Goal: Communication & Community: Answer question/provide support

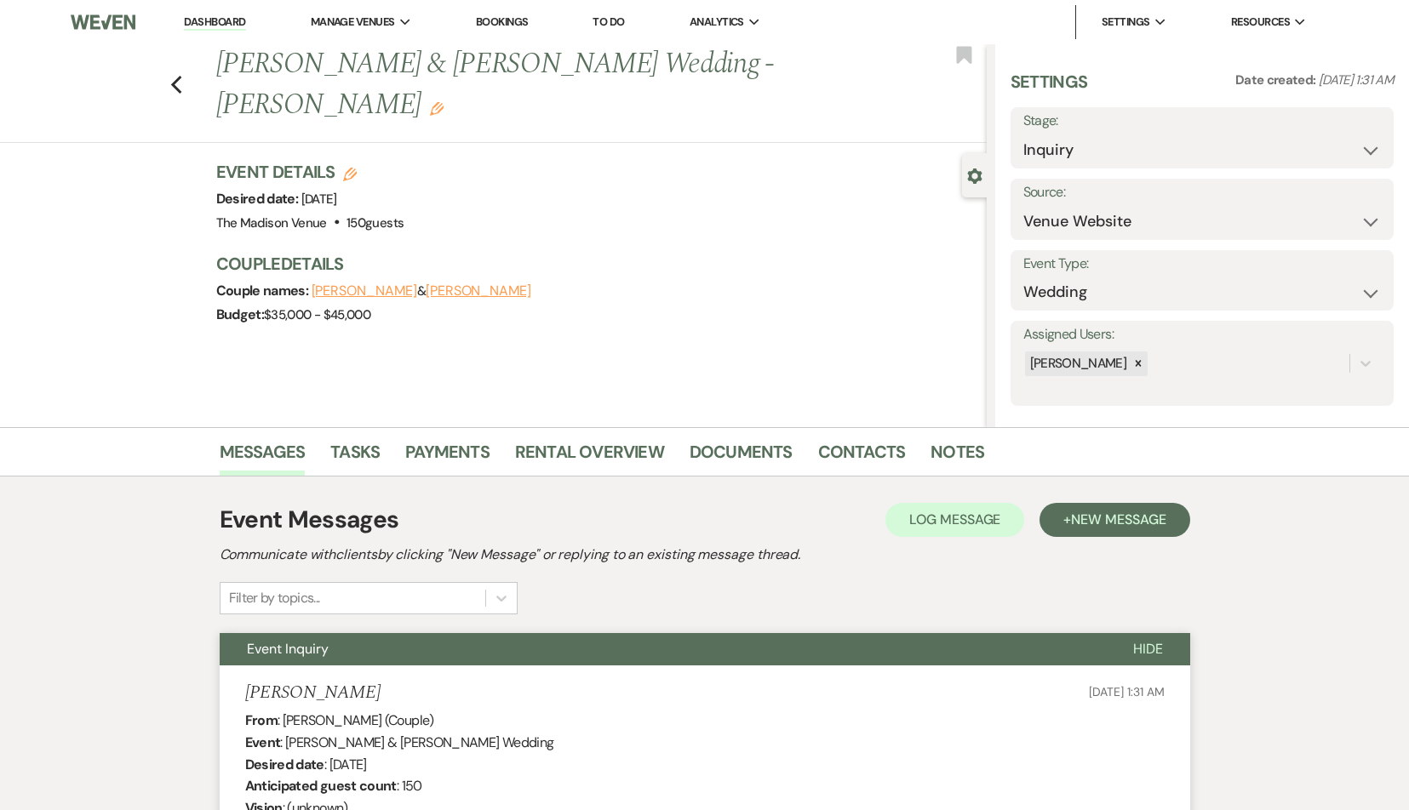
select select "5"
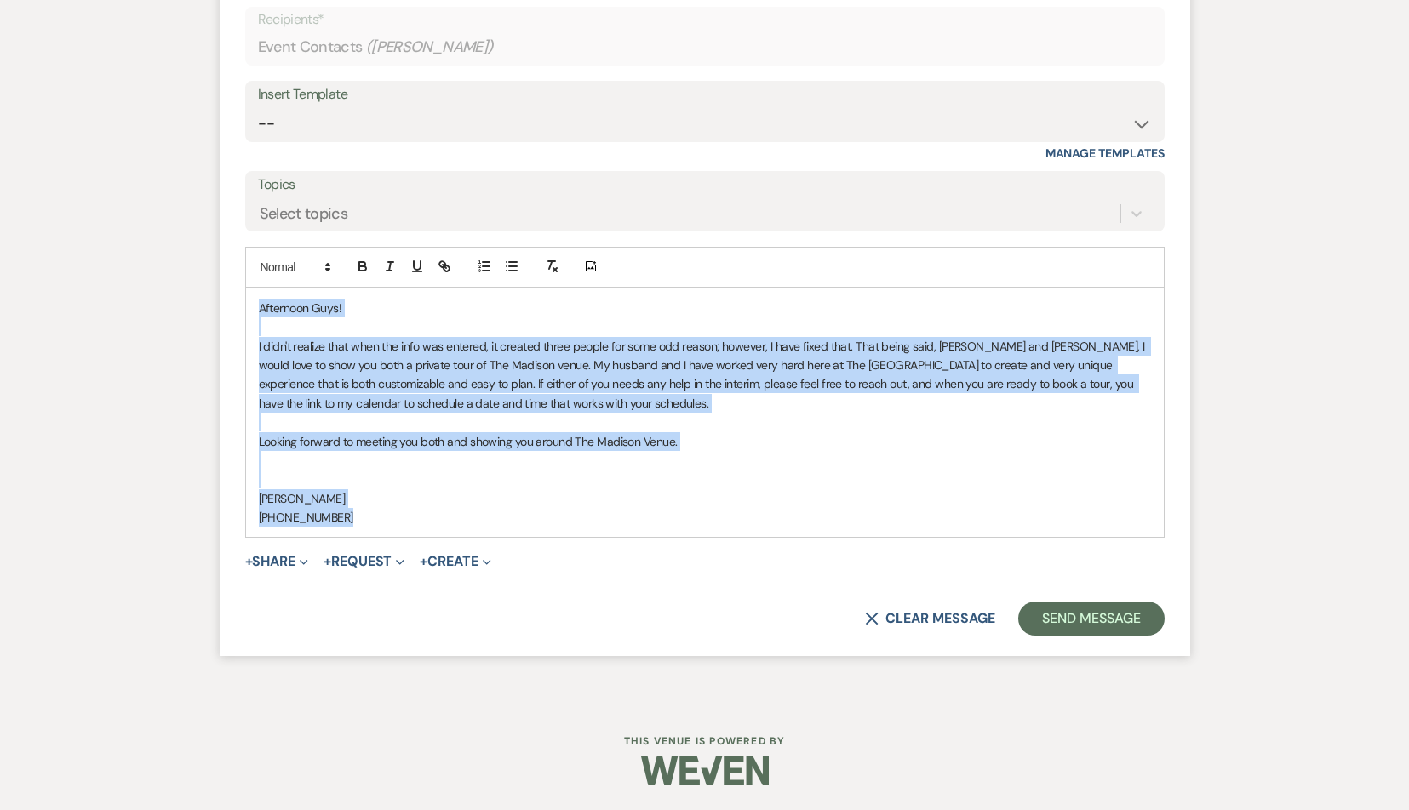
click at [611, 516] on p "[PHONE_NUMBER]" at bounding box center [705, 517] width 892 height 19
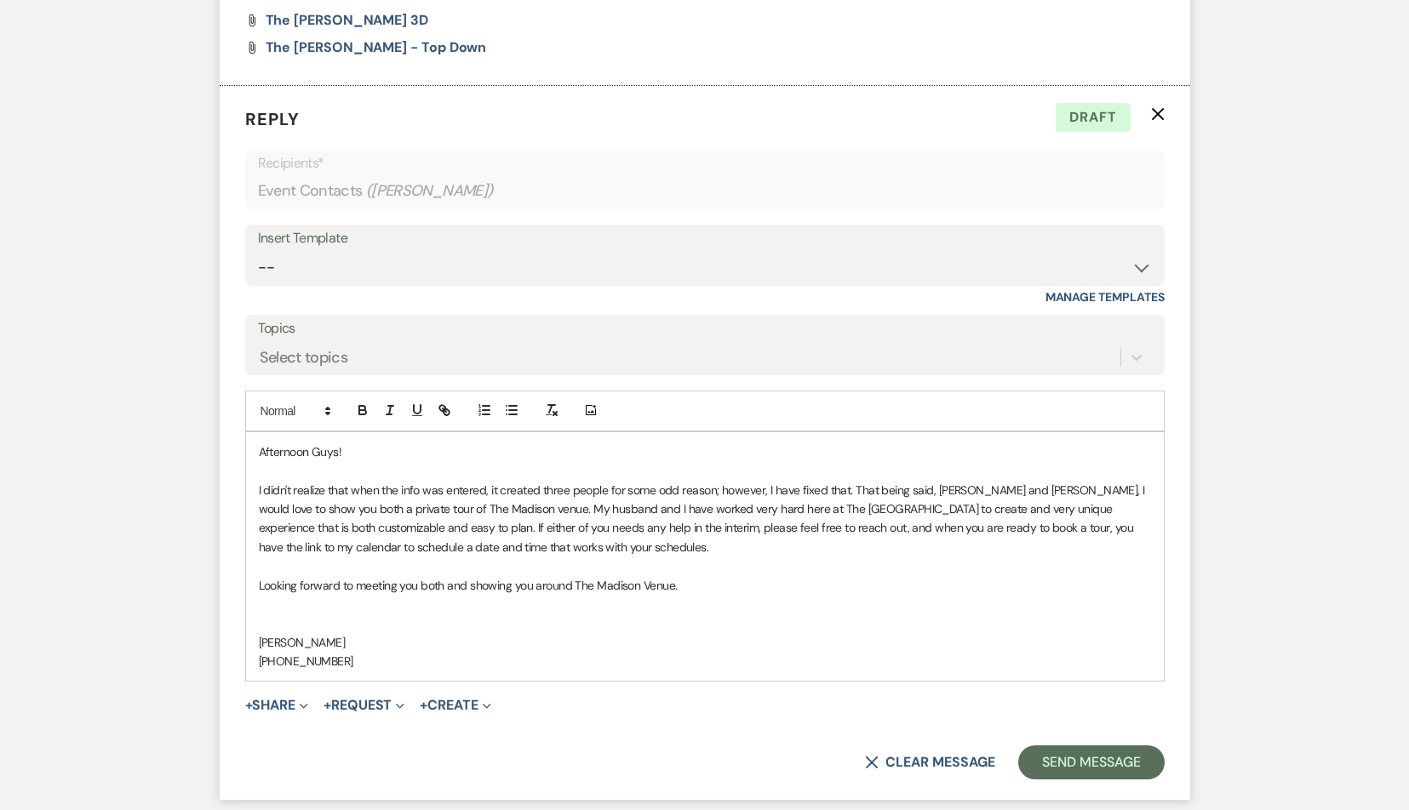
scroll to position [3630, 0]
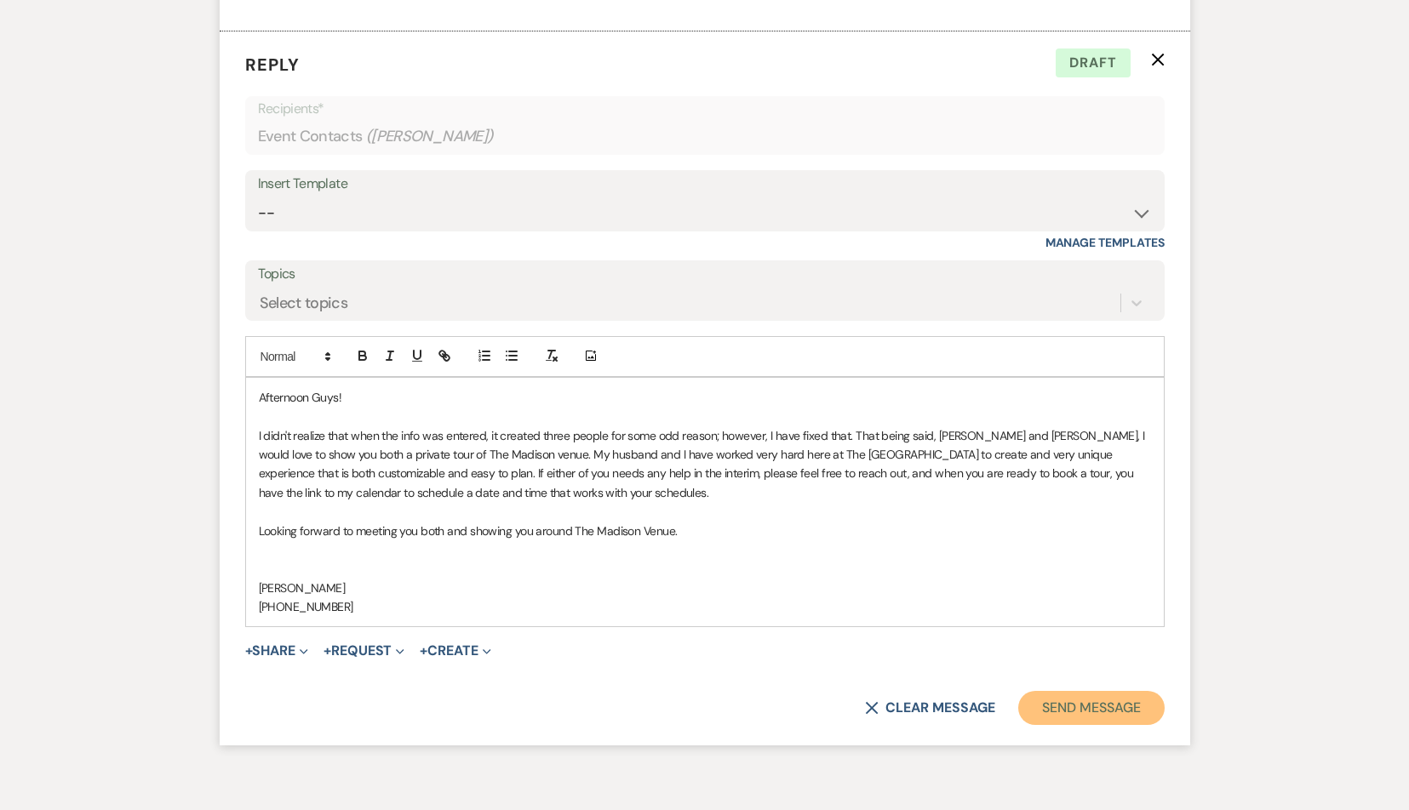
click at [1079, 717] on button "Send Message" at bounding box center [1091, 708] width 146 height 34
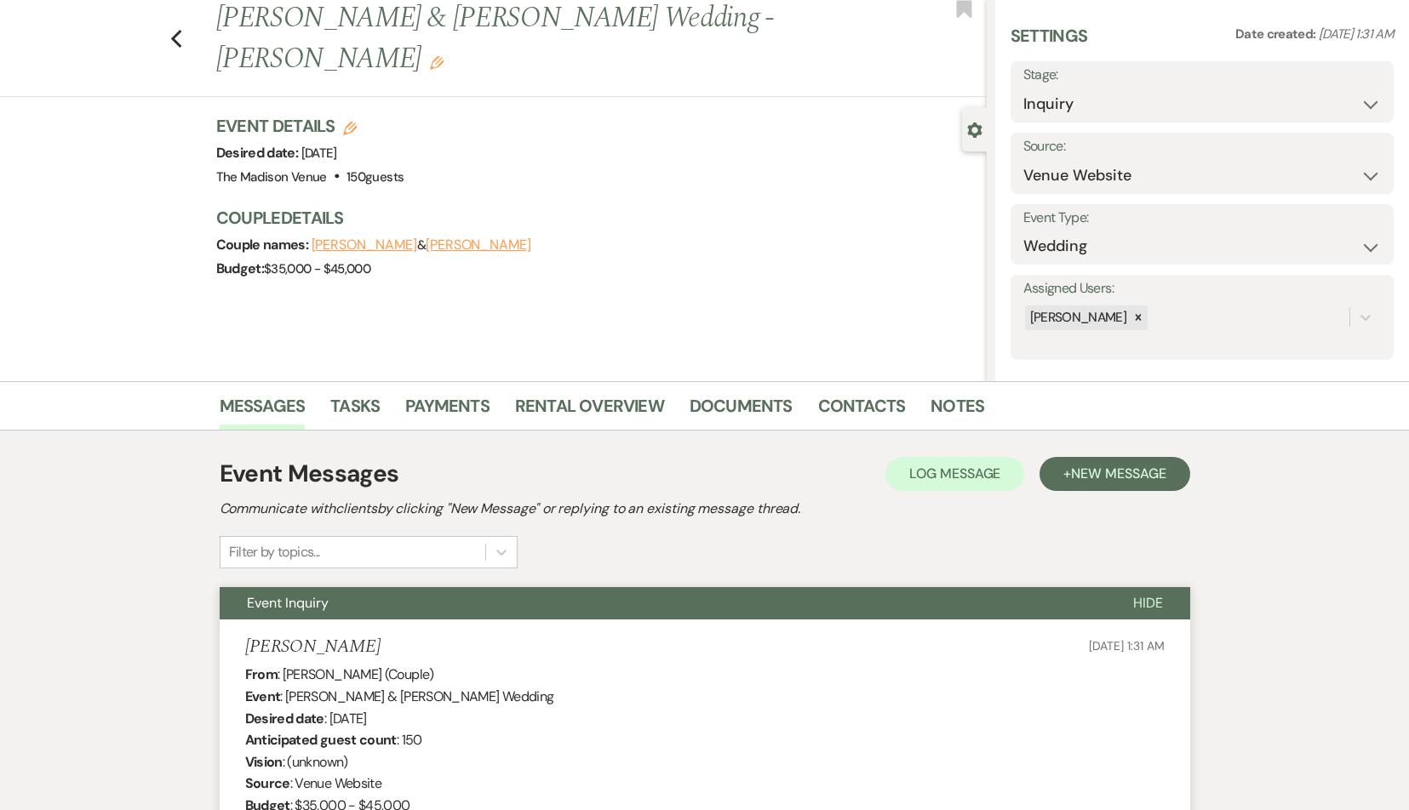
scroll to position [0, 0]
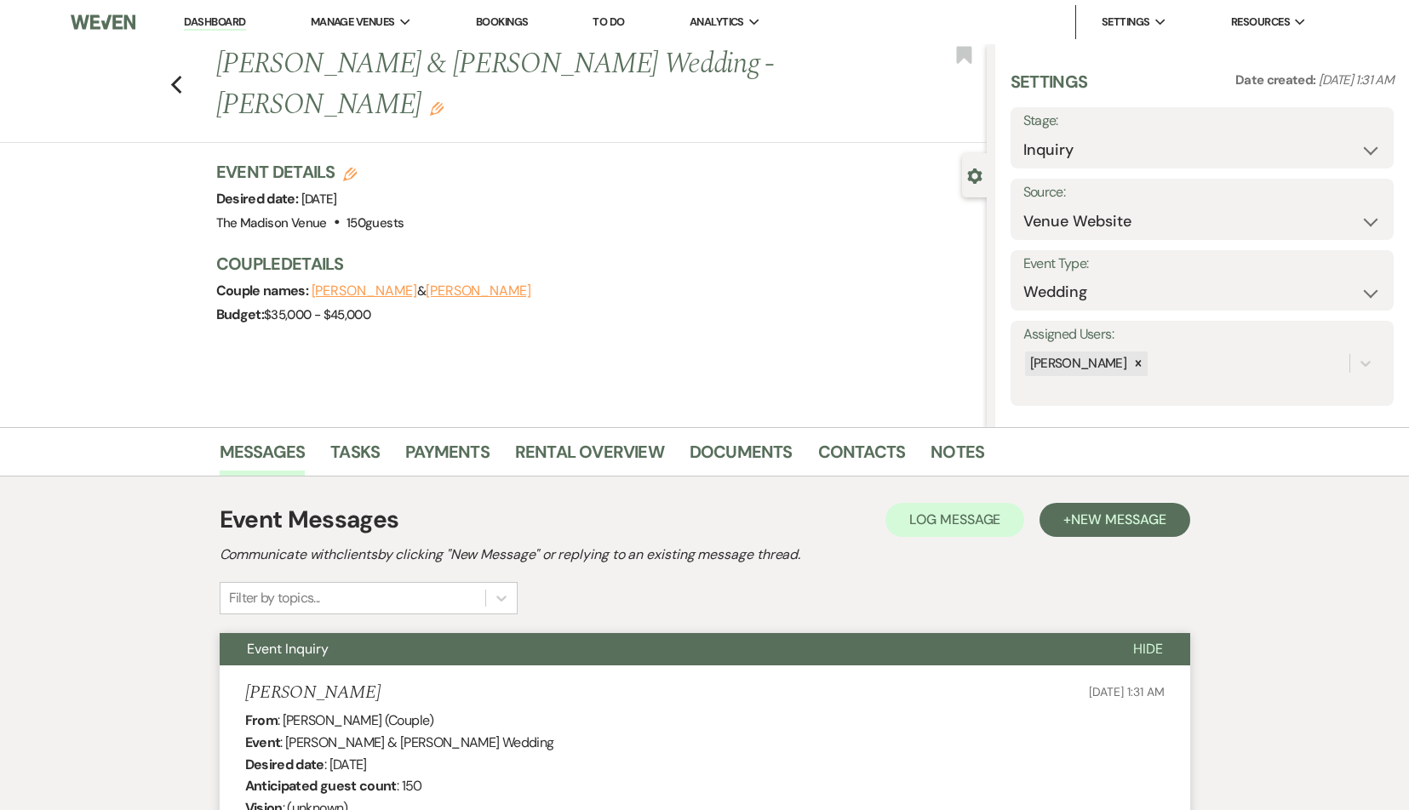
click at [221, 20] on link "Dashboard" at bounding box center [214, 22] width 61 height 16
select select "9"
select select "8"
select select "3"
select select "8"
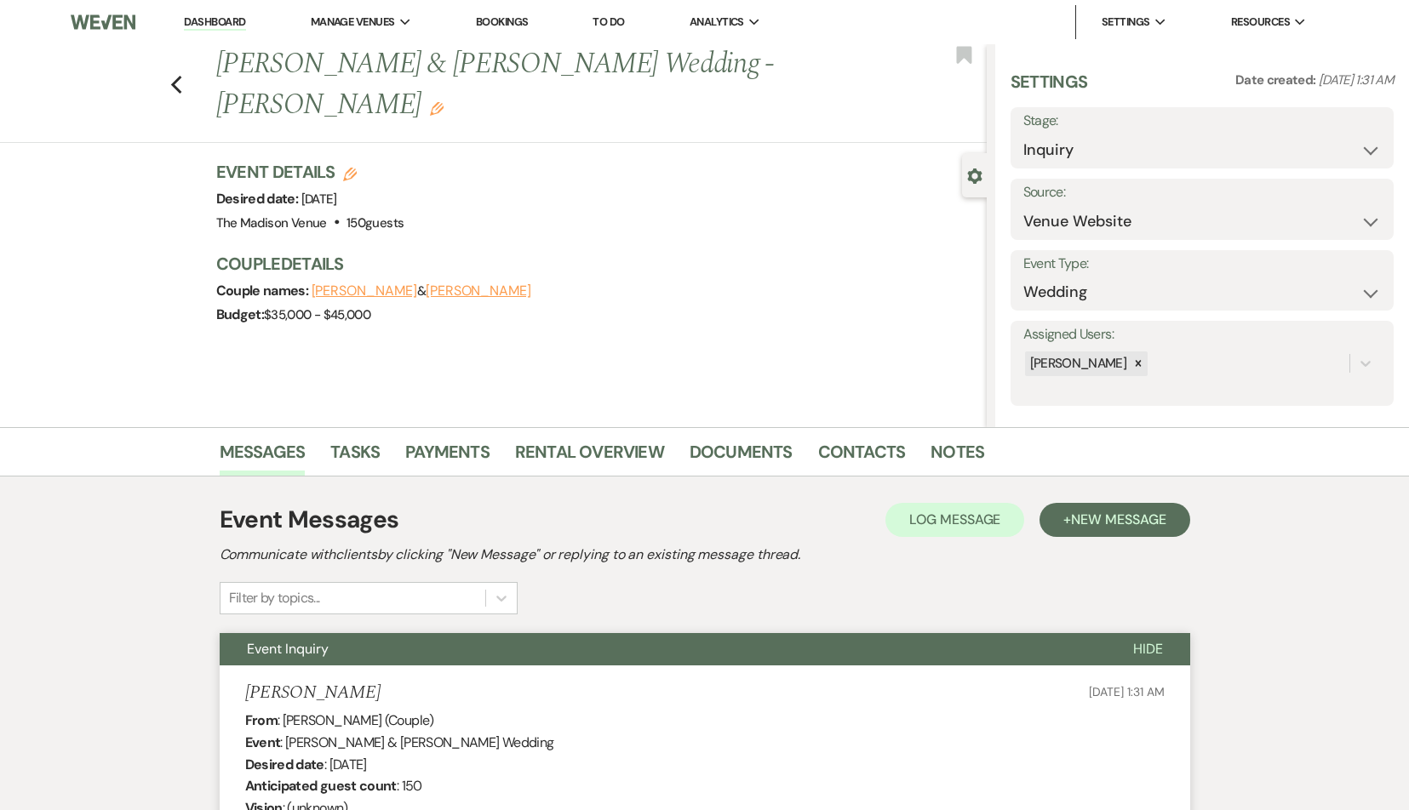
select select "5"
select select "8"
select select "5"
select select "4"
select select "9"
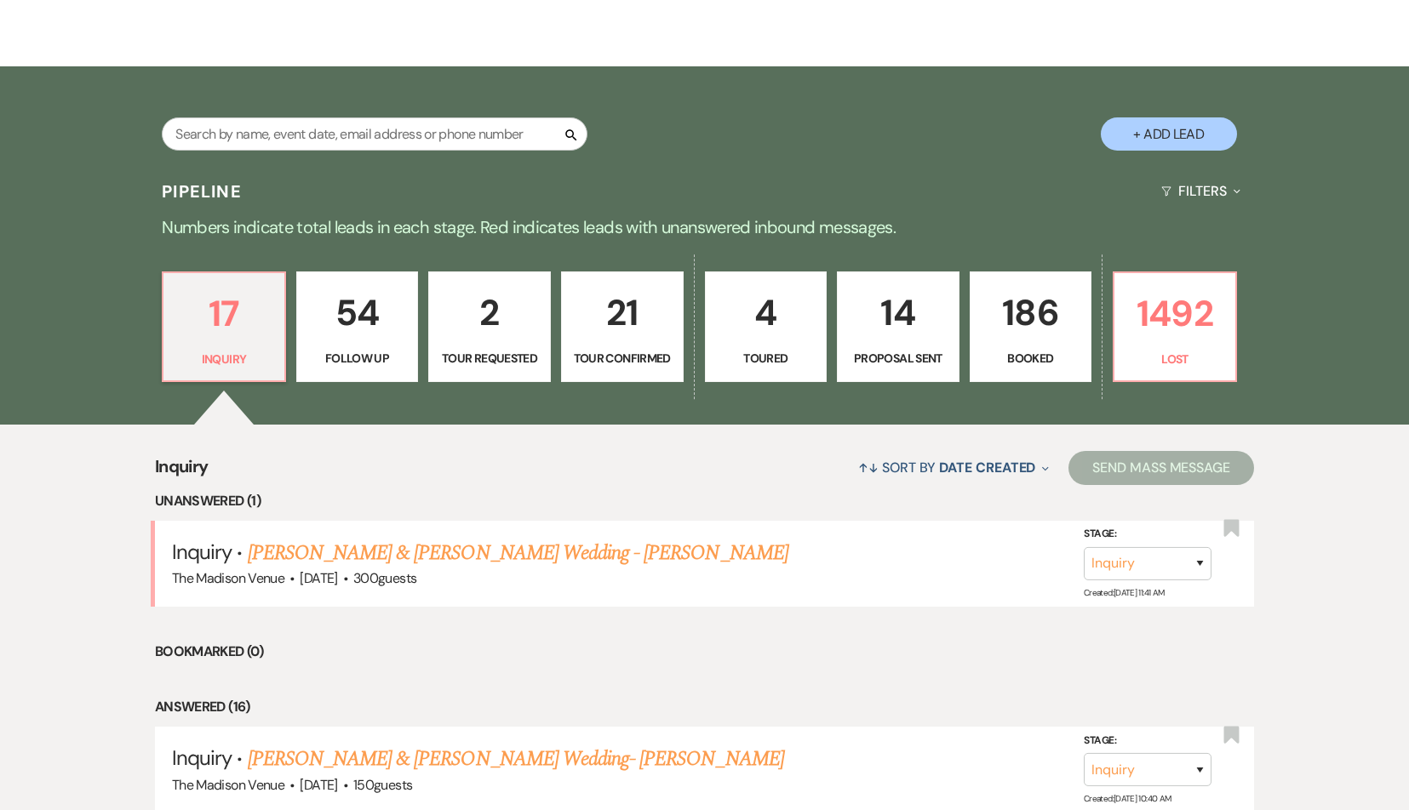
scroll to position [251, 0]
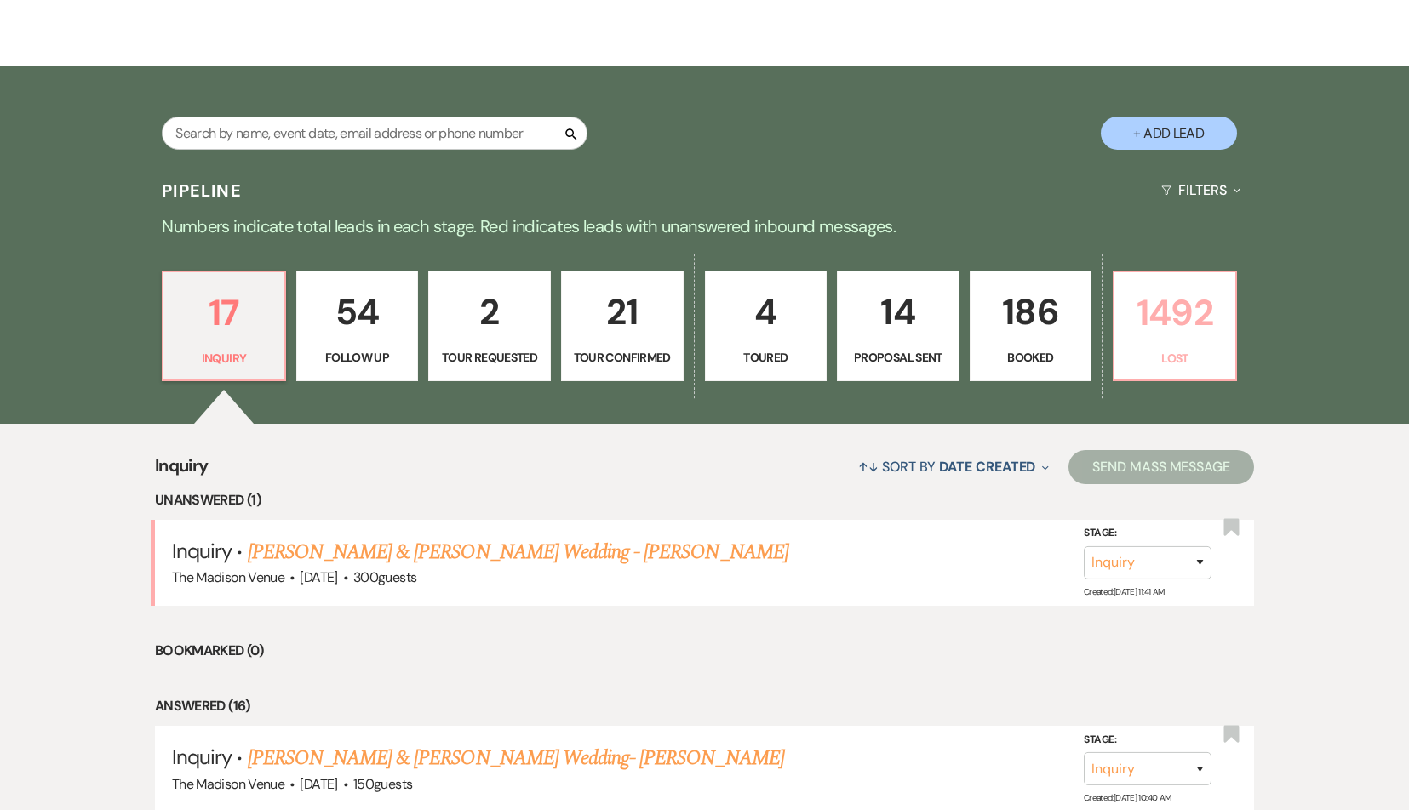
click at [1190, 349] on p "Lost" at bounding box center [1174, 358] width 100 height 19
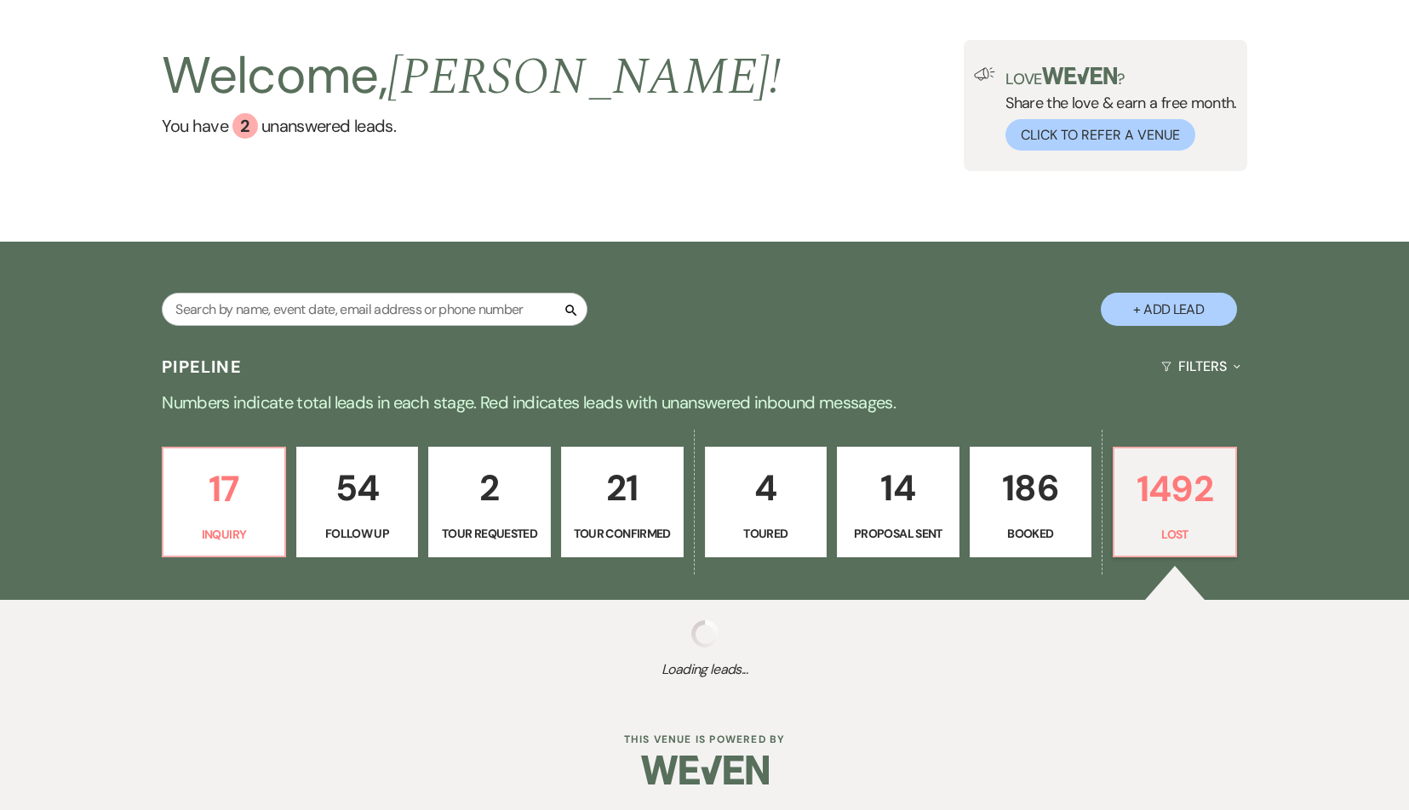
scroll to position [75, 0]
select select "8"
select select "5"
select select "8"
select select "11"
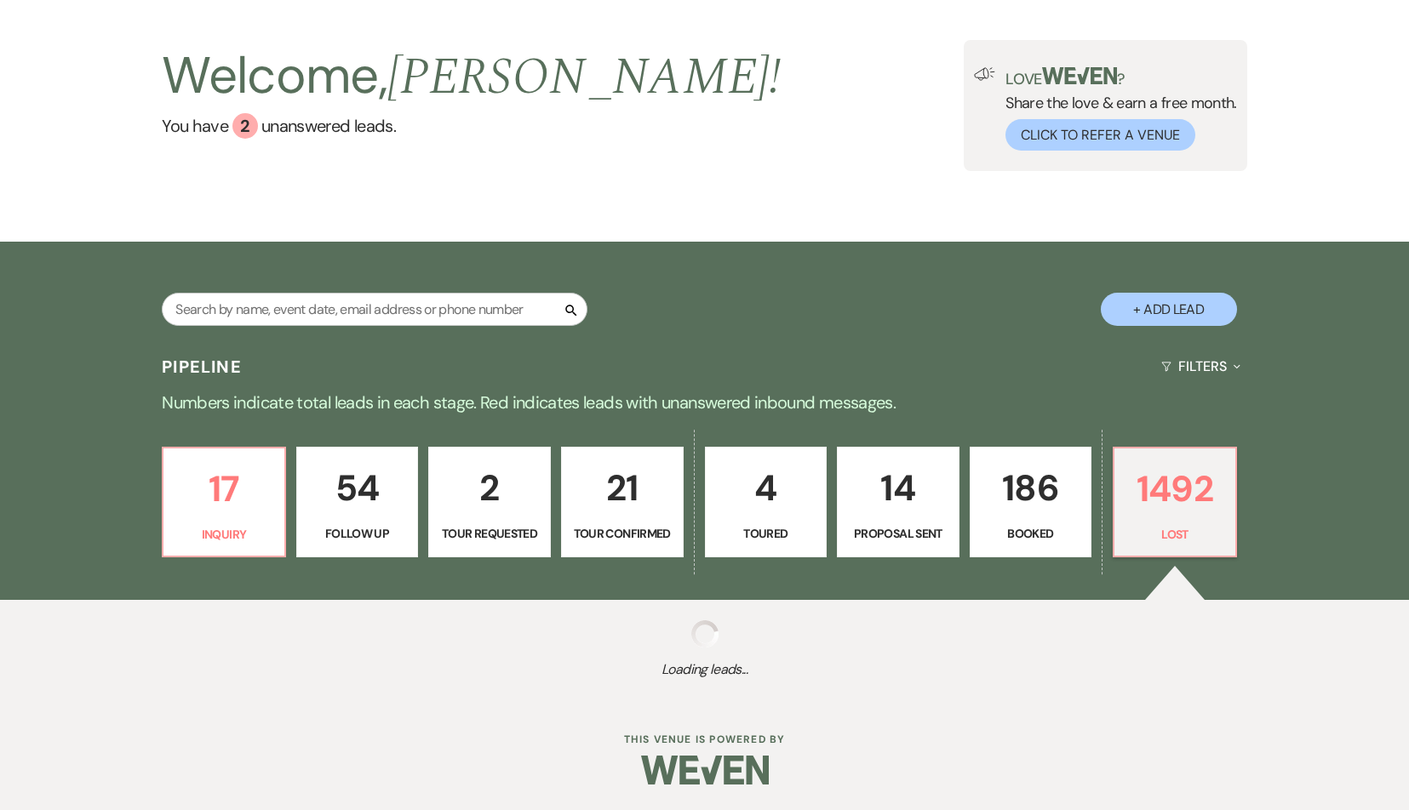
select select "8"
select select "11"
select select "8"
select select "7"
select select "8"
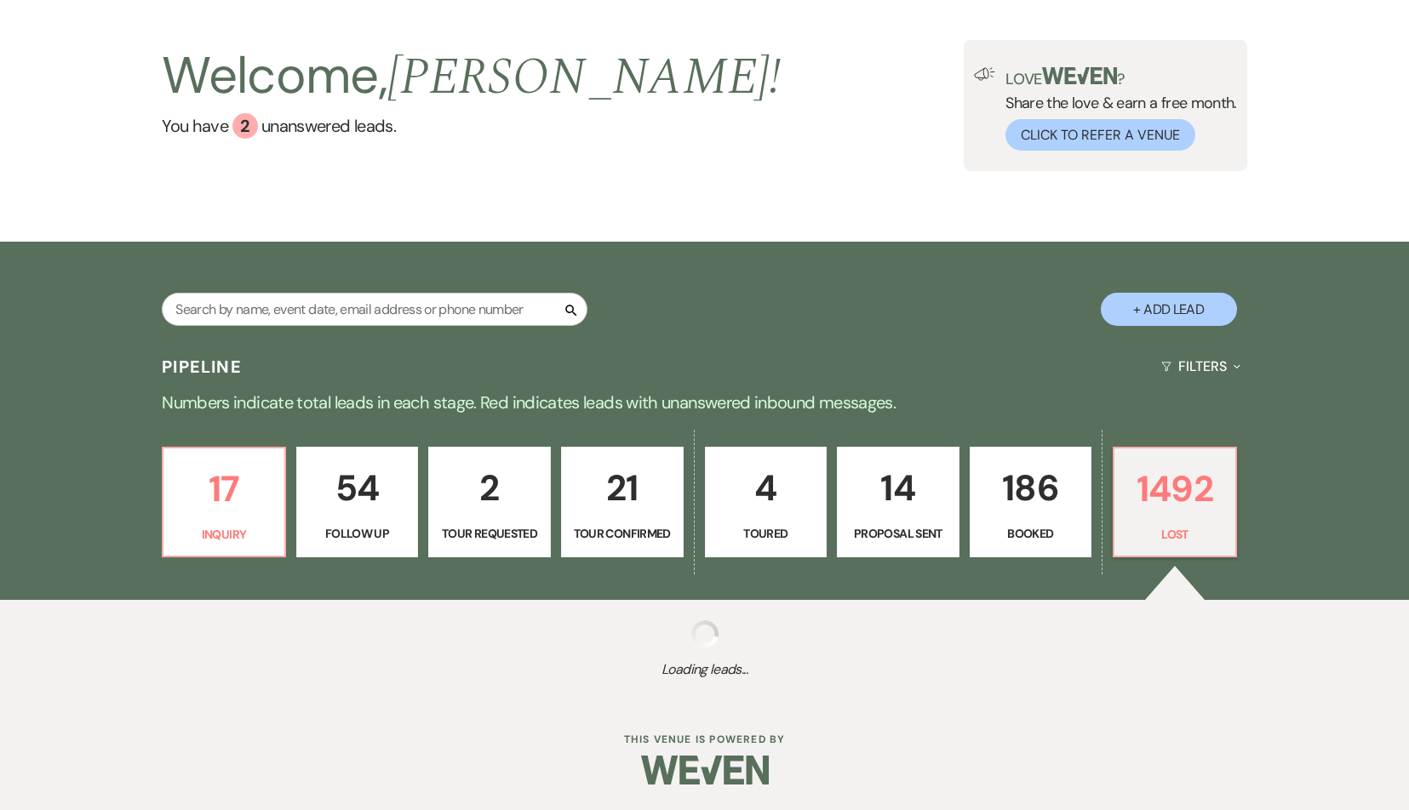
select select "6"
select select "8"
select select "1"
select select "8"
select select "1"
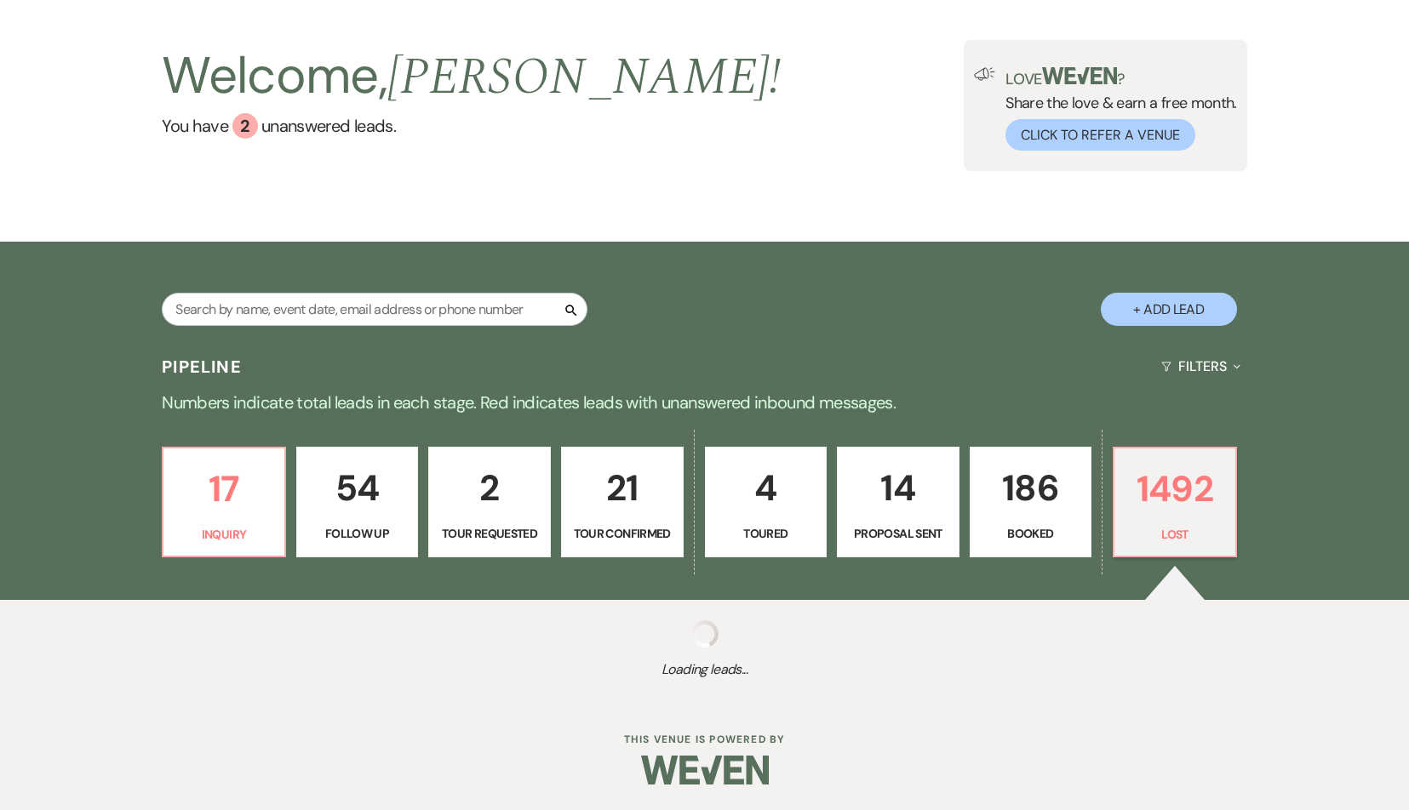
select select "8"
select select "5"
select select "8"
select select "10"
select select "8"
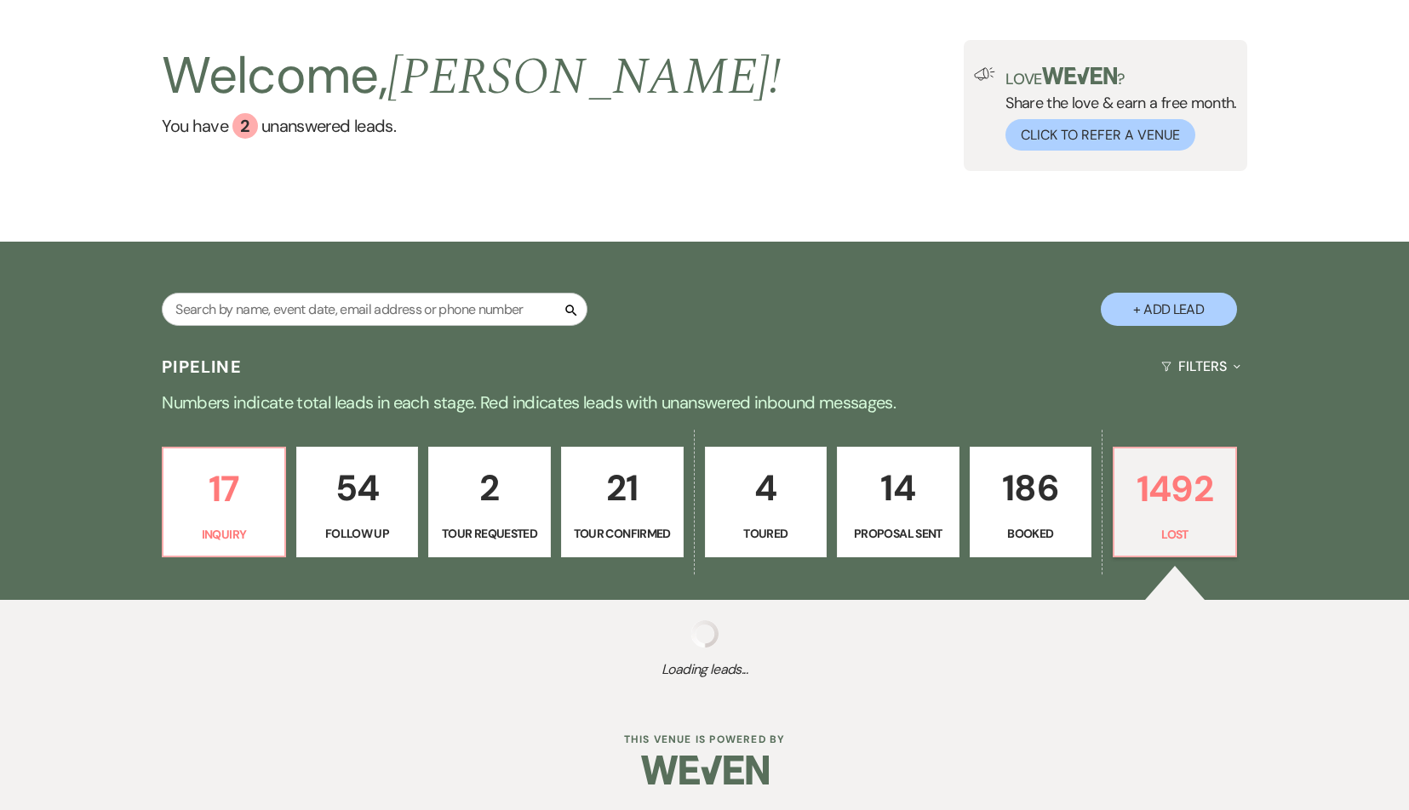
select select "1"
select select "8"
select select "7"
select select "8"
select select "10"
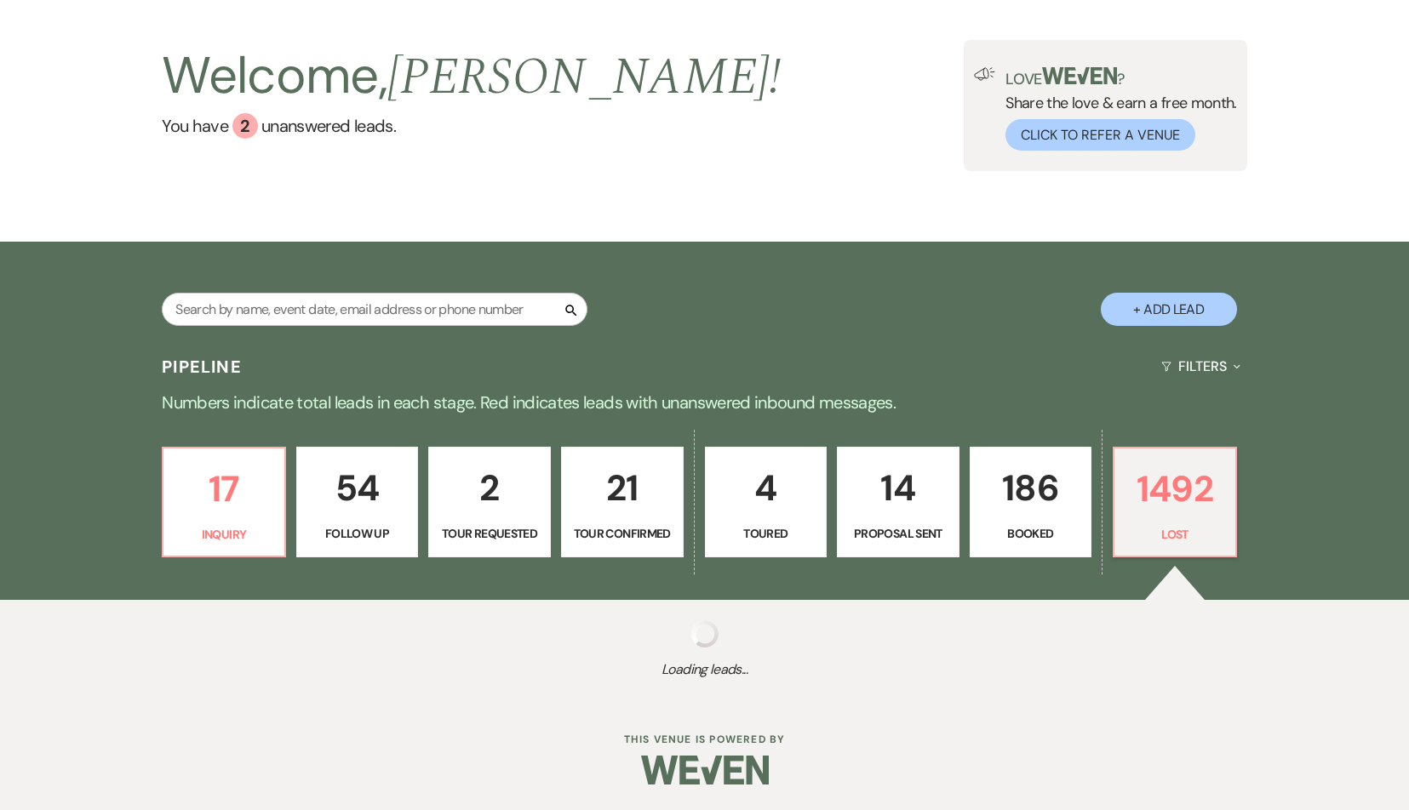
select select "8"
select select "6"
select select "8"
select select "5"
select select "8"
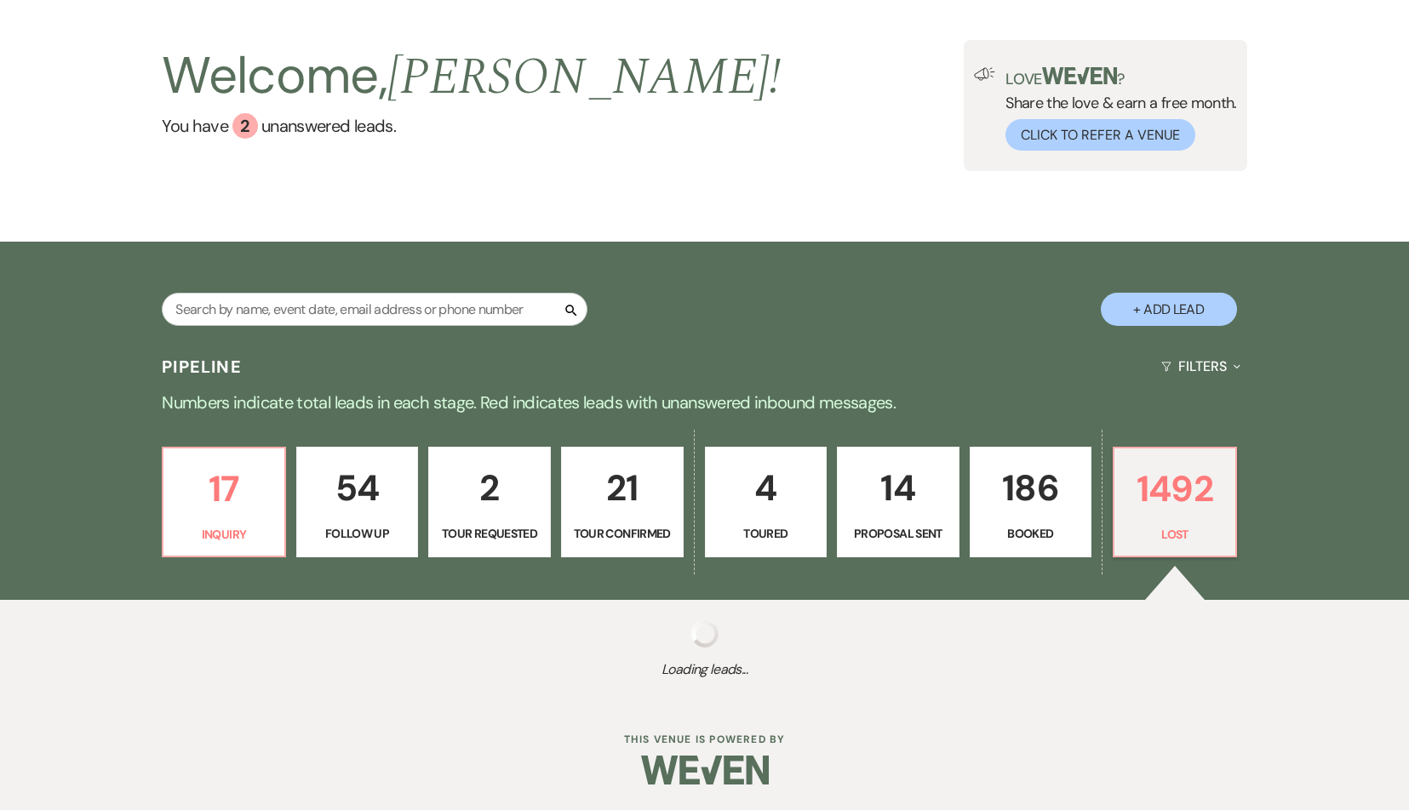
select select "10"
select select "8"
select select "5"
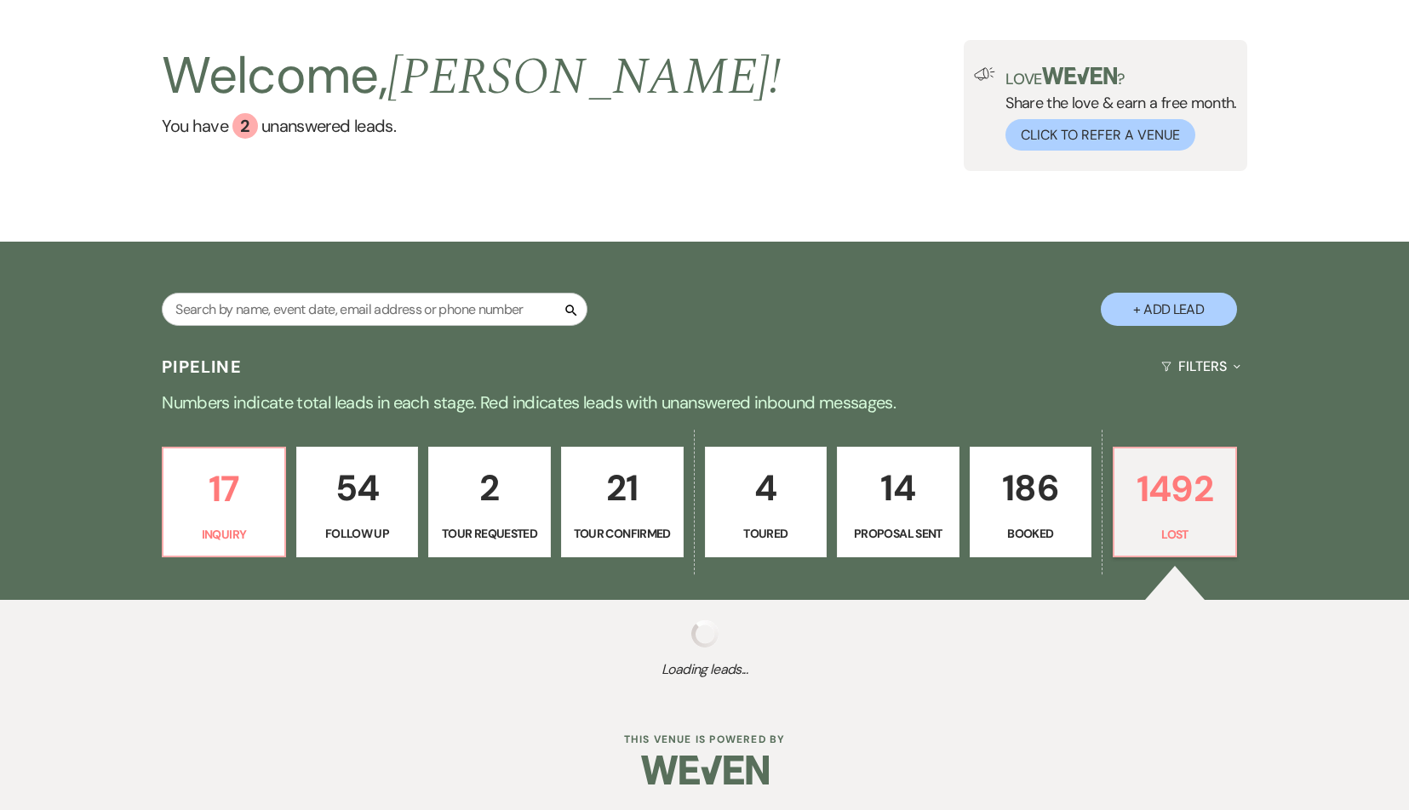
select select "8"
select select "5"
select select "8"
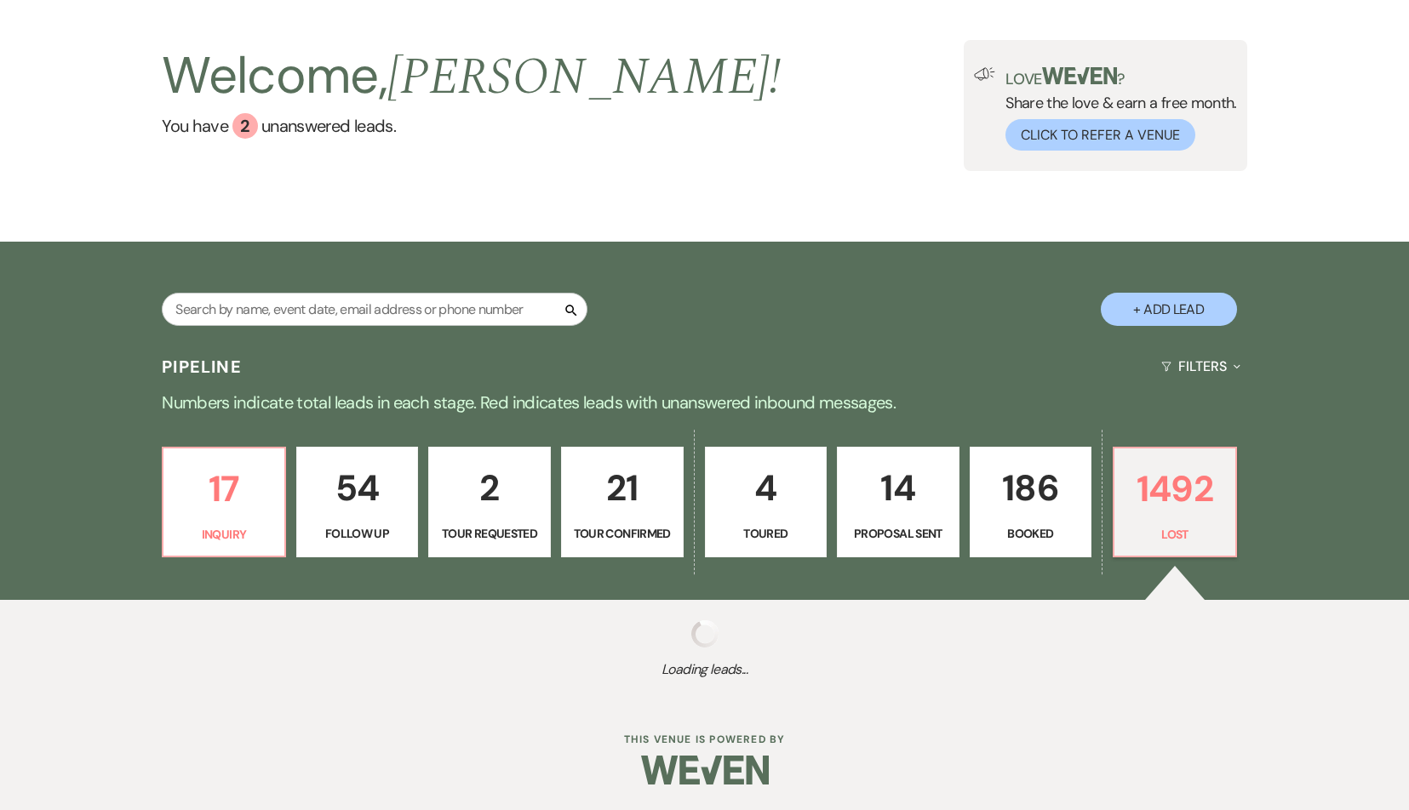
select select "5"
select select "8"
select select "5"
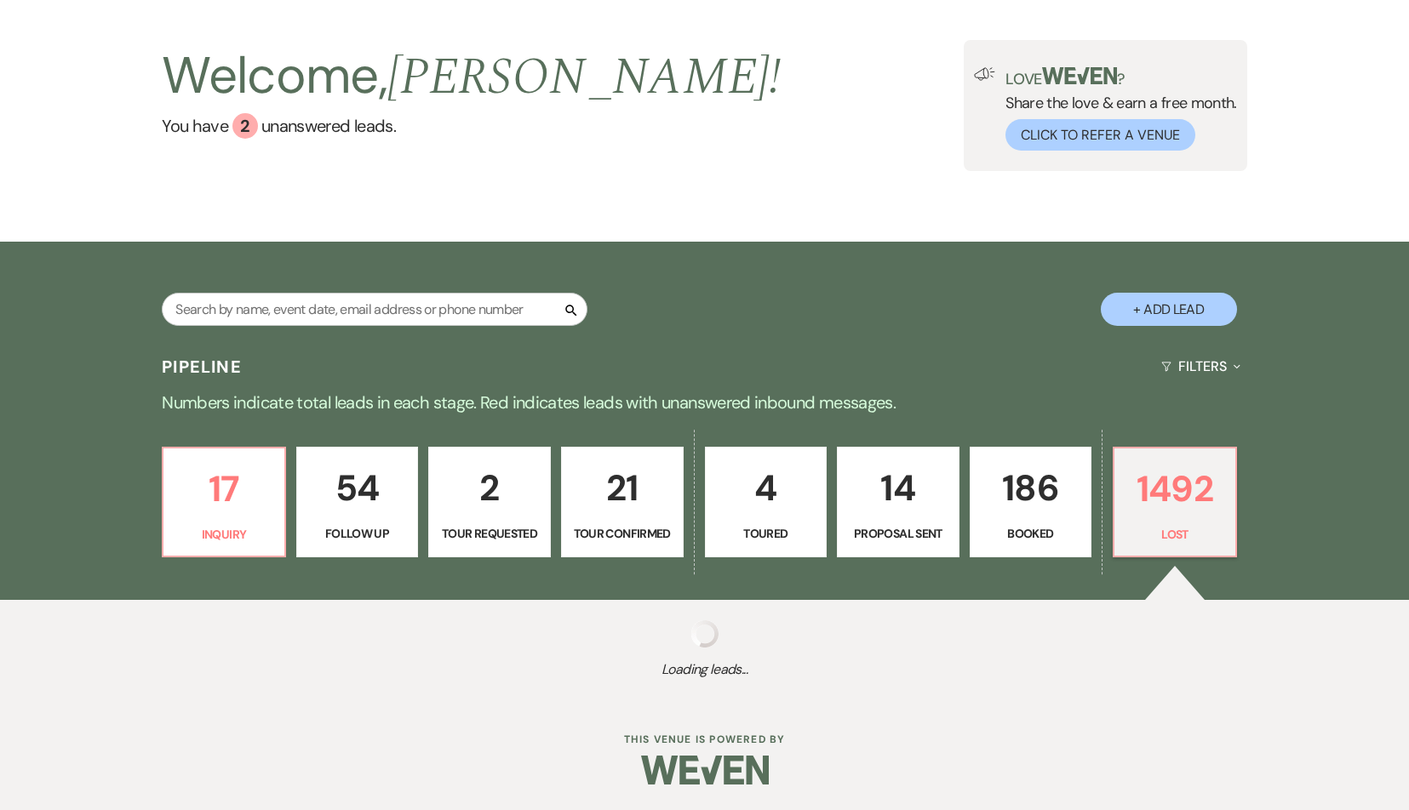
select select "8"
select select "6"
select select "8"
select select "5"
select select "8"
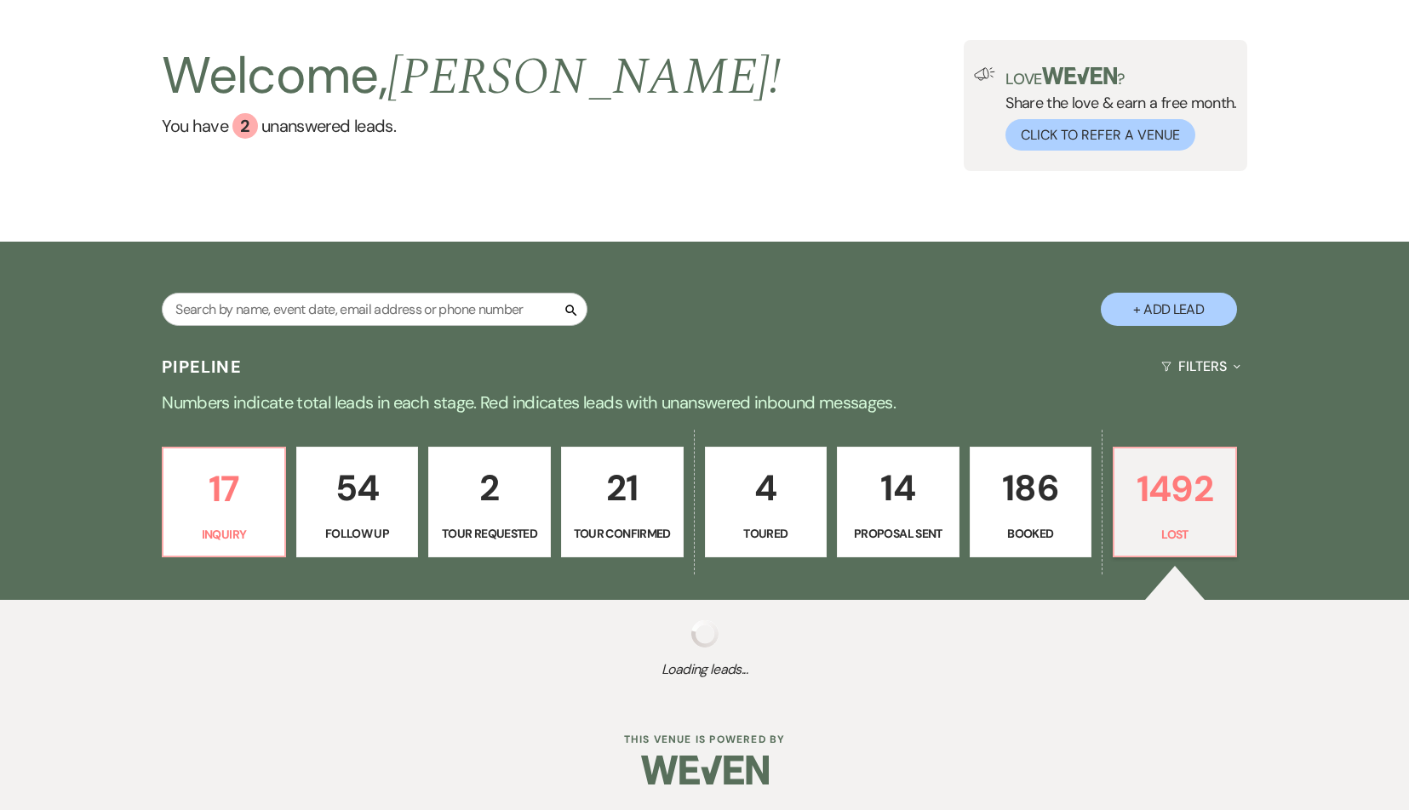
select select "5"
select select "8"
select select "5"
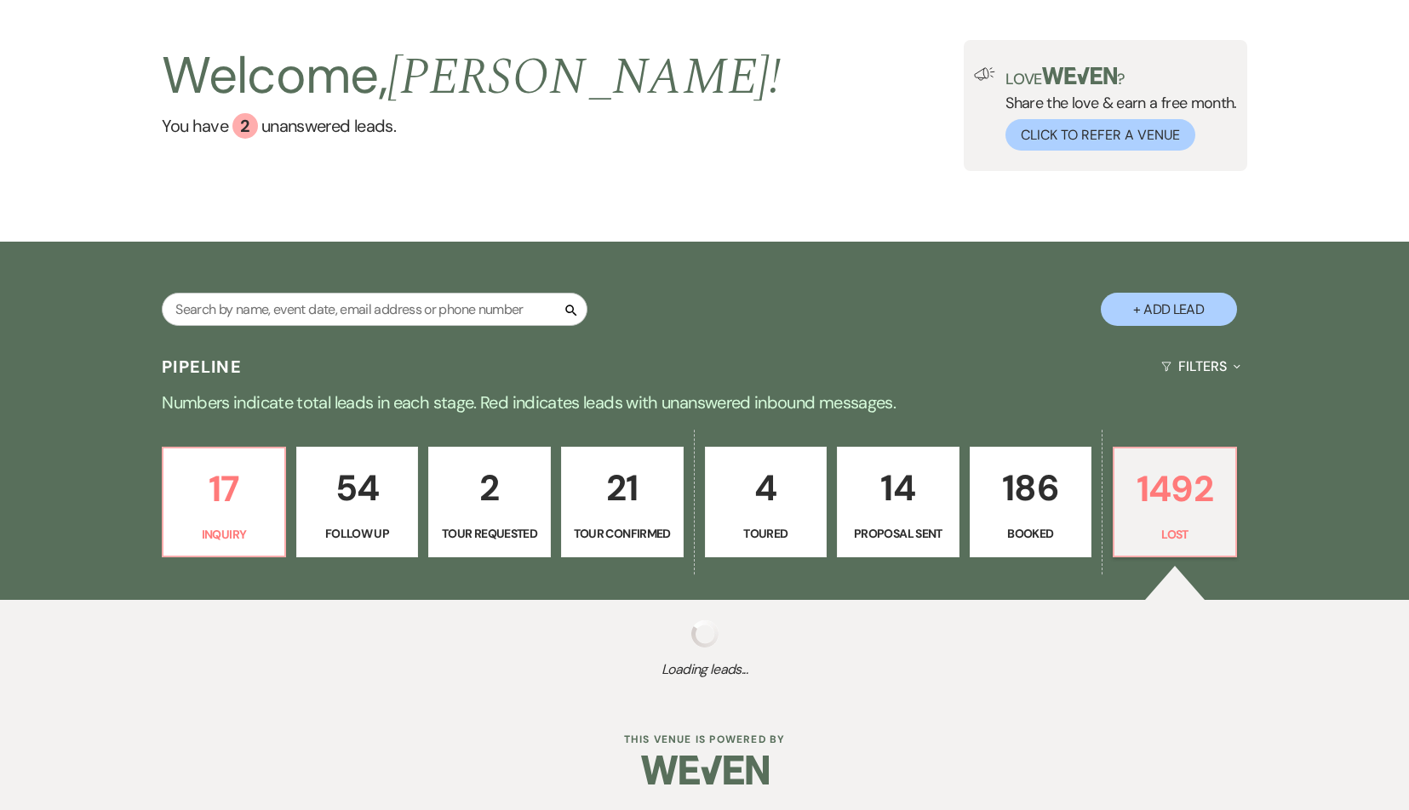
select select "8"
select select "10"
select select "8"
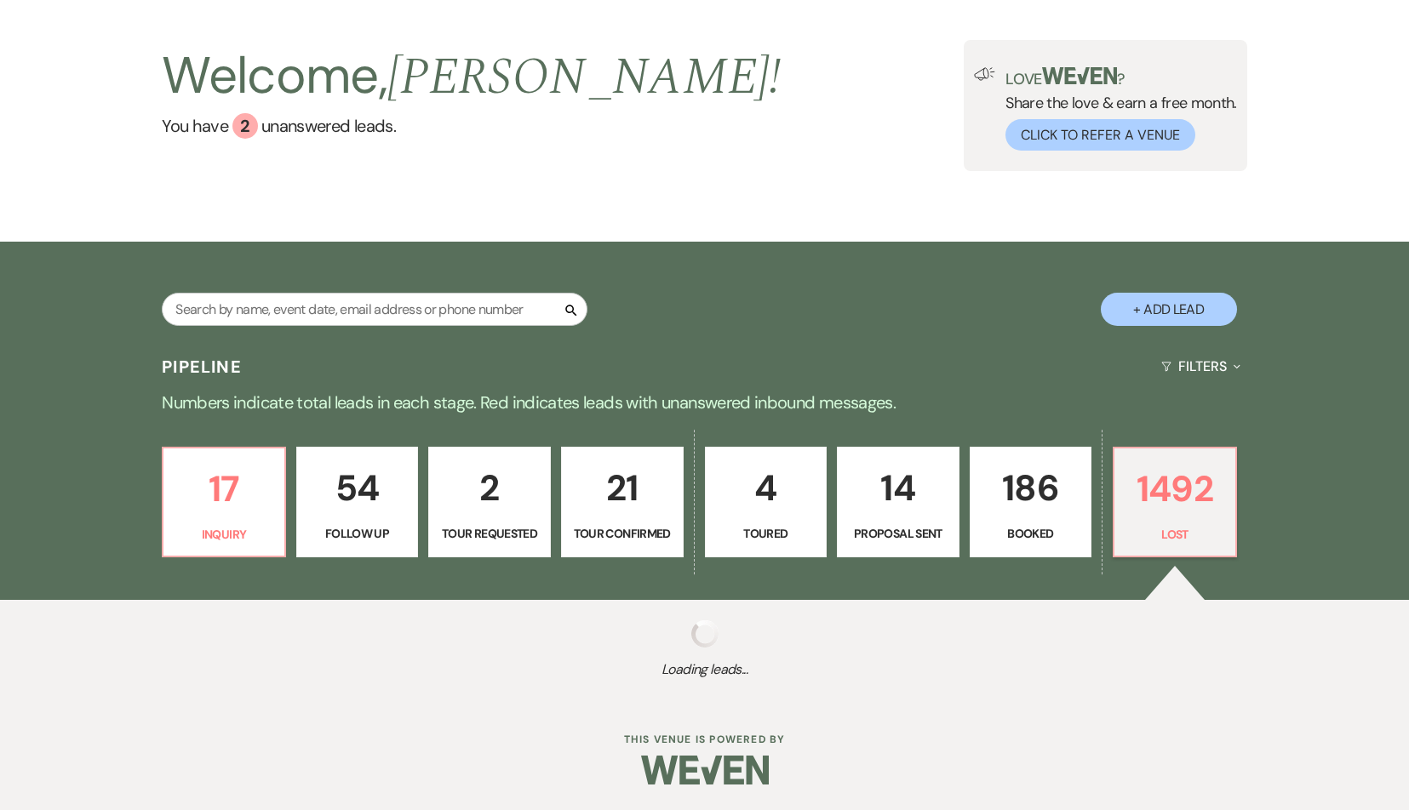
select select "8"
select select "5"
select select "8"
select select "5"
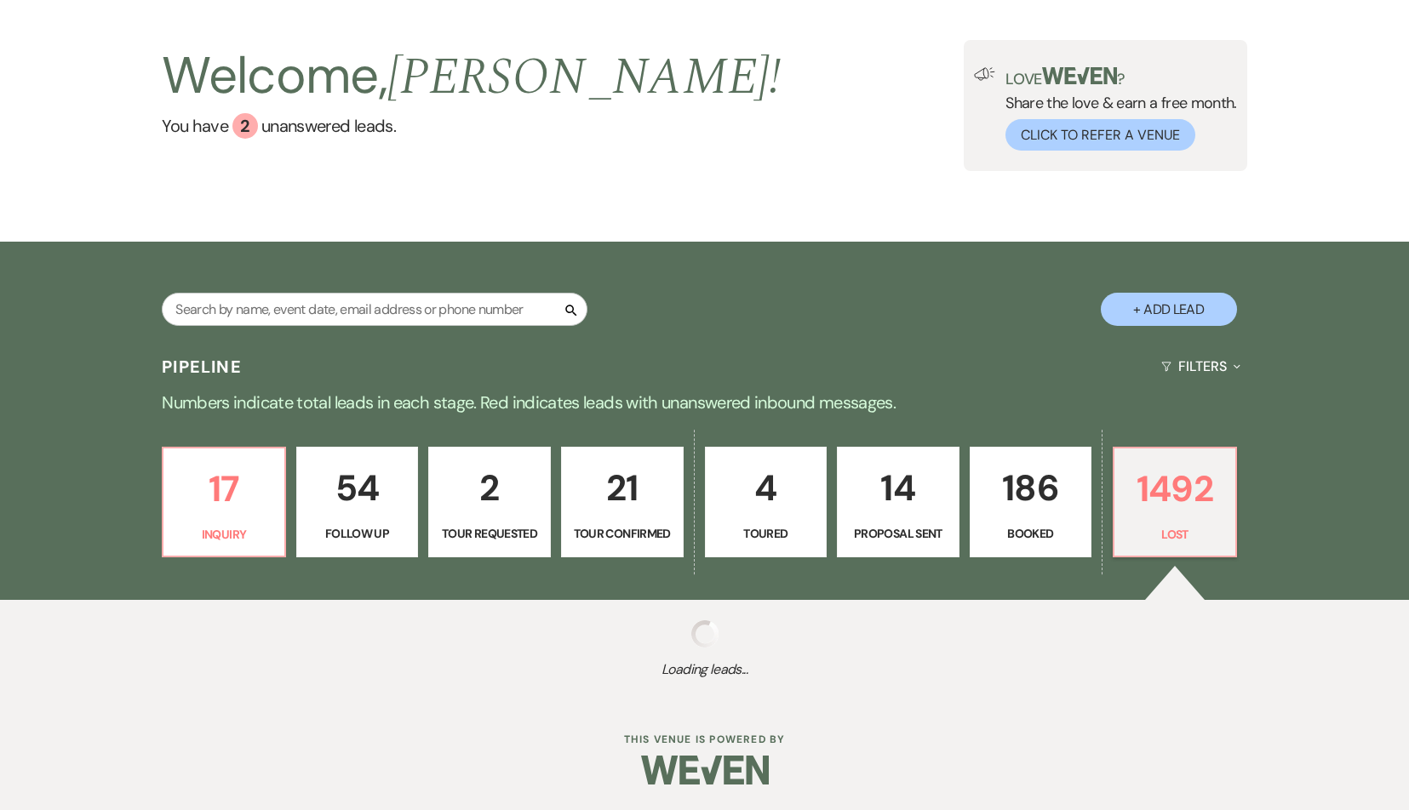
select select "8"
select select "5"
select select "8"
select select "5"
select select "8"
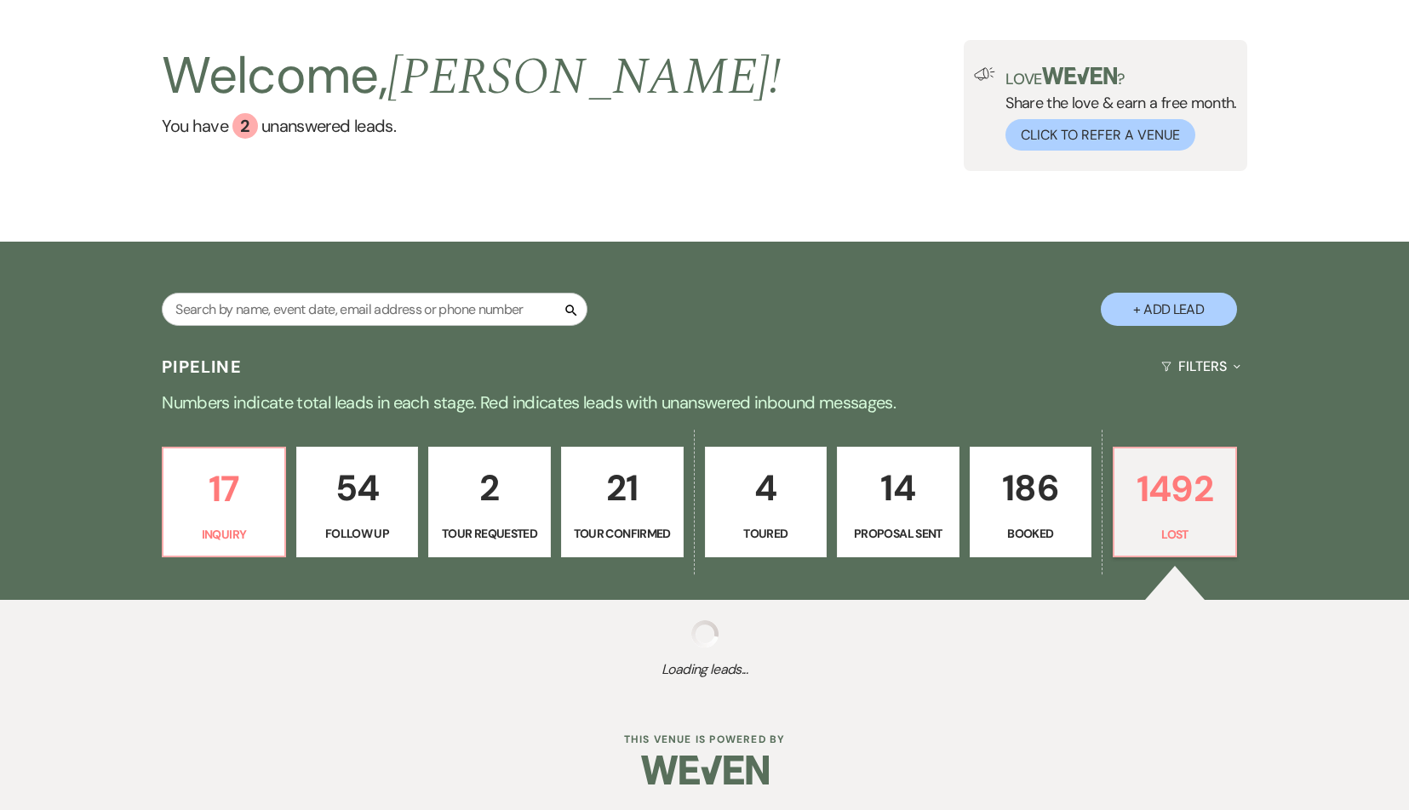
select select "7"
select select "8"
select select "5"
select select "8"
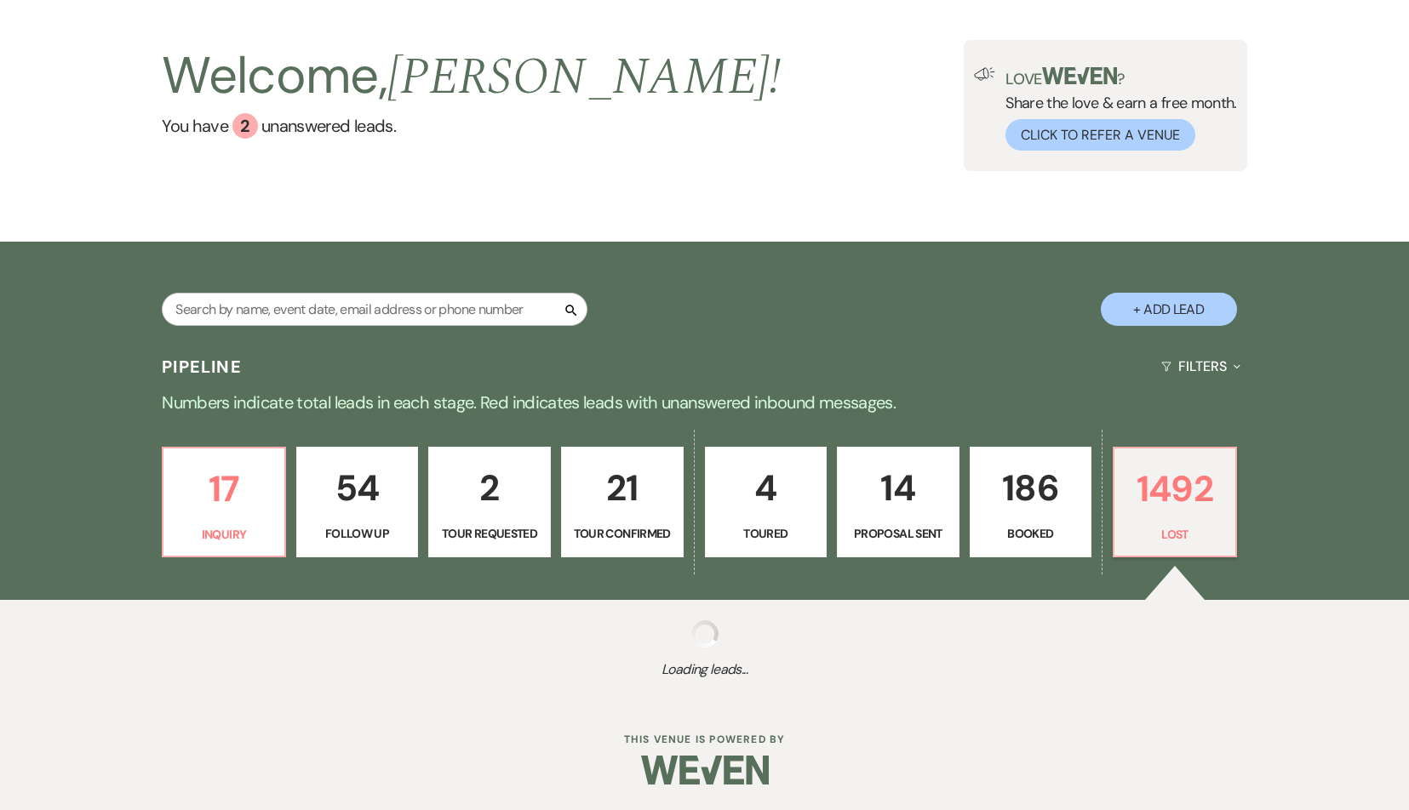
select select "8"
select select "10"
select select "8"
select select "6"
select select "8"
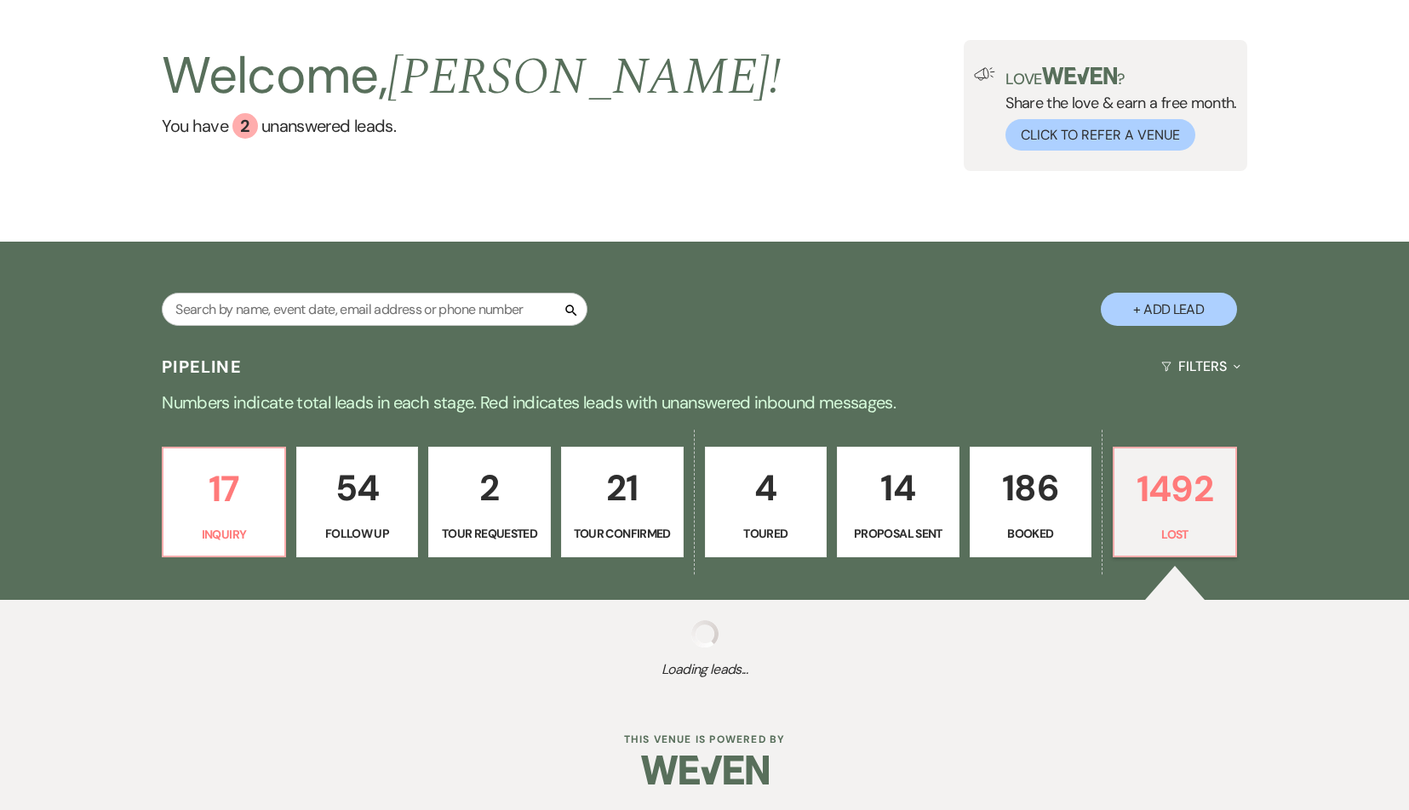
select select "8"
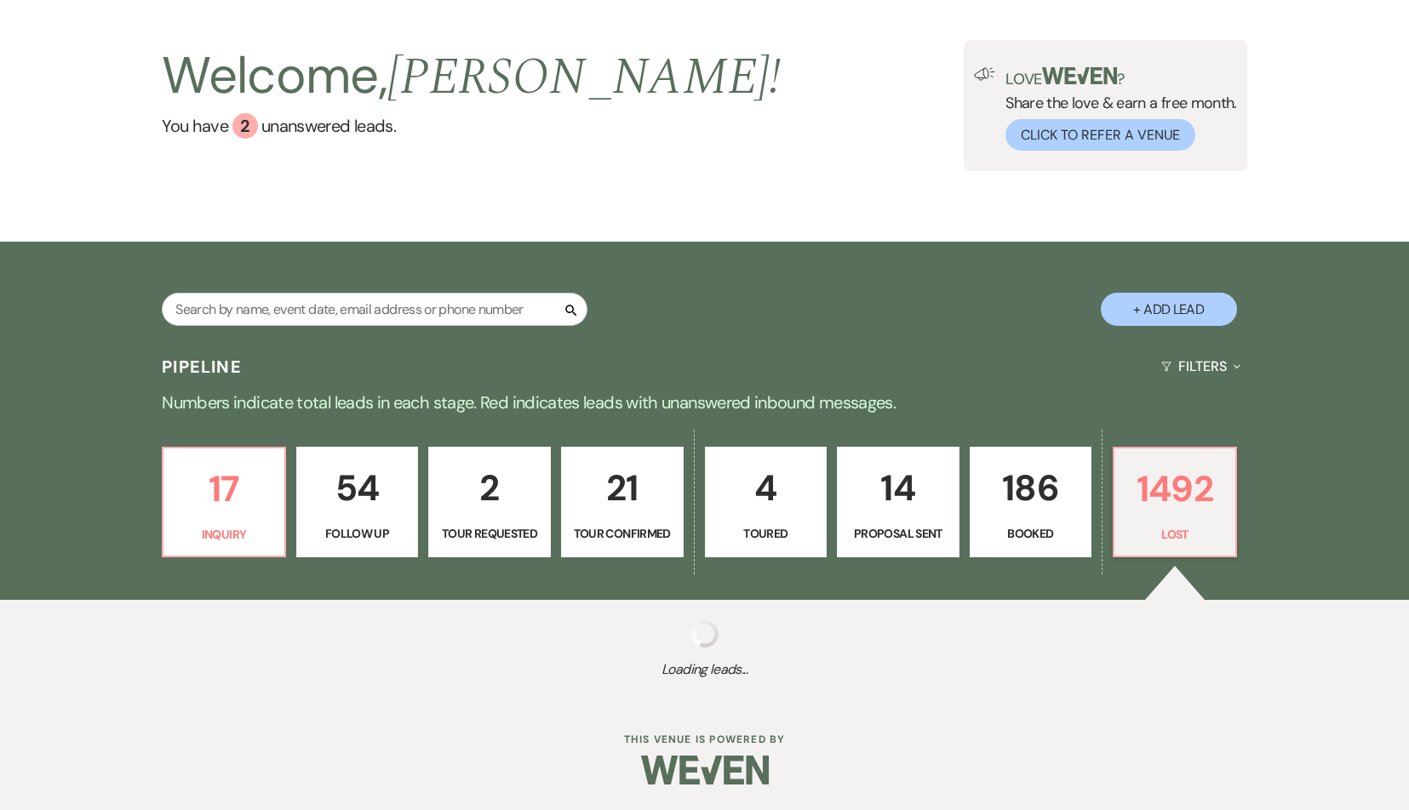
select select "8"
select select "5"
select select "8"
select select "10"
select select "8"
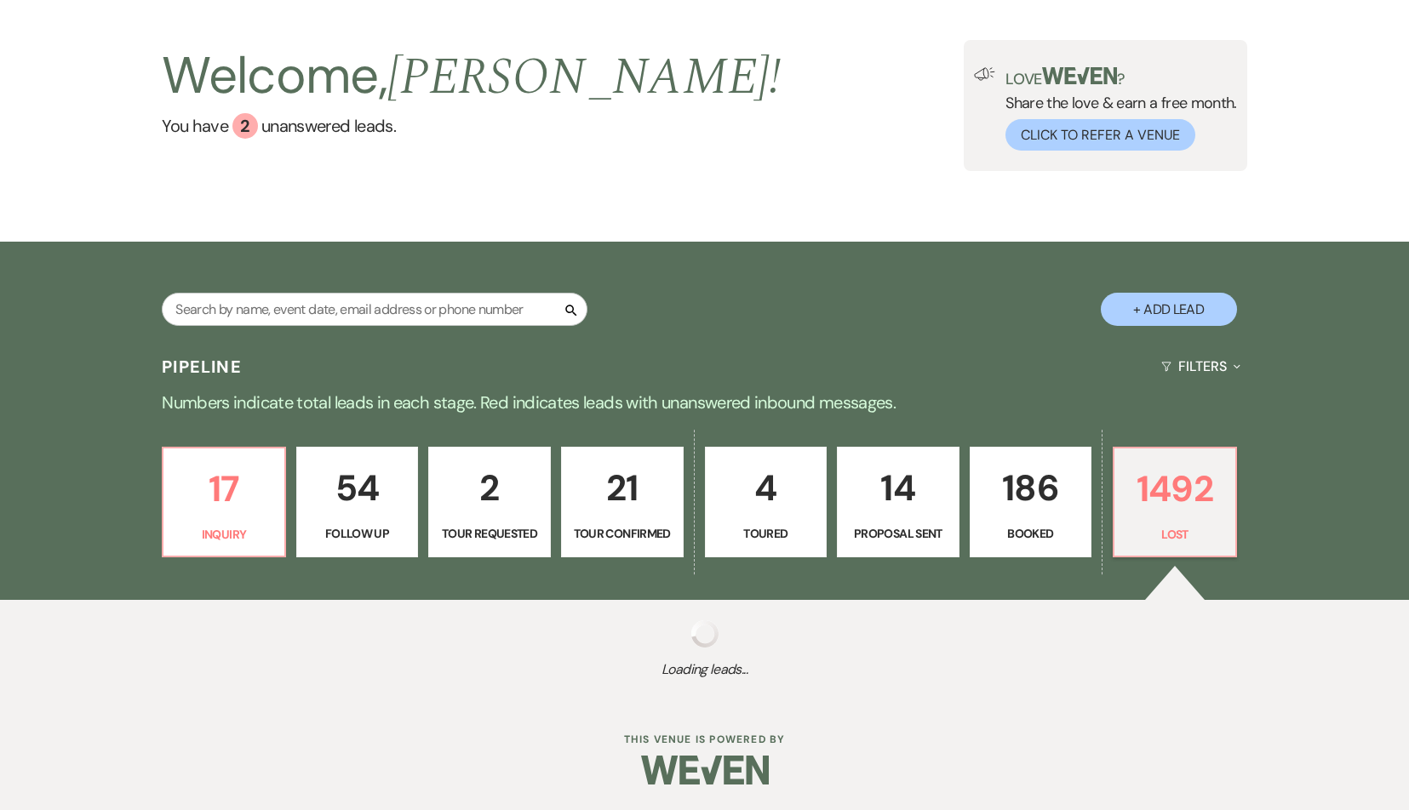
select select "5"
select select "8"
select select "5"
select select "8"
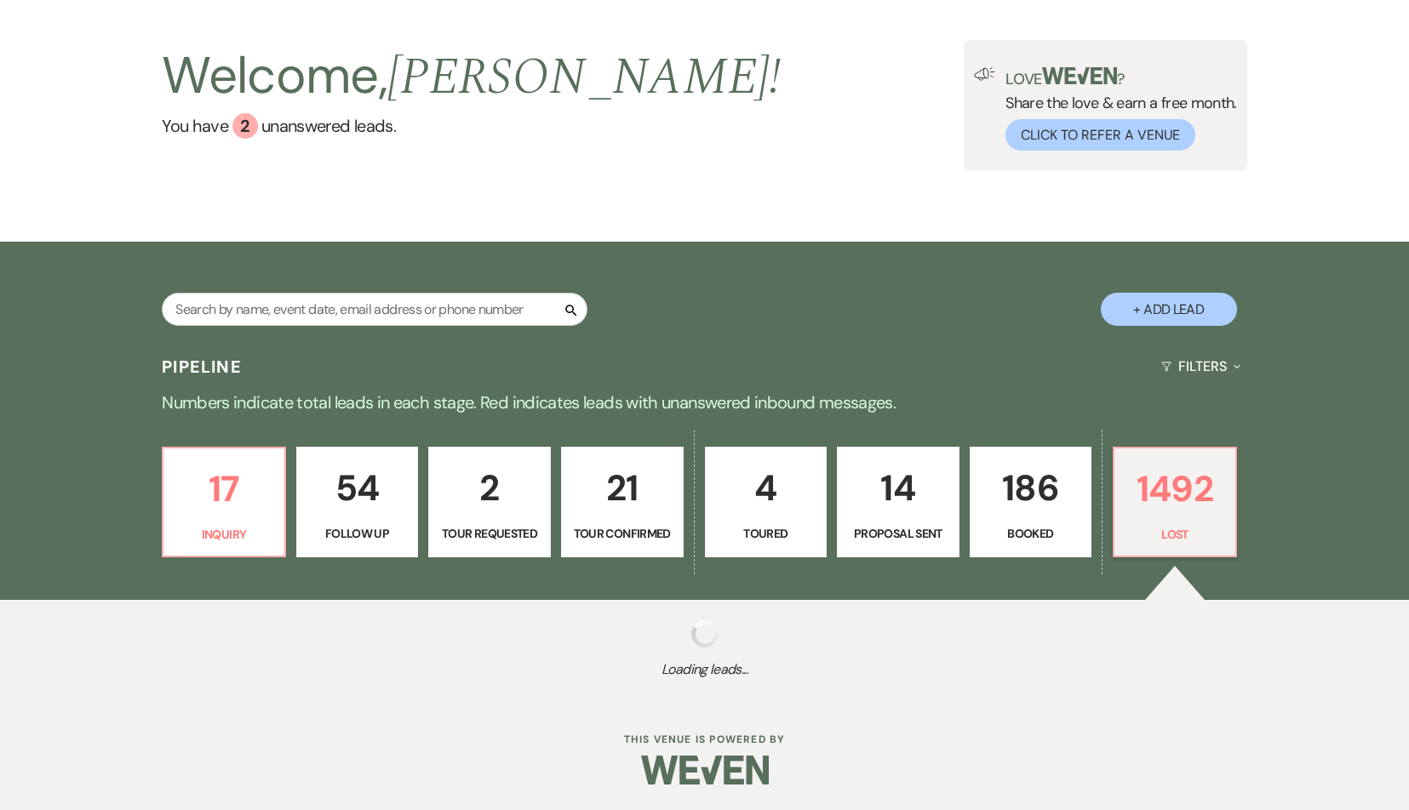
select select "8"
select select "5"
select select "8"
select select "5"
select select "8"
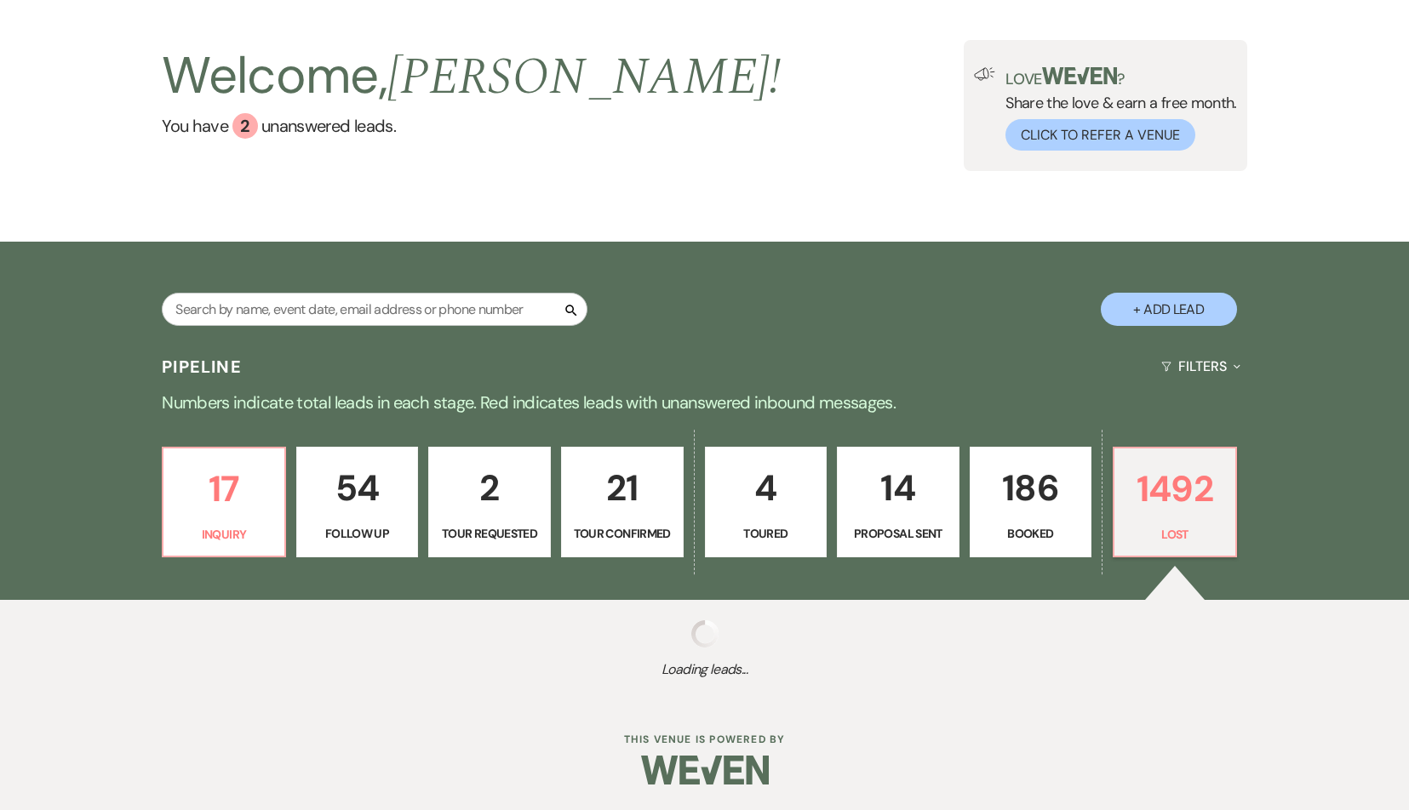
select select "5"
select select "8"
select select "5"
select select "8"
select select "10"
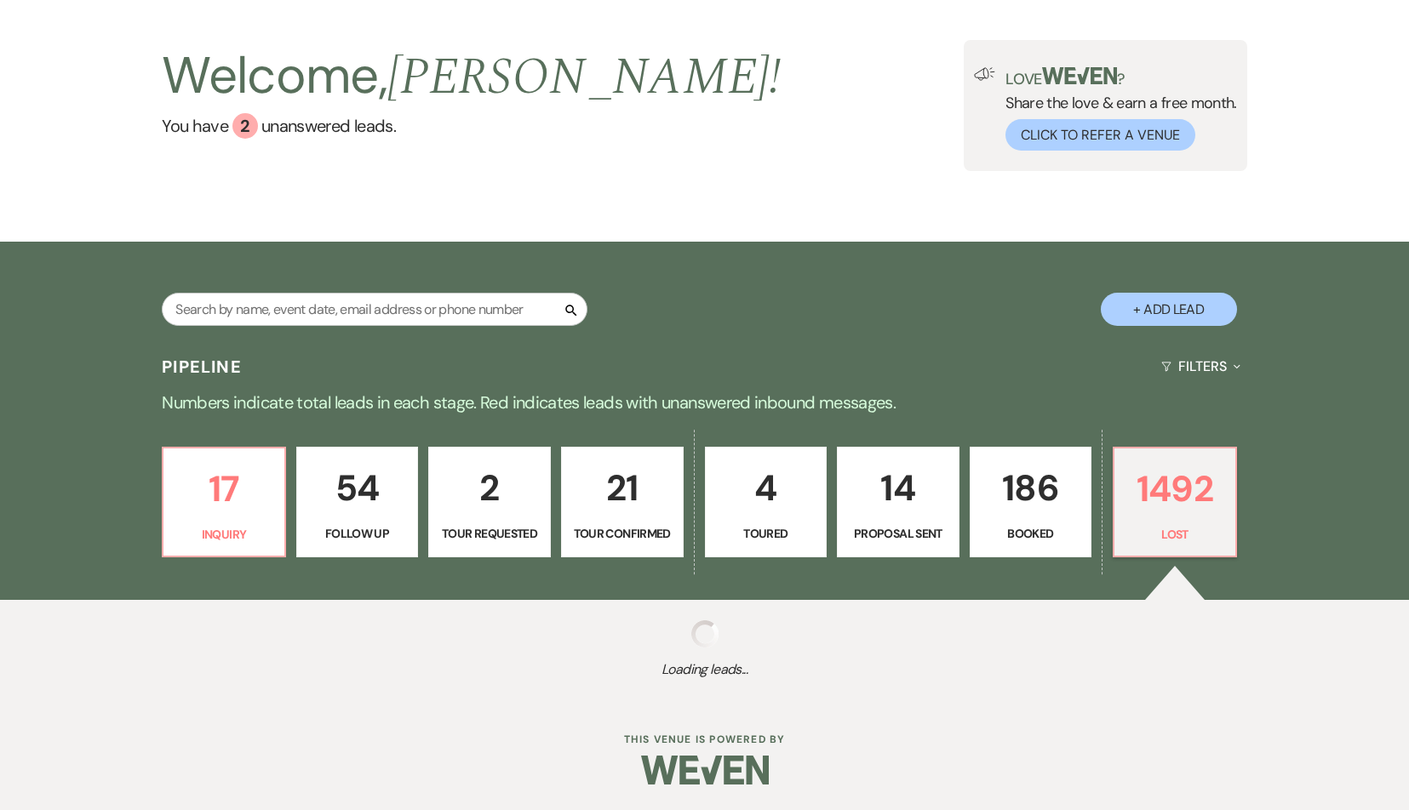
select select "8"
select select "10"
select select "8"
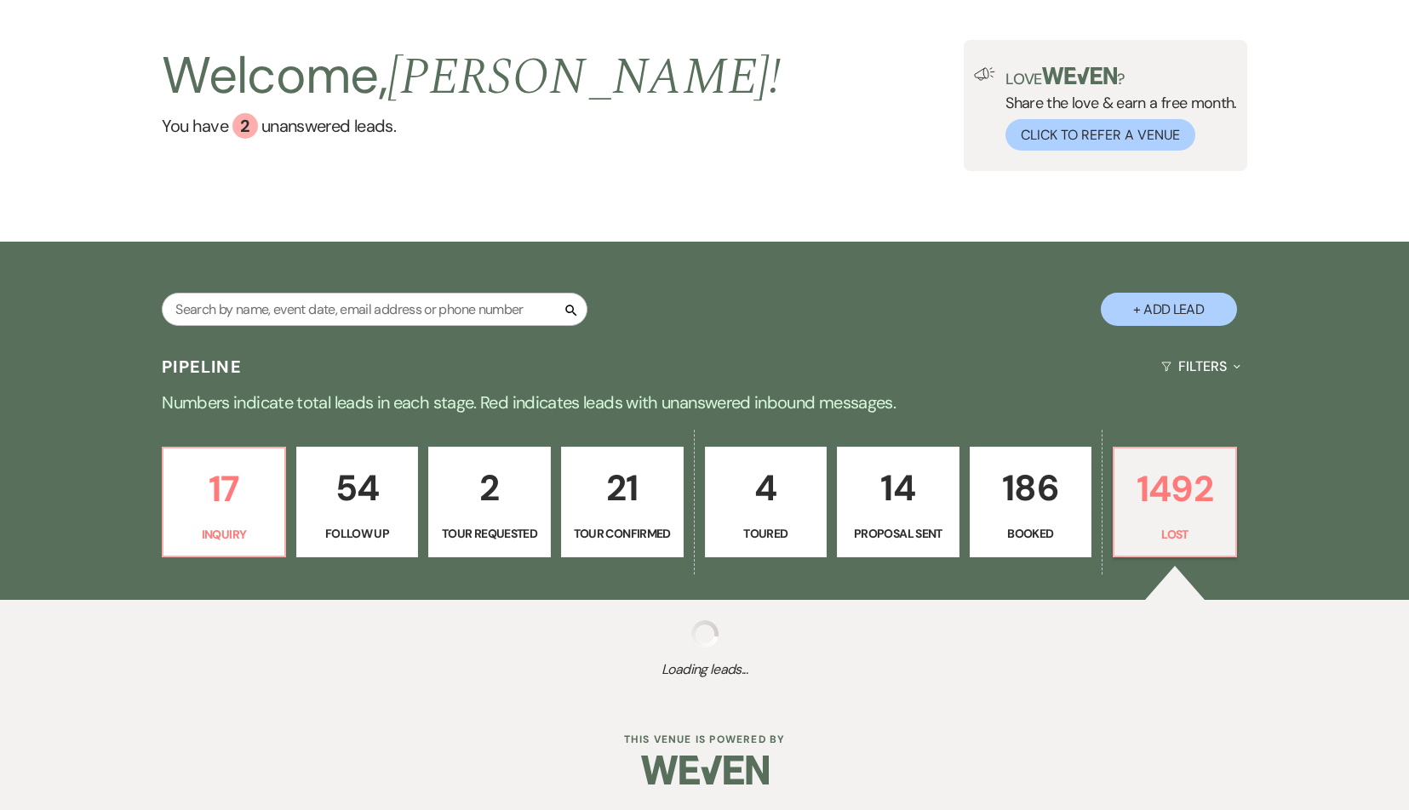
select select "5"
select select "8"
select select "6"
select select "8"
select select "5"
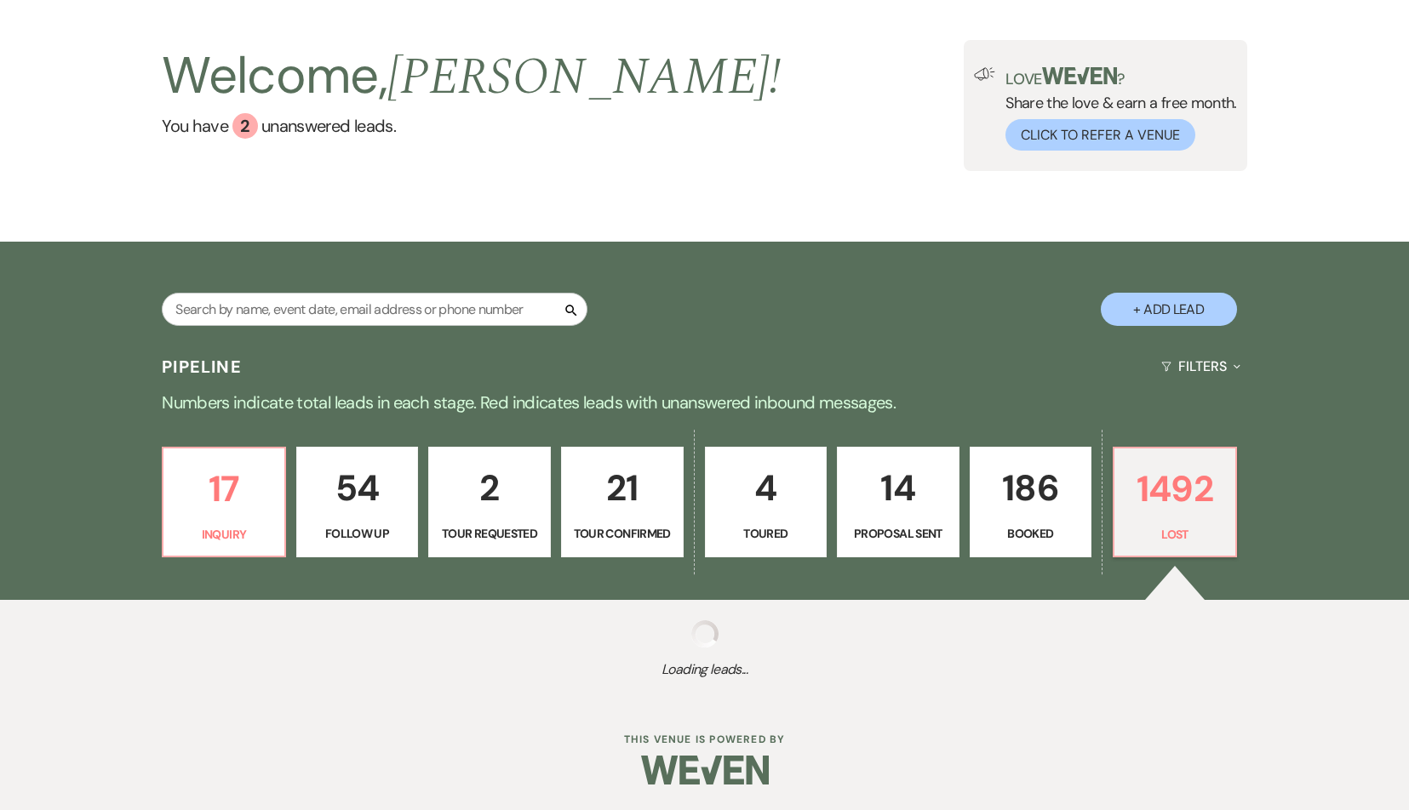
select select "8"
select select "1"
select select "8"
select select "5"
select select "8"
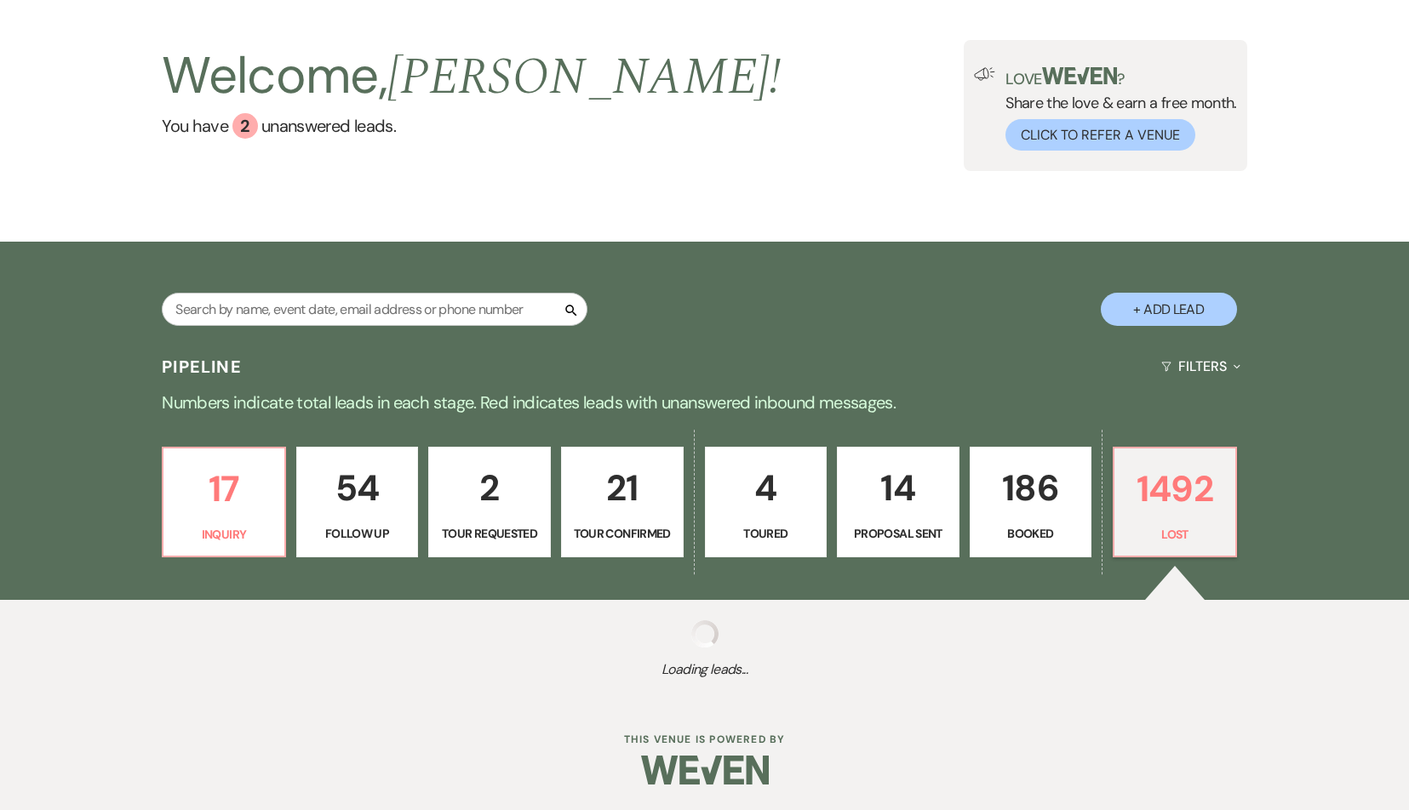
select select "7"
select select "8"
select select "5"
select select "8"
select select "6"
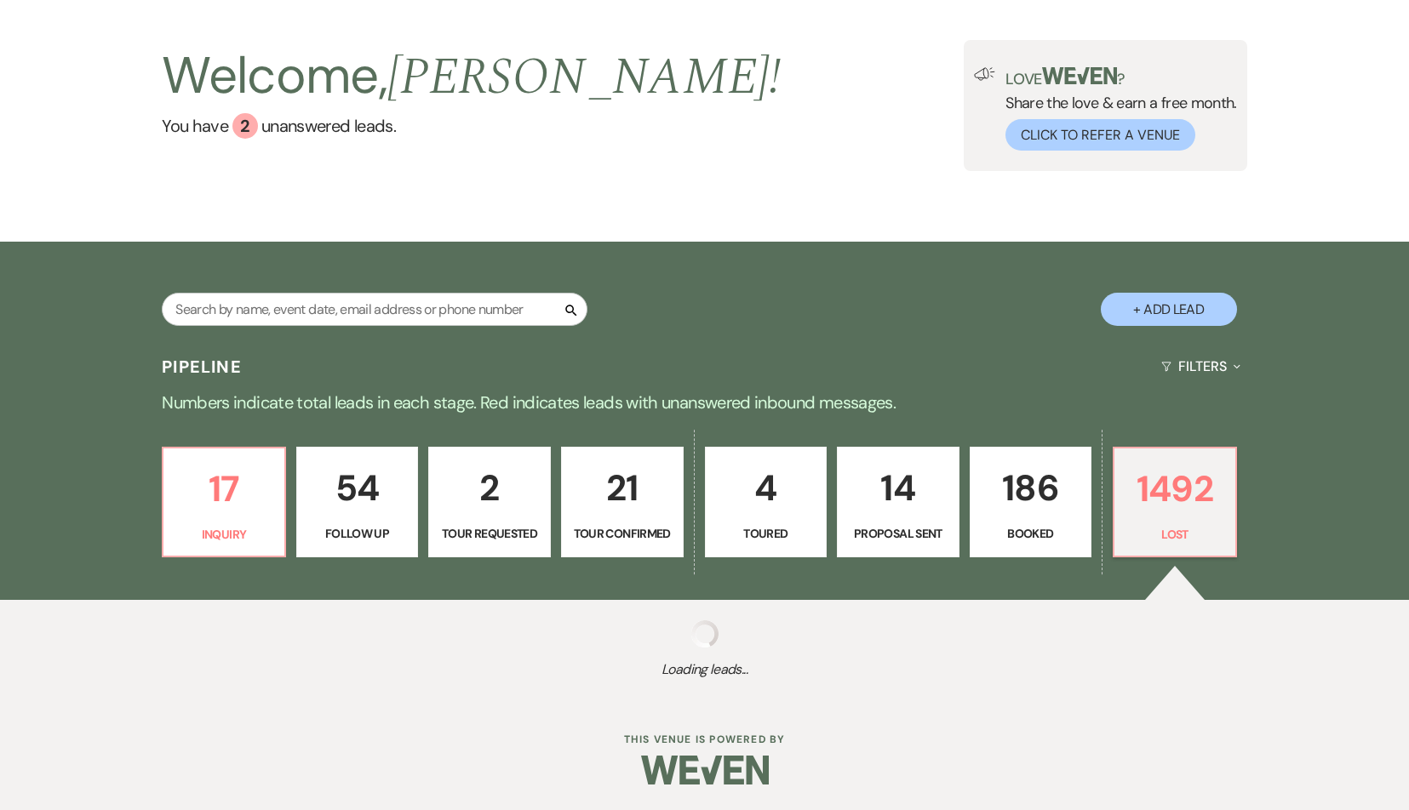
select select "8"
select select "6"
select select "8"
select select "5"
select select "8"
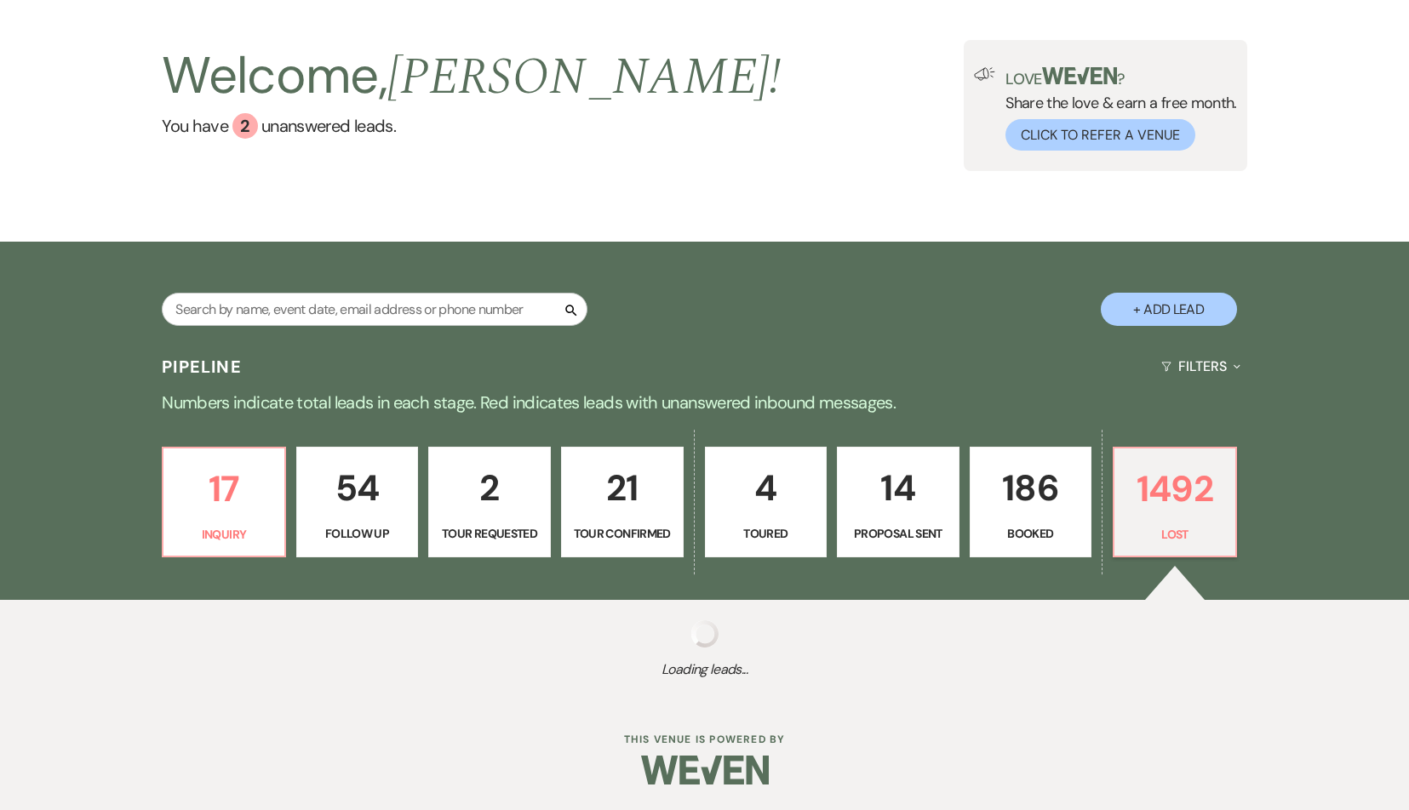
select select "5"
select select "8"
select select "5"
select select "8"
select select "5"
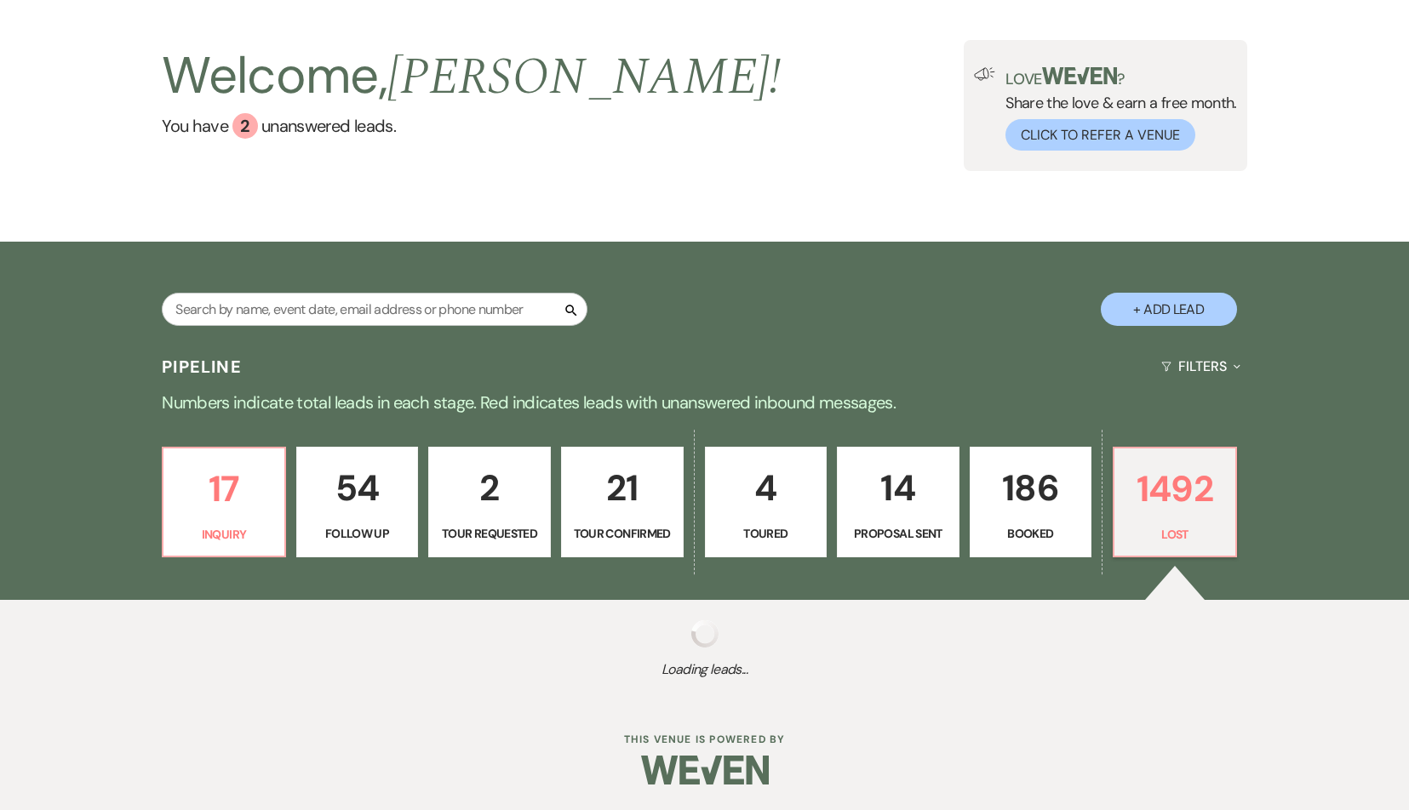
select select "8"
select select "5"
select select "8"
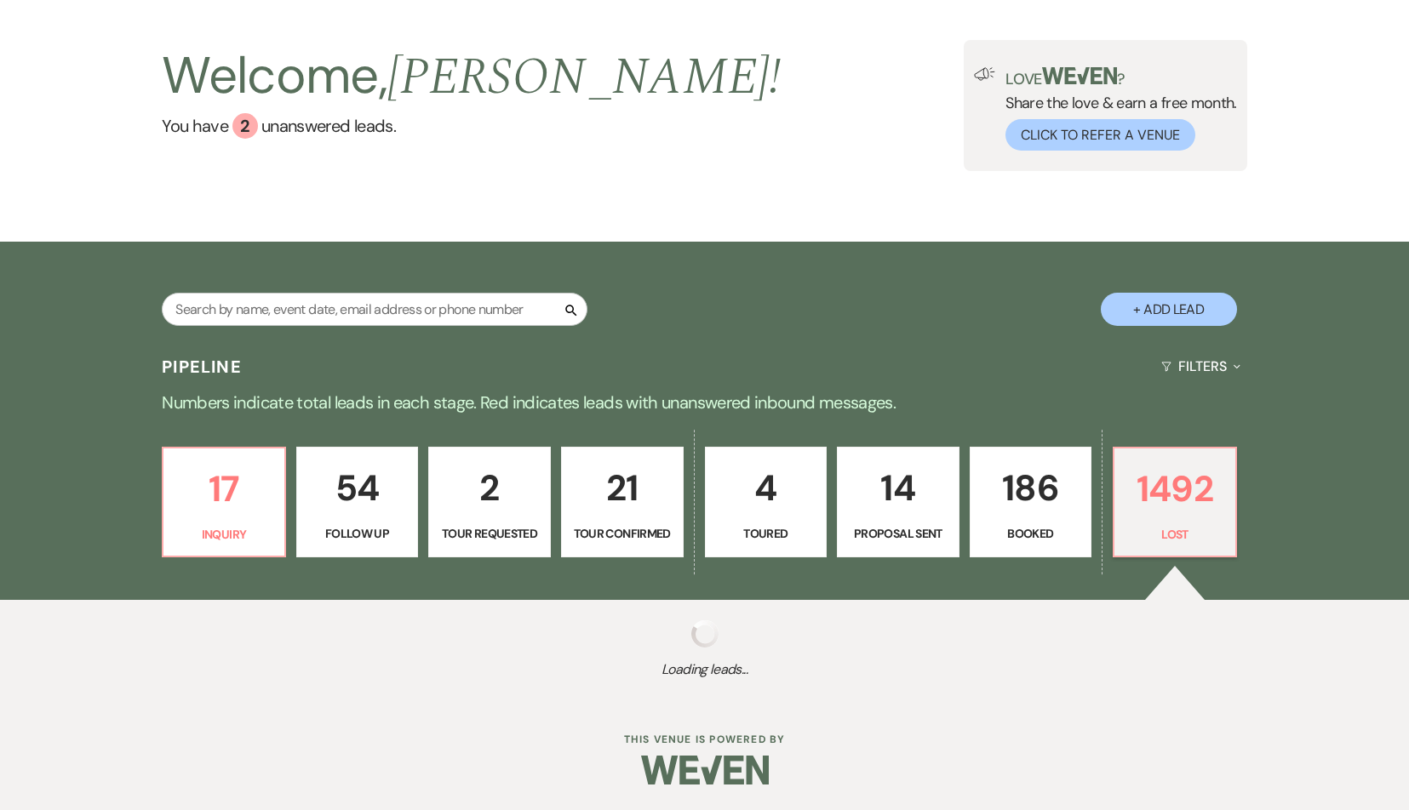
select select "6"
select select "8"
select select "5"
select select "8"
select select "5"
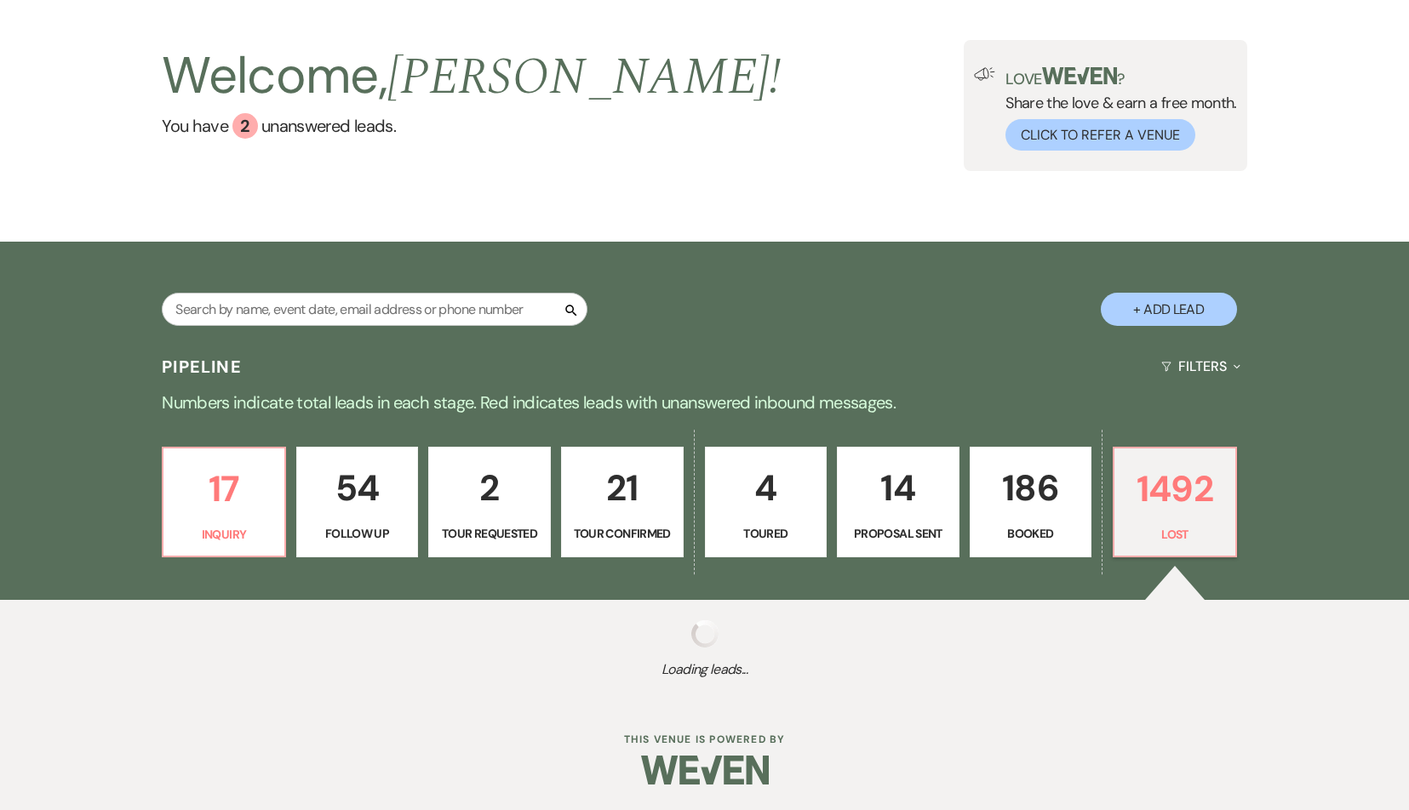
select select "8"
select select "10"
select select "8"
select select "5"
select select "8"
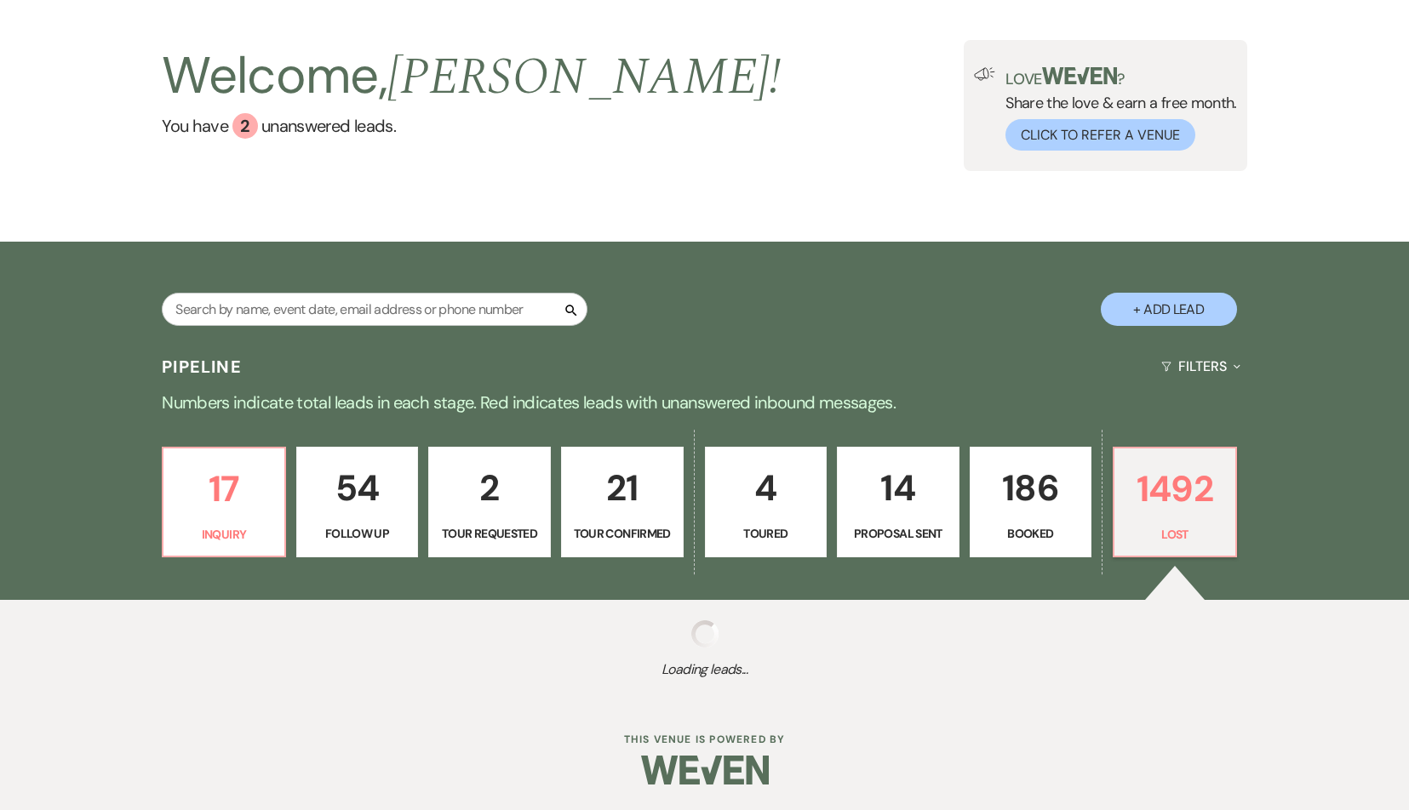
select select "5"
select select "8"
select select "5"
select select "8"
select select "1"
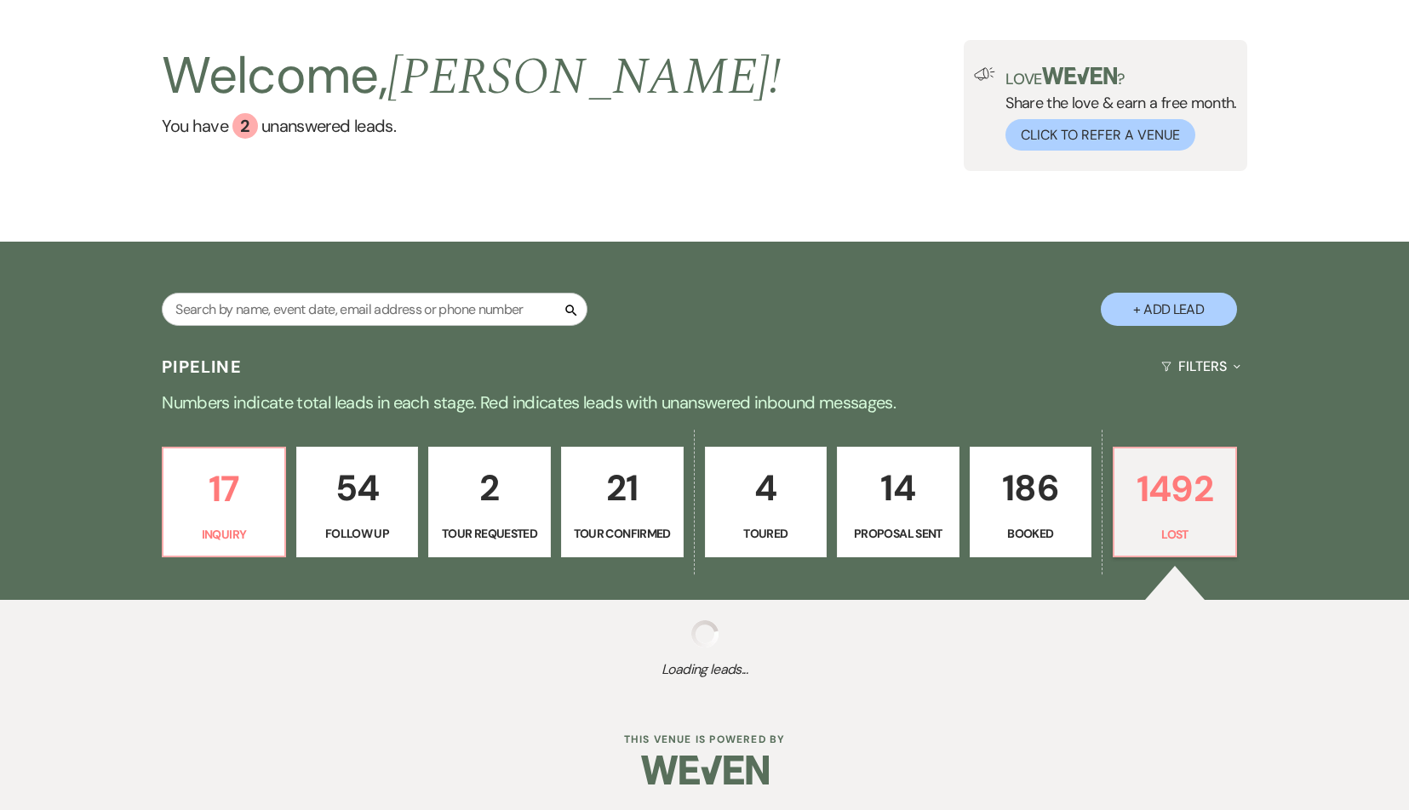
select select "8"
select select "1"
select select "8"
select select "5"
select select "8"
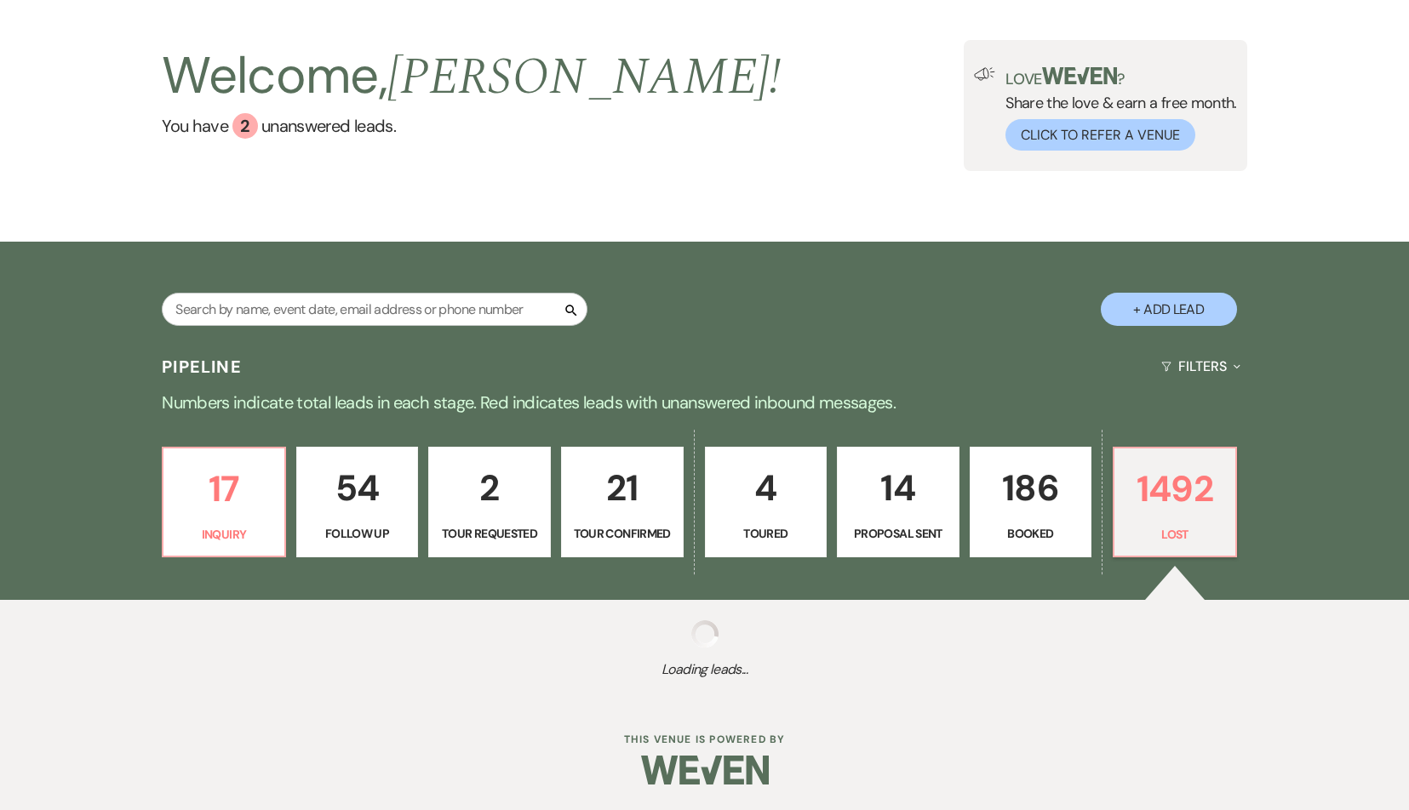
select select "6"
select select "8"
select select "10"
select select "8"
select select "5"
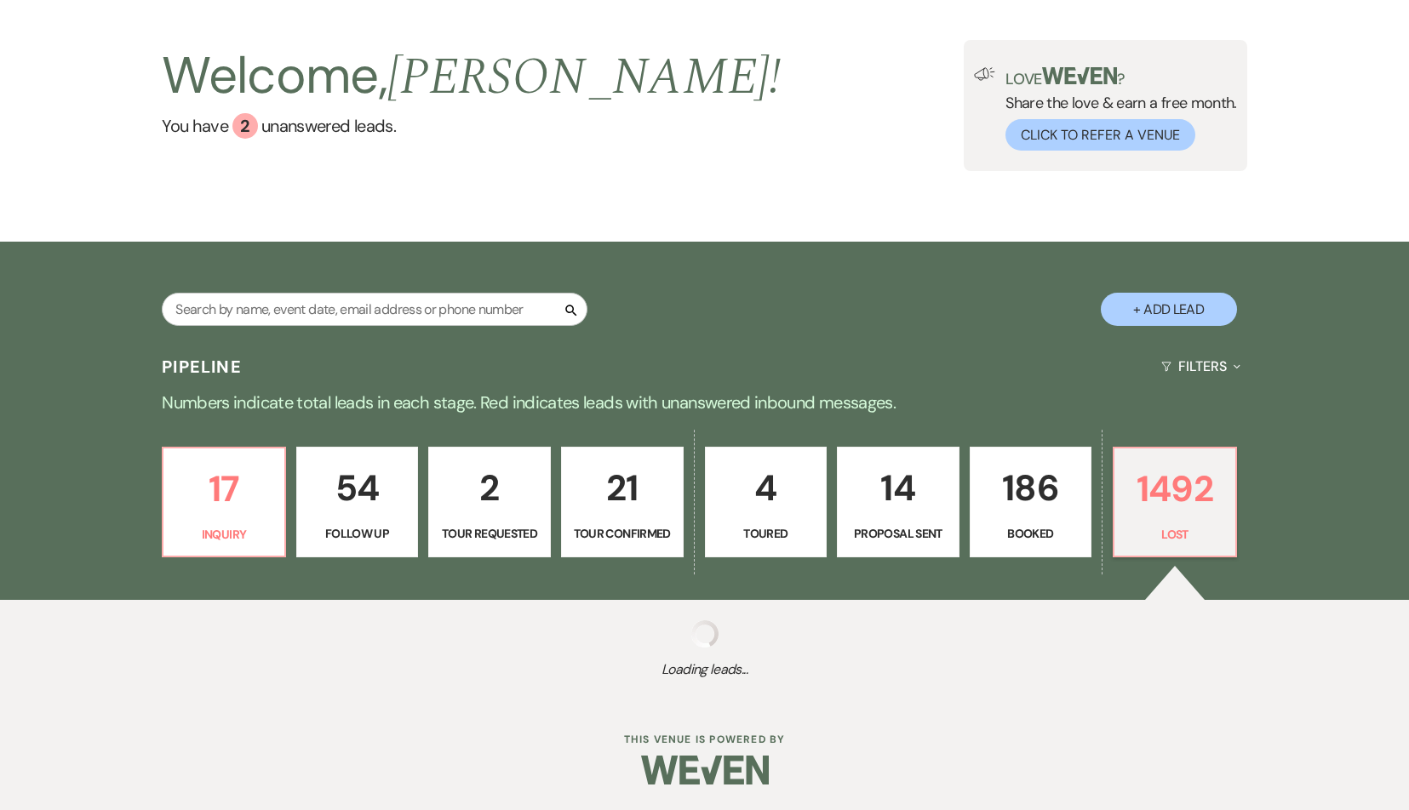
select select "8"
select select "6"
select select "8"
select select "5"
select select "8"
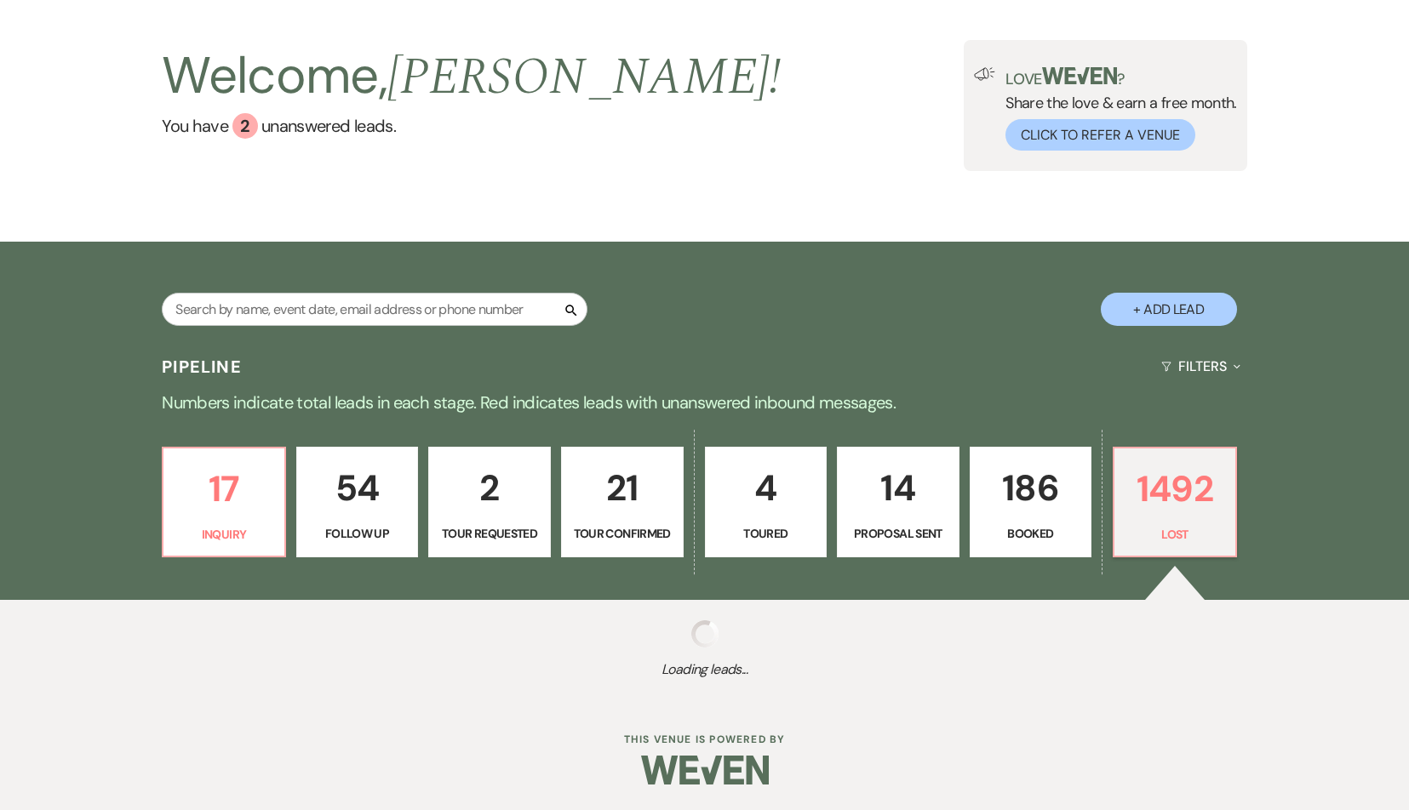
select select "6"
select select "8"
select select "5"
select select "8"
select select "5"
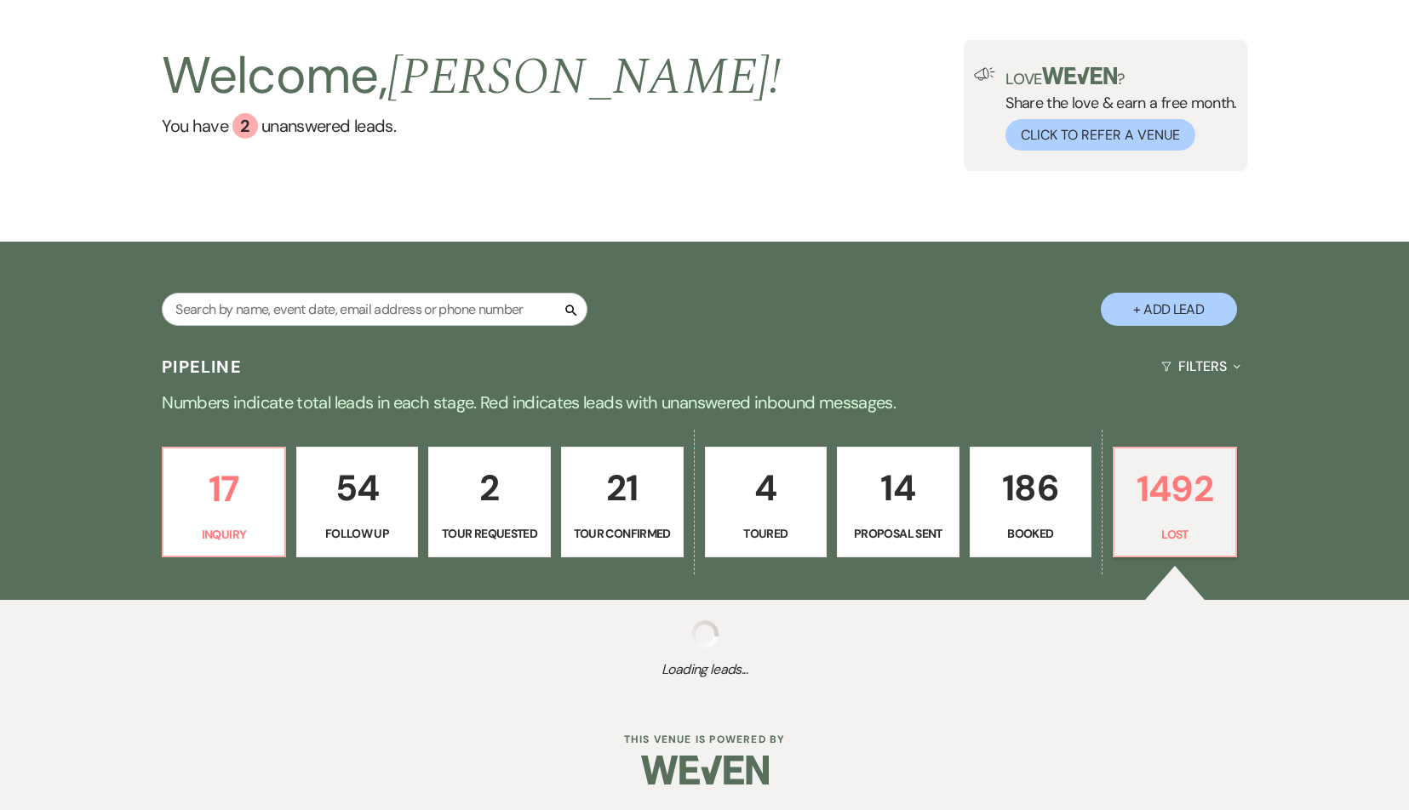
select select "8"
select select "5"
select select "8"
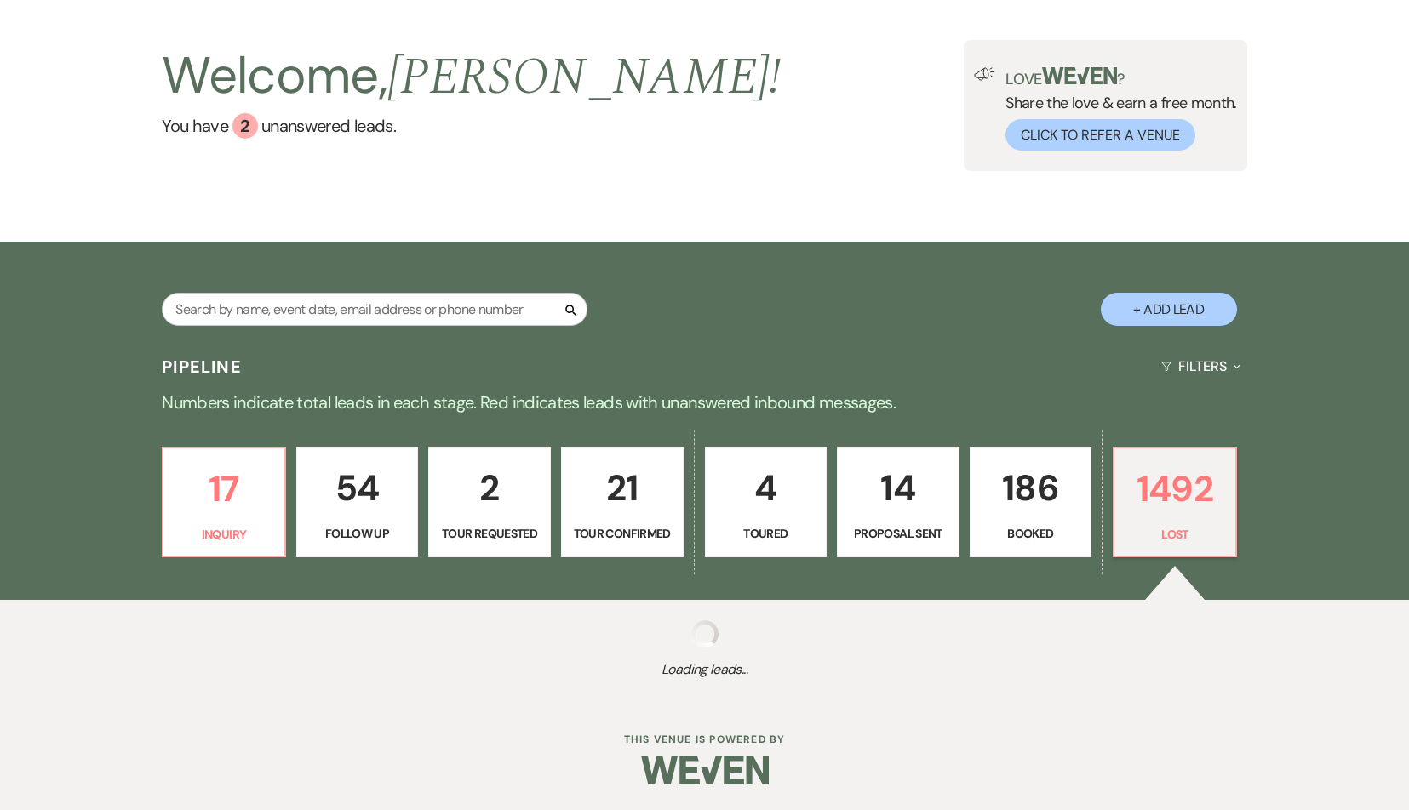
select select "8"
select select "7"
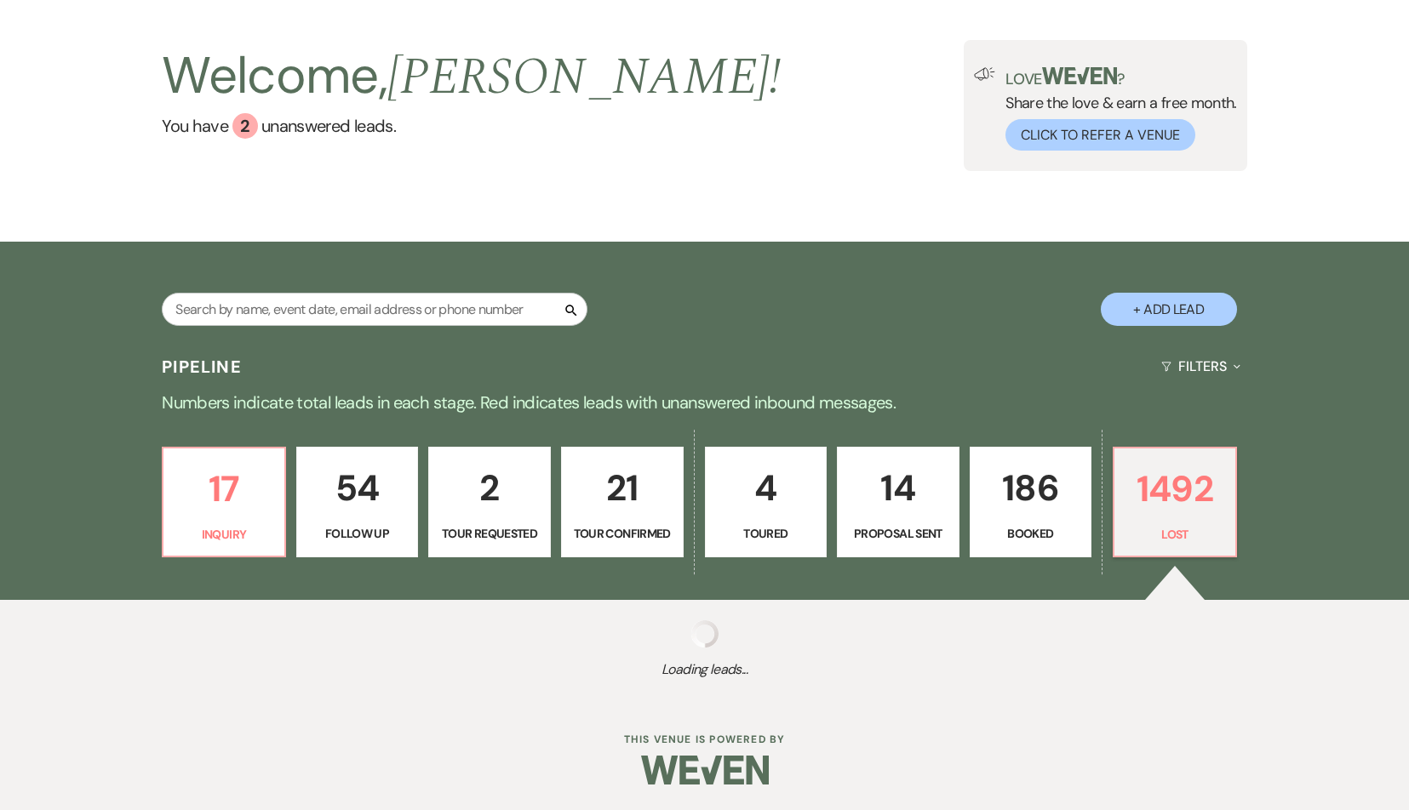
select select "8"
select select "5"
select select "8"
select select "5"
select select "8"
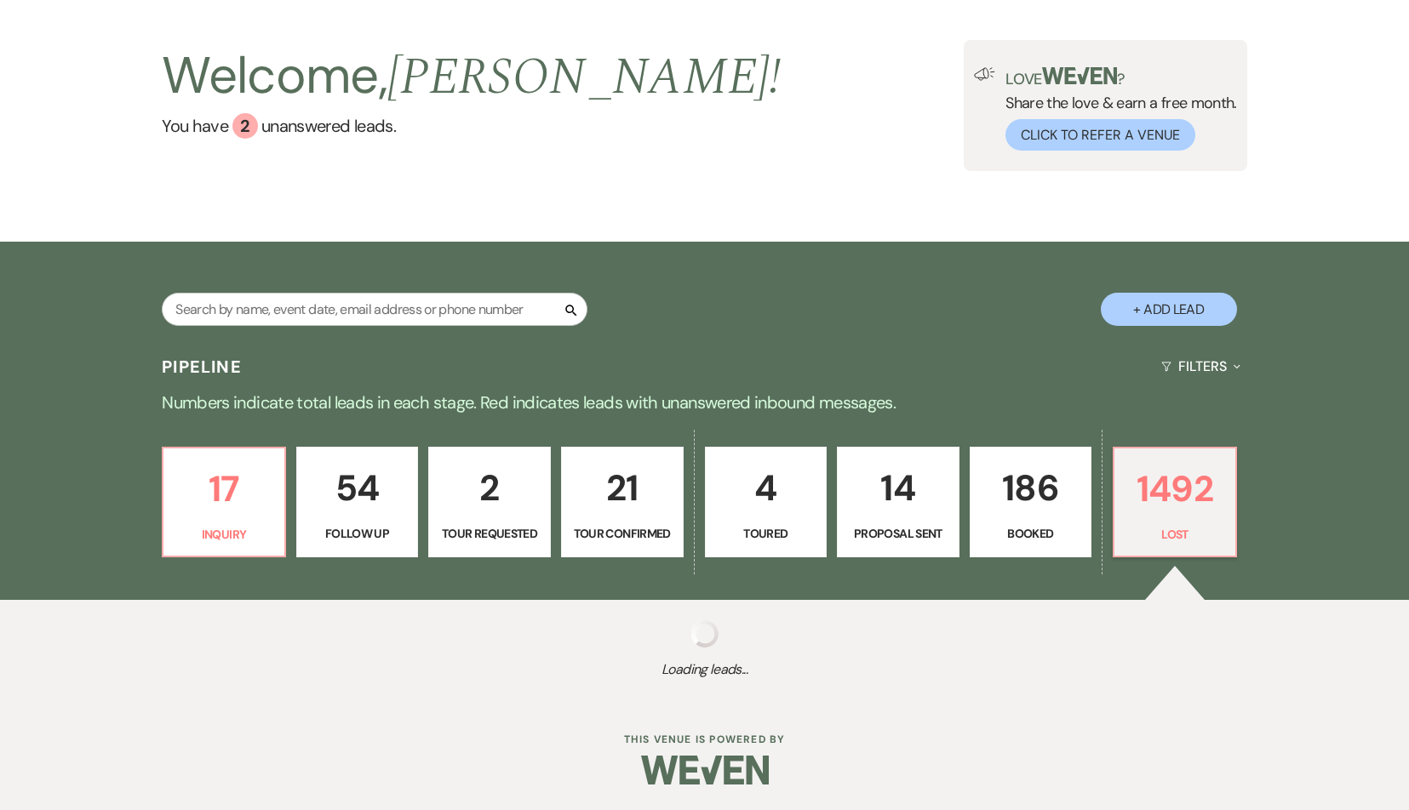
select select "5"
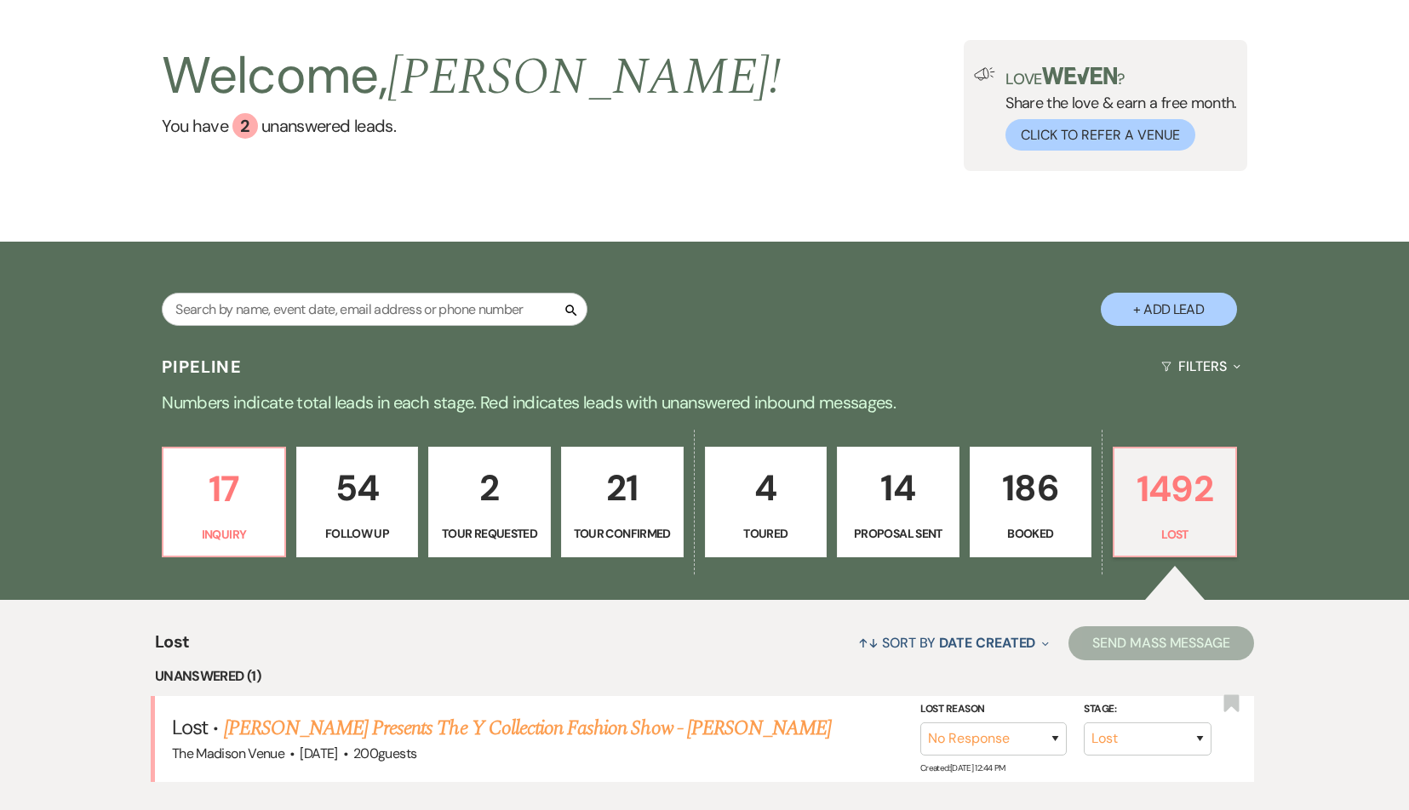
scroll to position [251, 0]
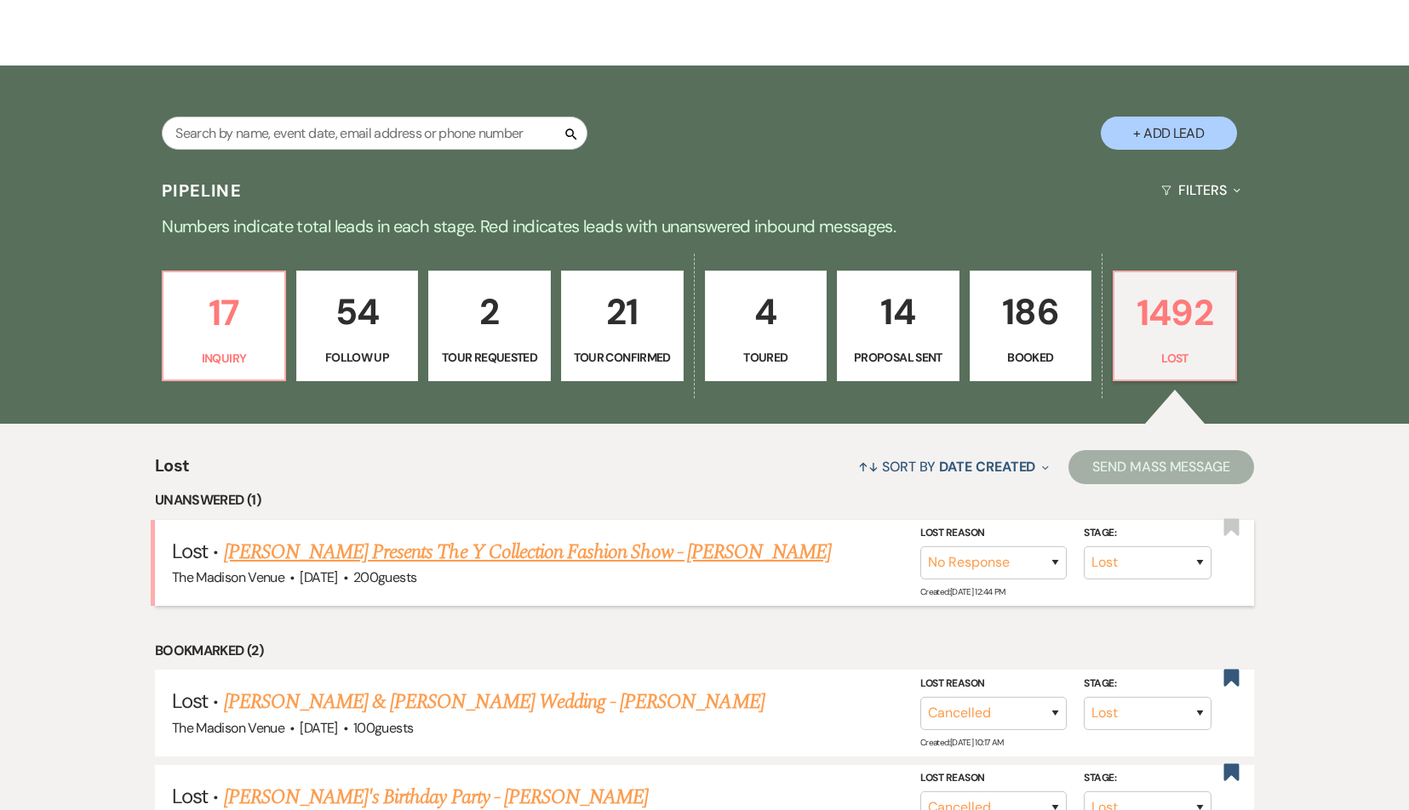
click at [487, 544] on link "[PERSON_NAME] Presents The Y Collection Fashion Show - [PERSON_NAME]" at bounding box center [528, 552] width 608 height 31
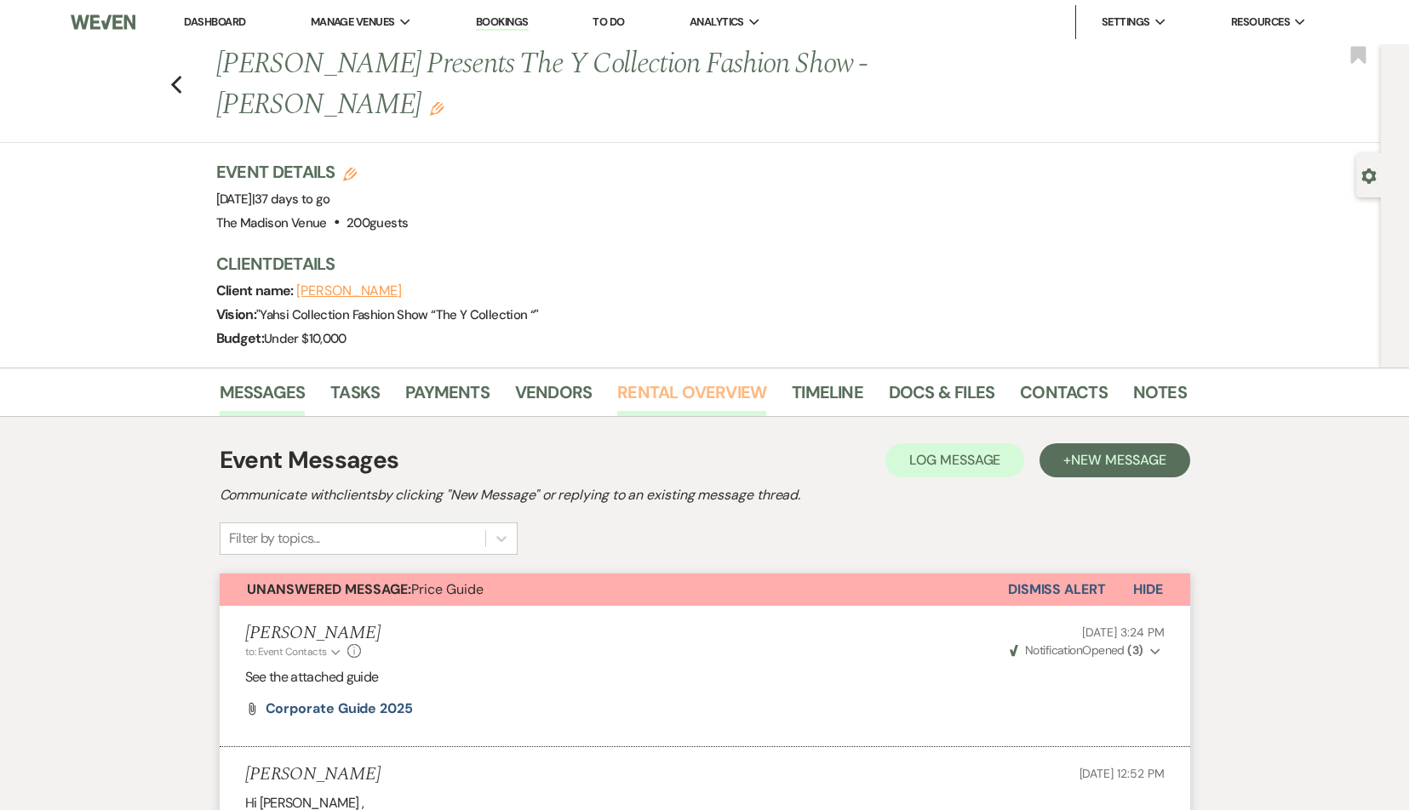
click at [659, 379] on link "Rental Overview" at bounding box center [691, 397] width 149 height 37
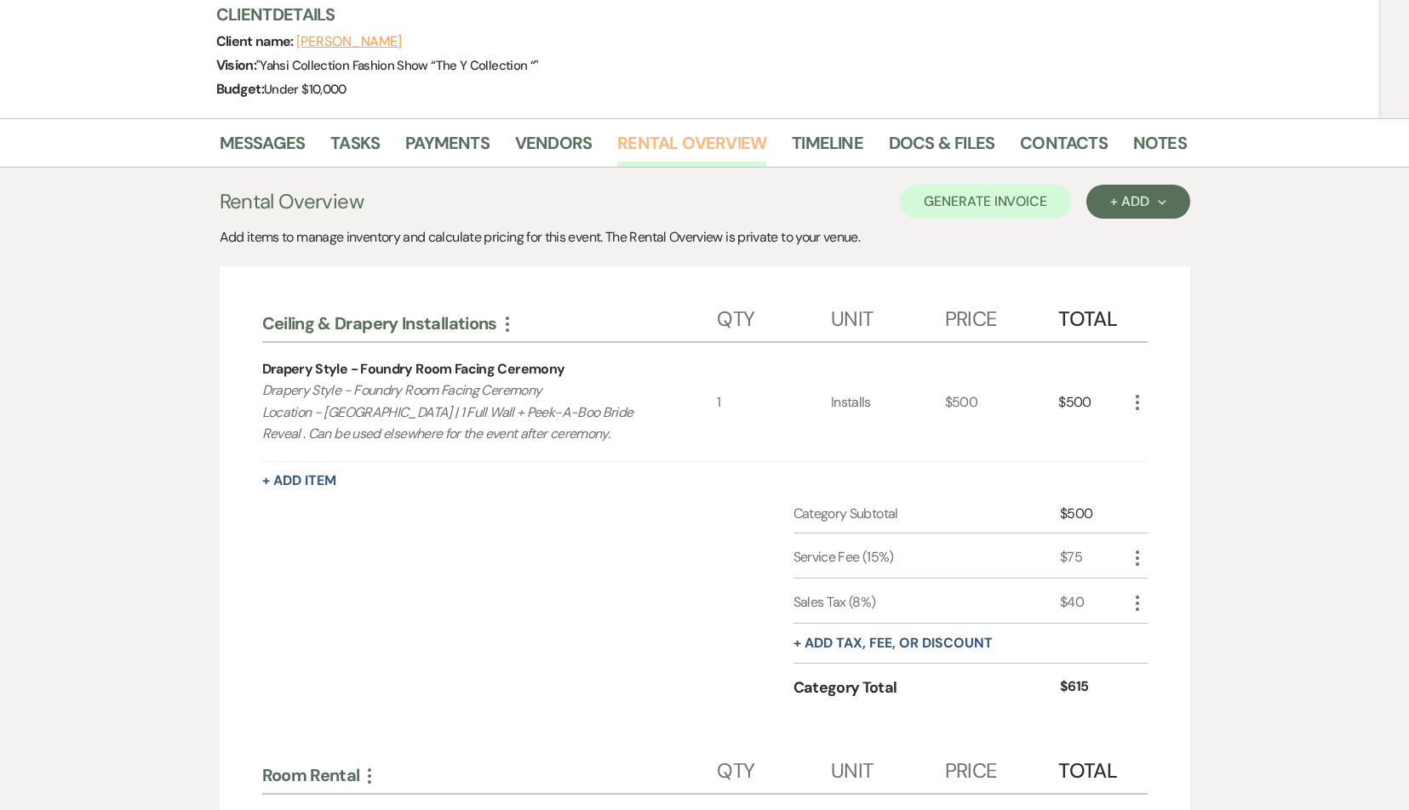
scroll to position [149, 0]
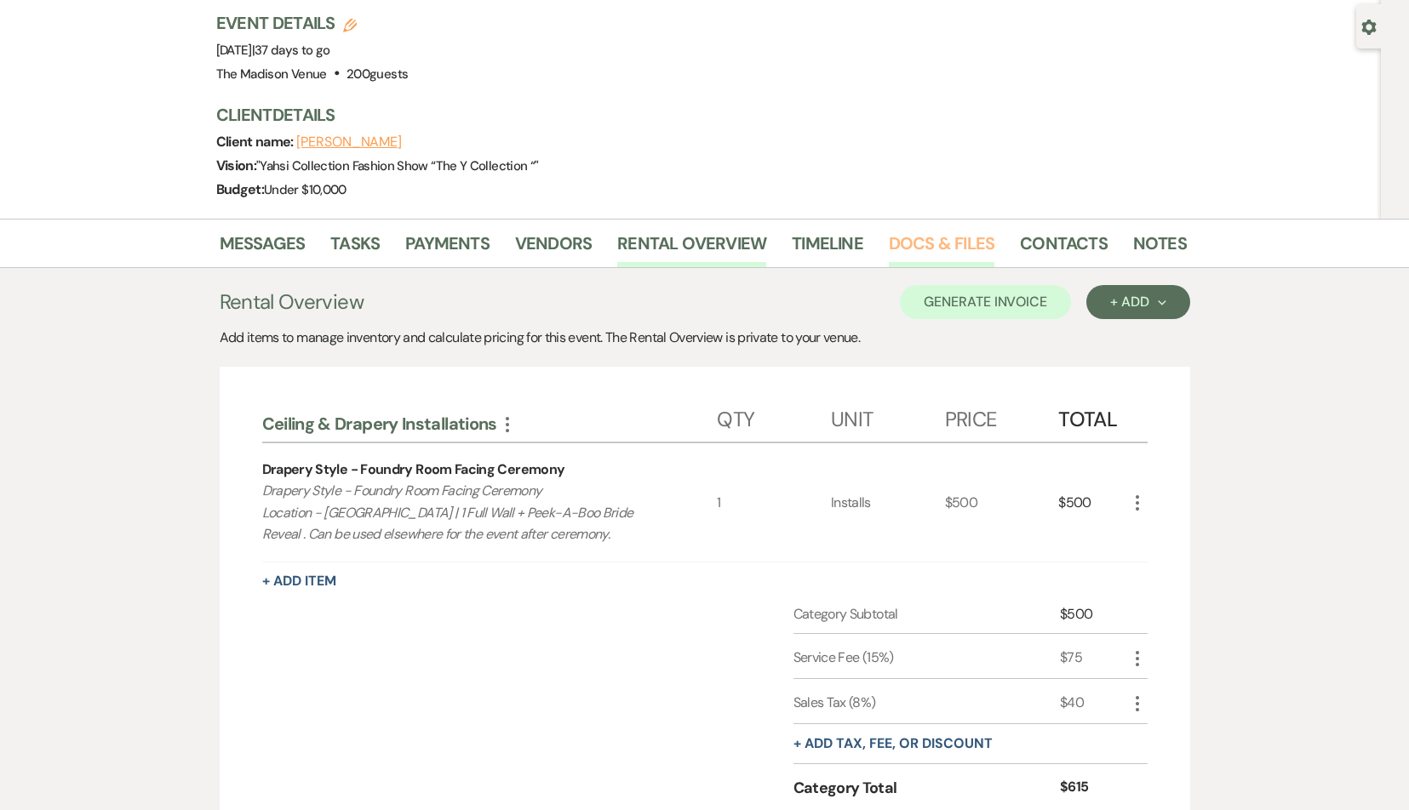
click at [939, 230] on link "Docs & Files" at bounding box center [942, 248] width 106 height 37
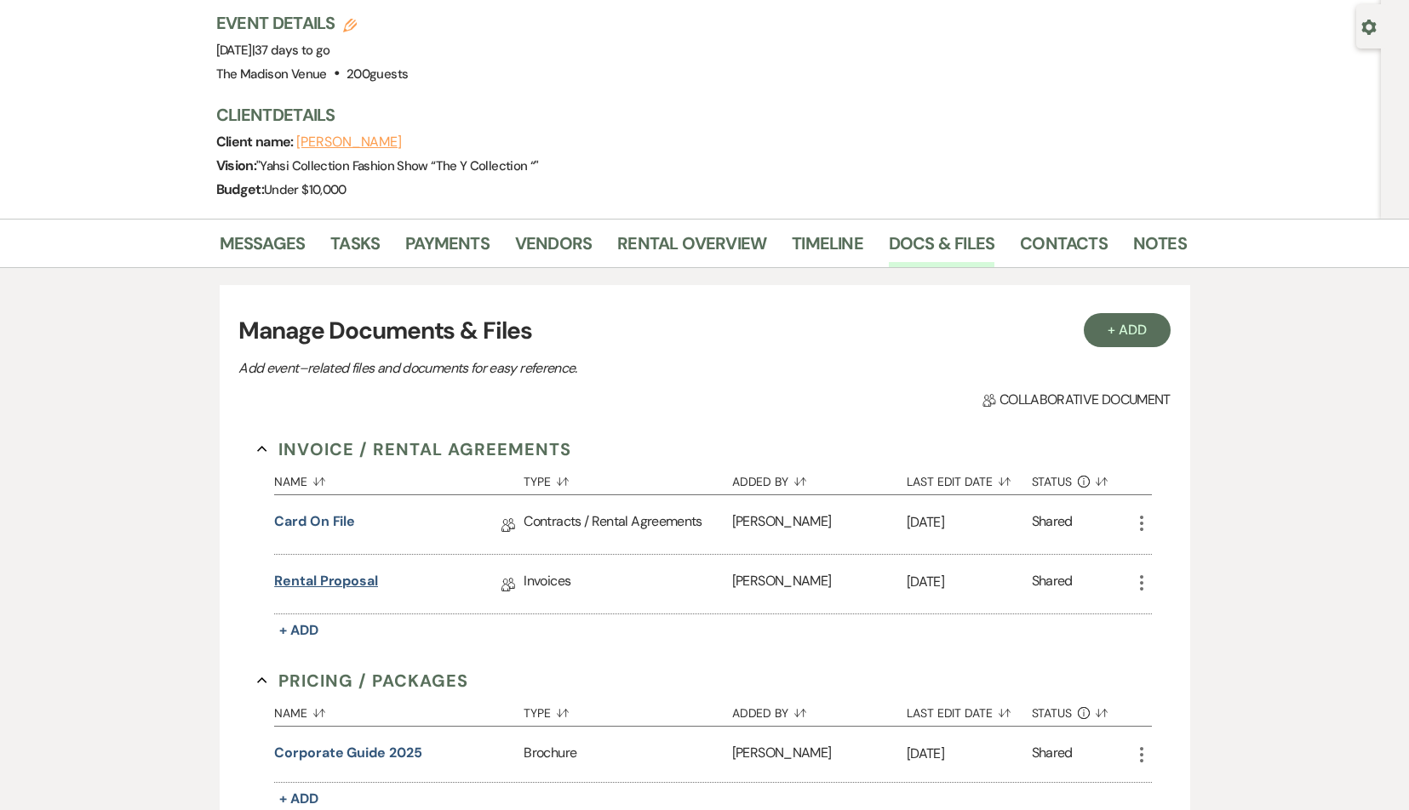
click at [339, 571] on link "Rental Proposal" at bounding box center [326, 584] width 104 height 26
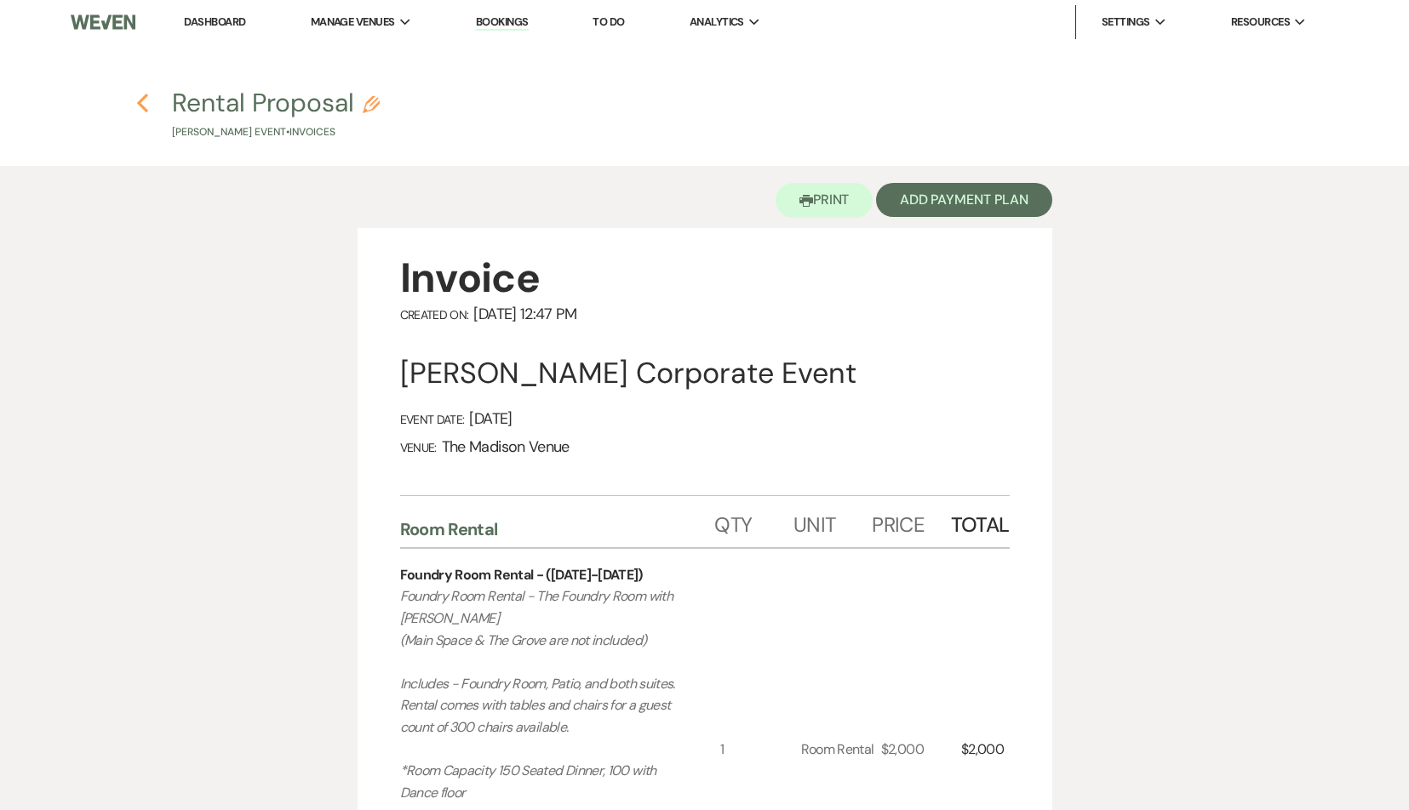
click at [139, 100] on icon "Previous" at bounding box center [142, 103] width 13 height 20
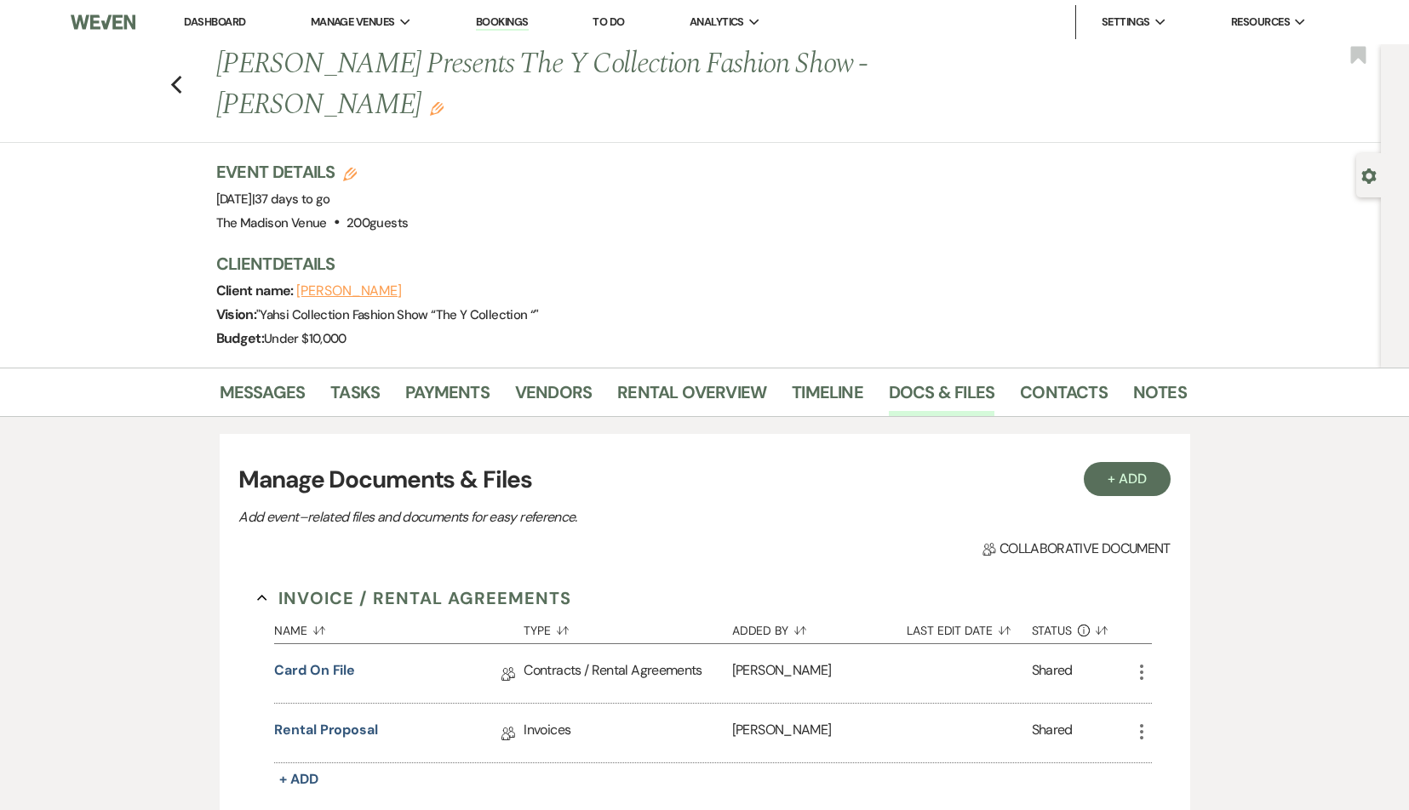
scroll to position [149, 0]
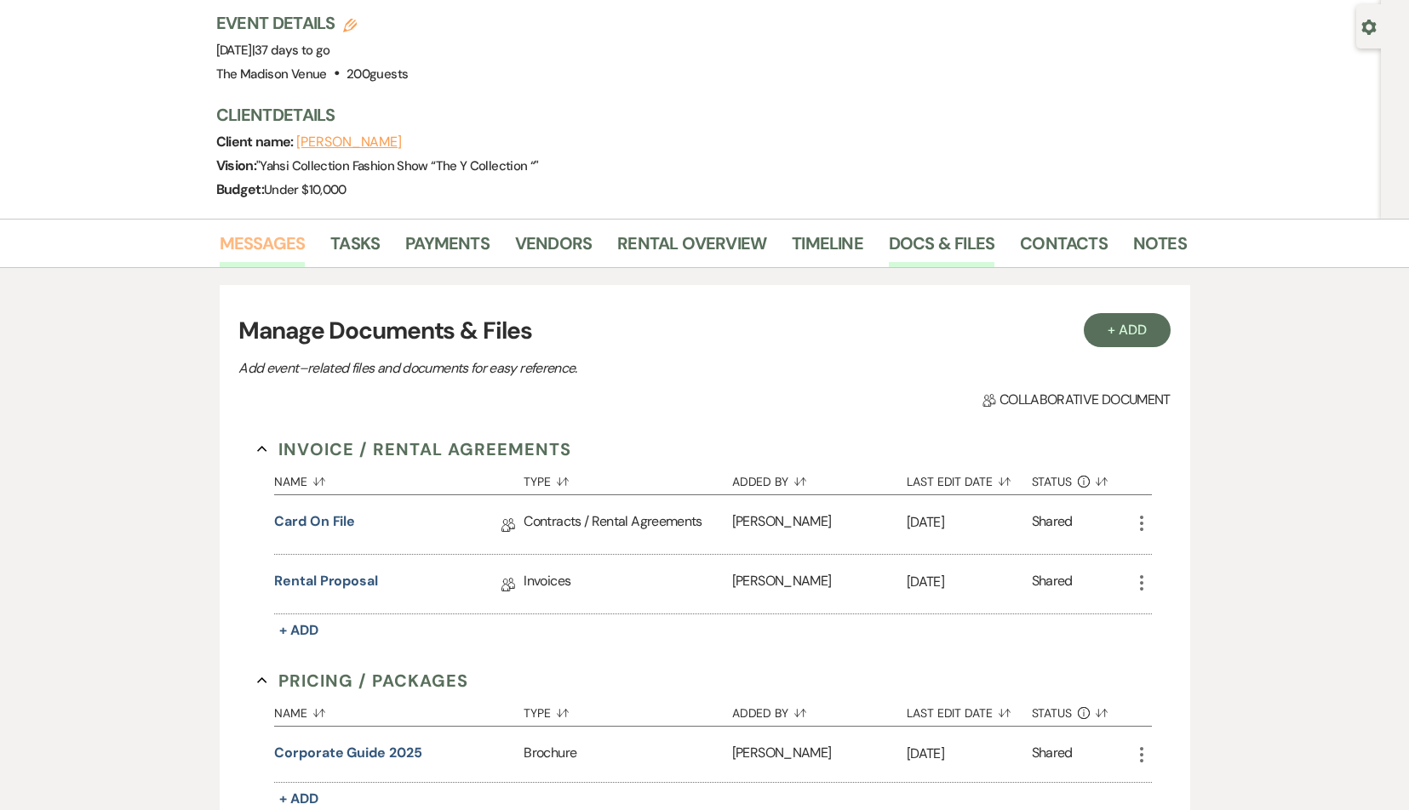
click at [249, 230] on link "Messages" at bounding box center [263, 248] width 86 height 37
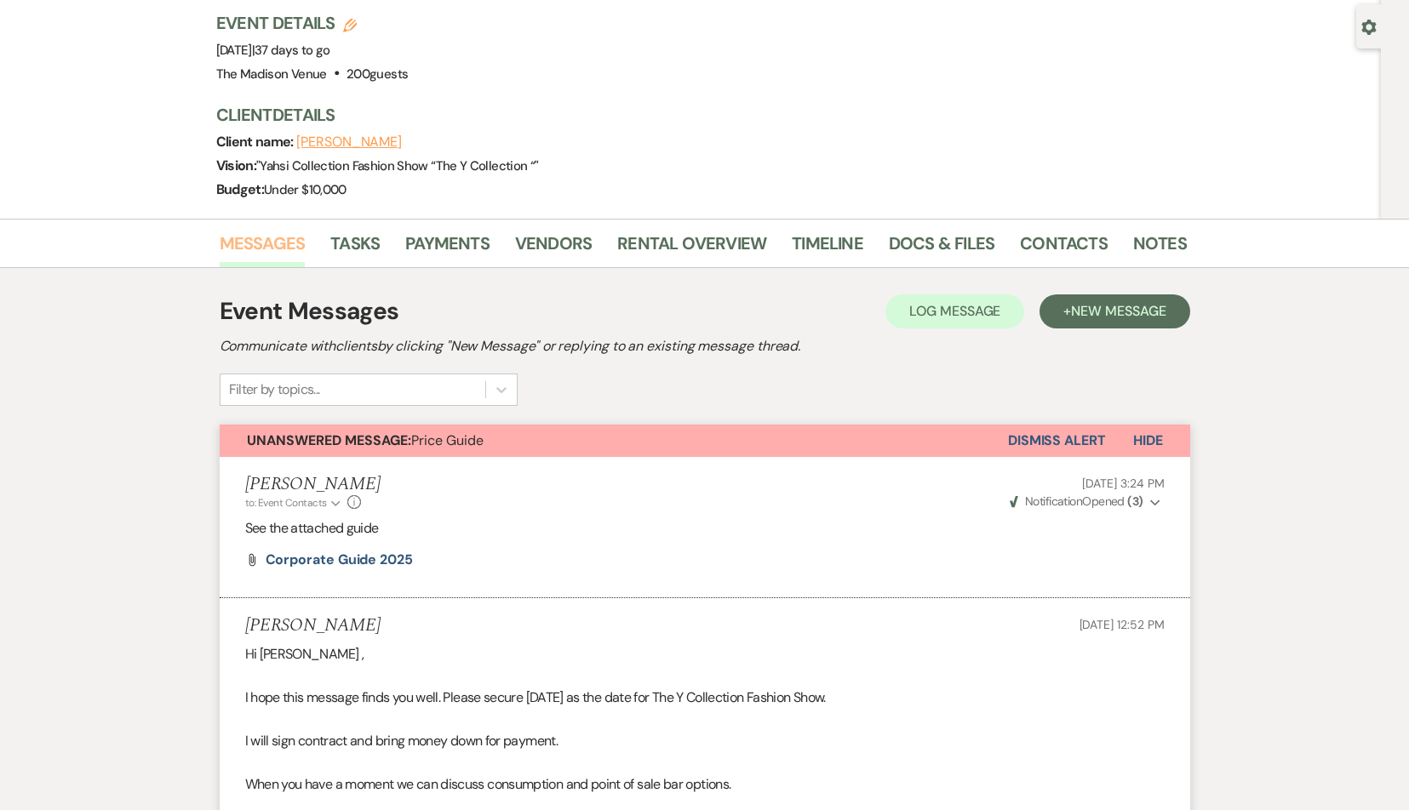
scroll to position [762, 0]
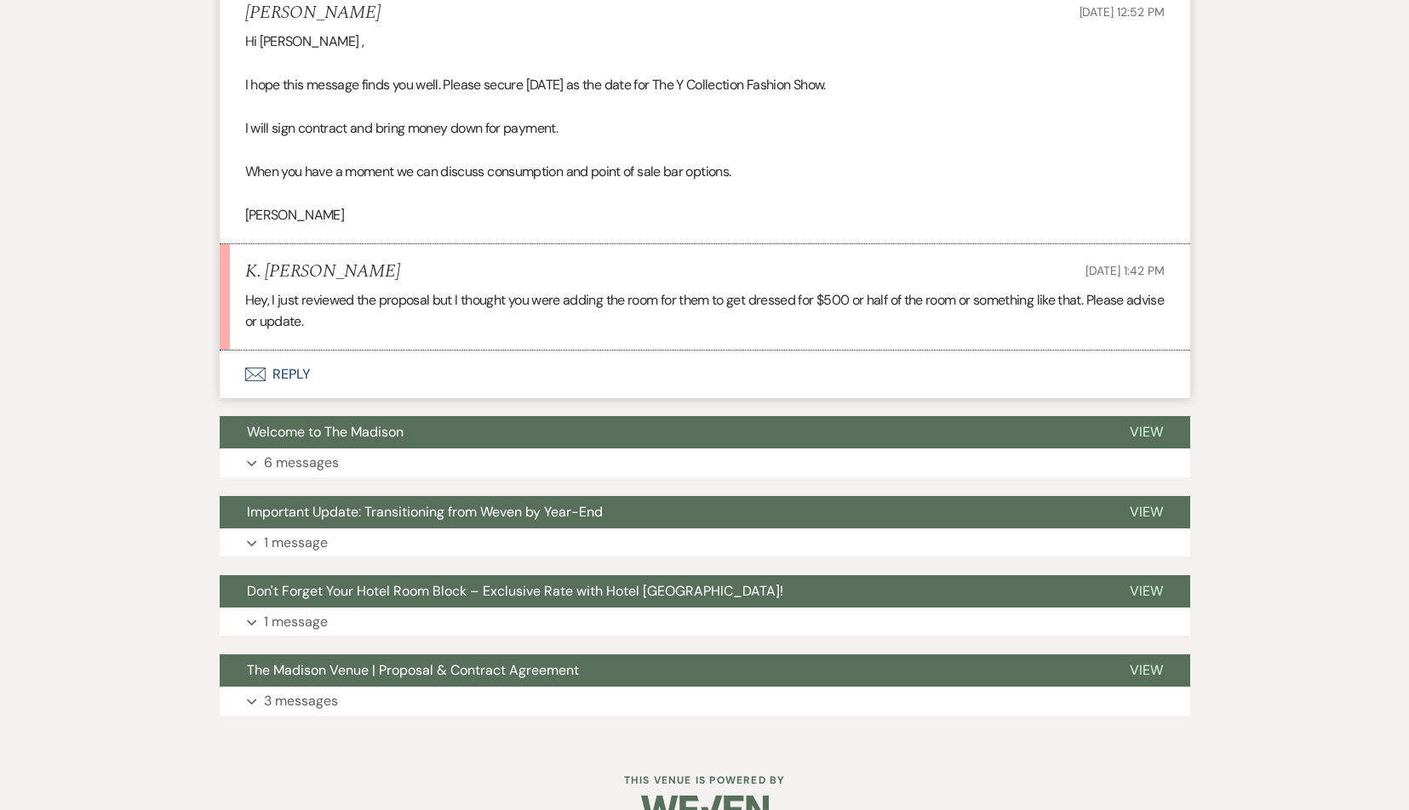
click at [277, 351] on button "Envelope Reply" at bounding box center [705, 375] width 970 height 48
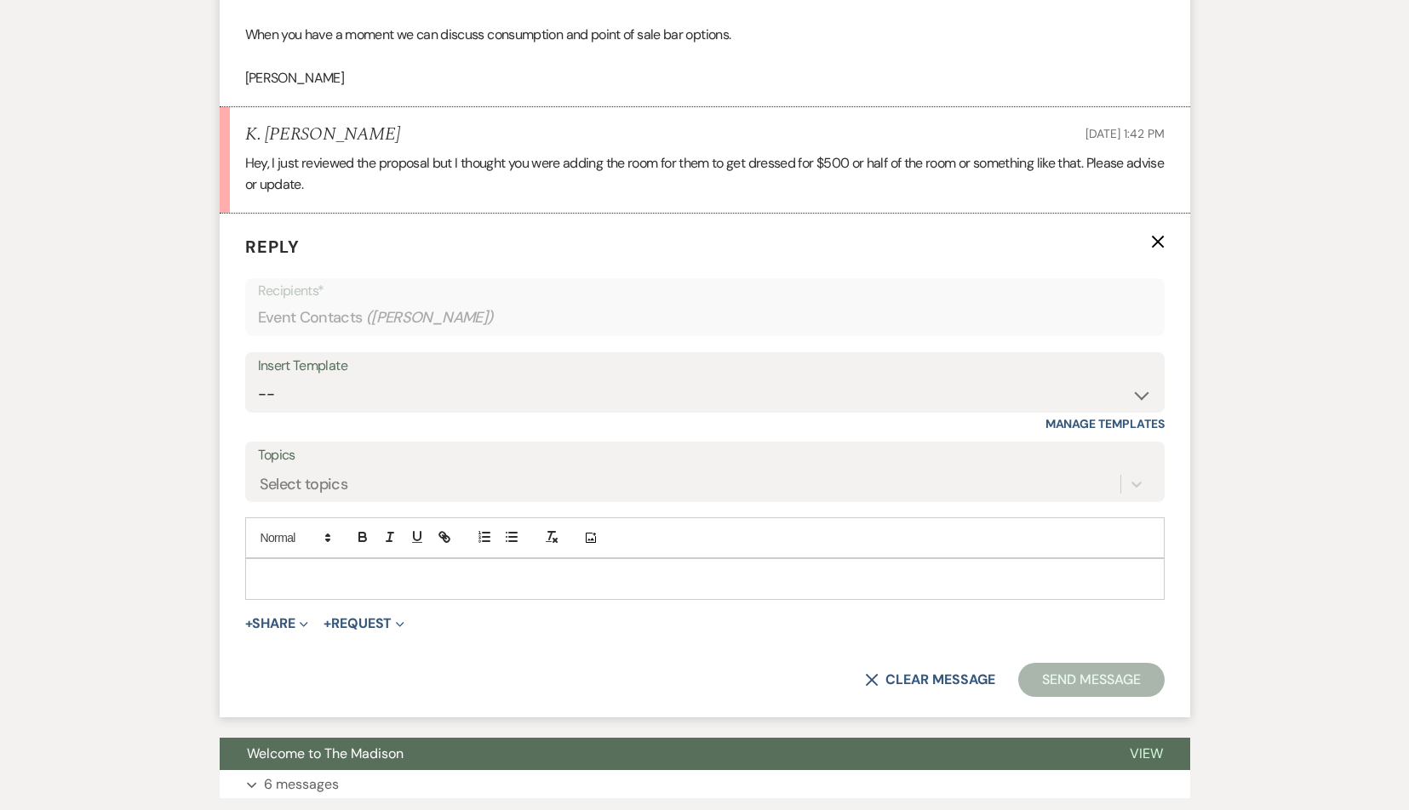
scroll to position [918, 0]
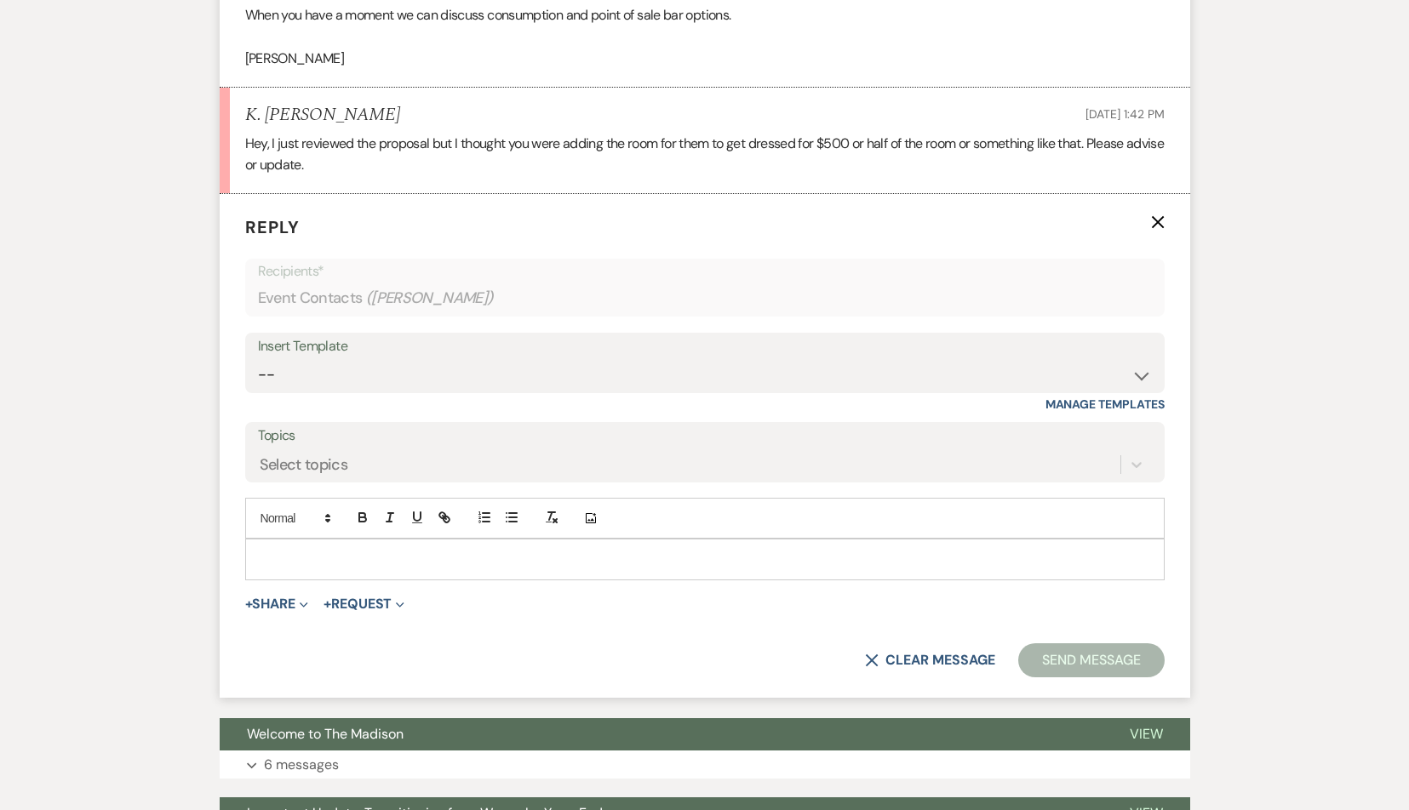
click at [386, 540] on div at bounding box center [704, 559] width 917 height 39
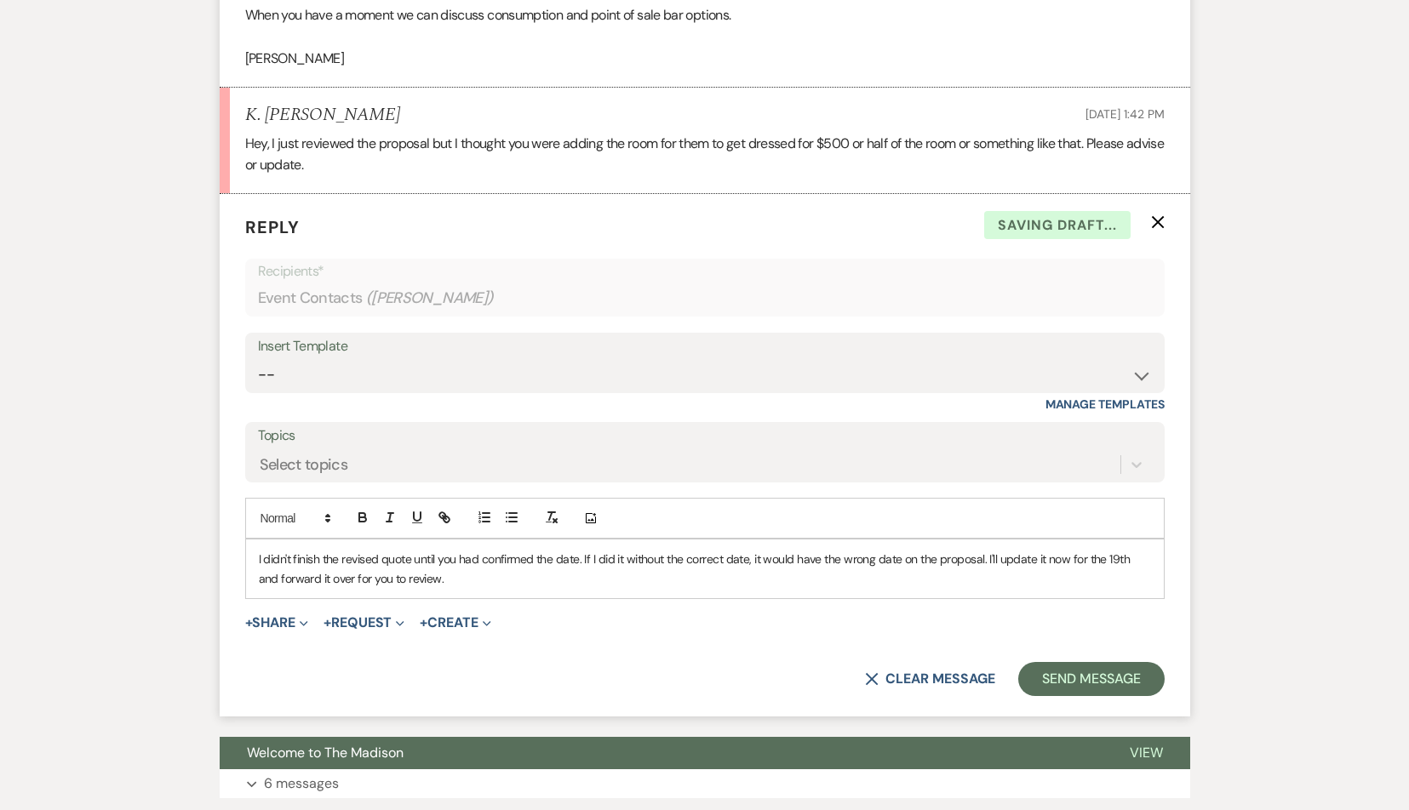
click at [505, 547] on div "I didn't finish the revised quote until you had confirmed the date. If I did it…" at bounding box center [704, 569] width 917 height 59
click at [1100, 662] on button "Send Message" at bounding box center [1091, 679] width 146 height 34
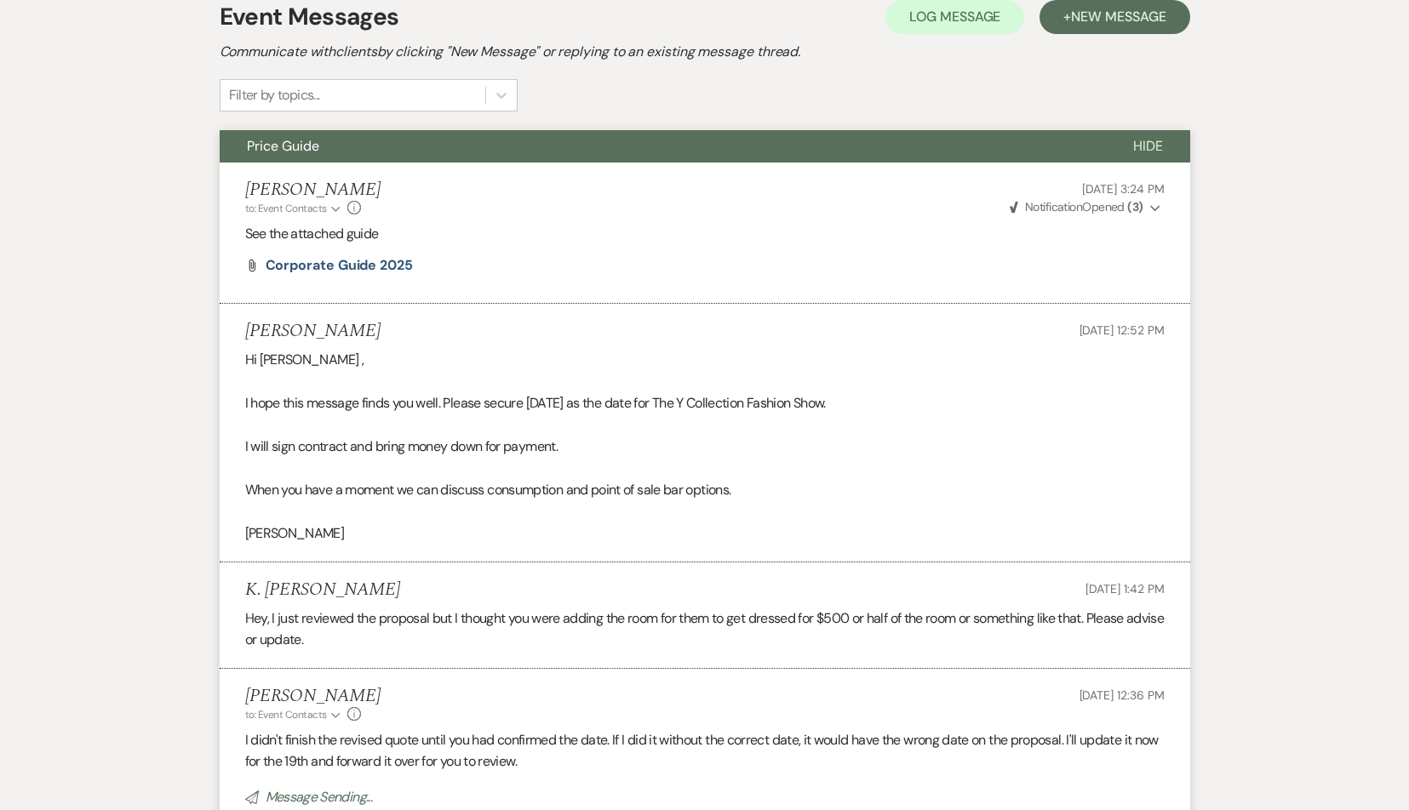
scroll to position [0, 0]
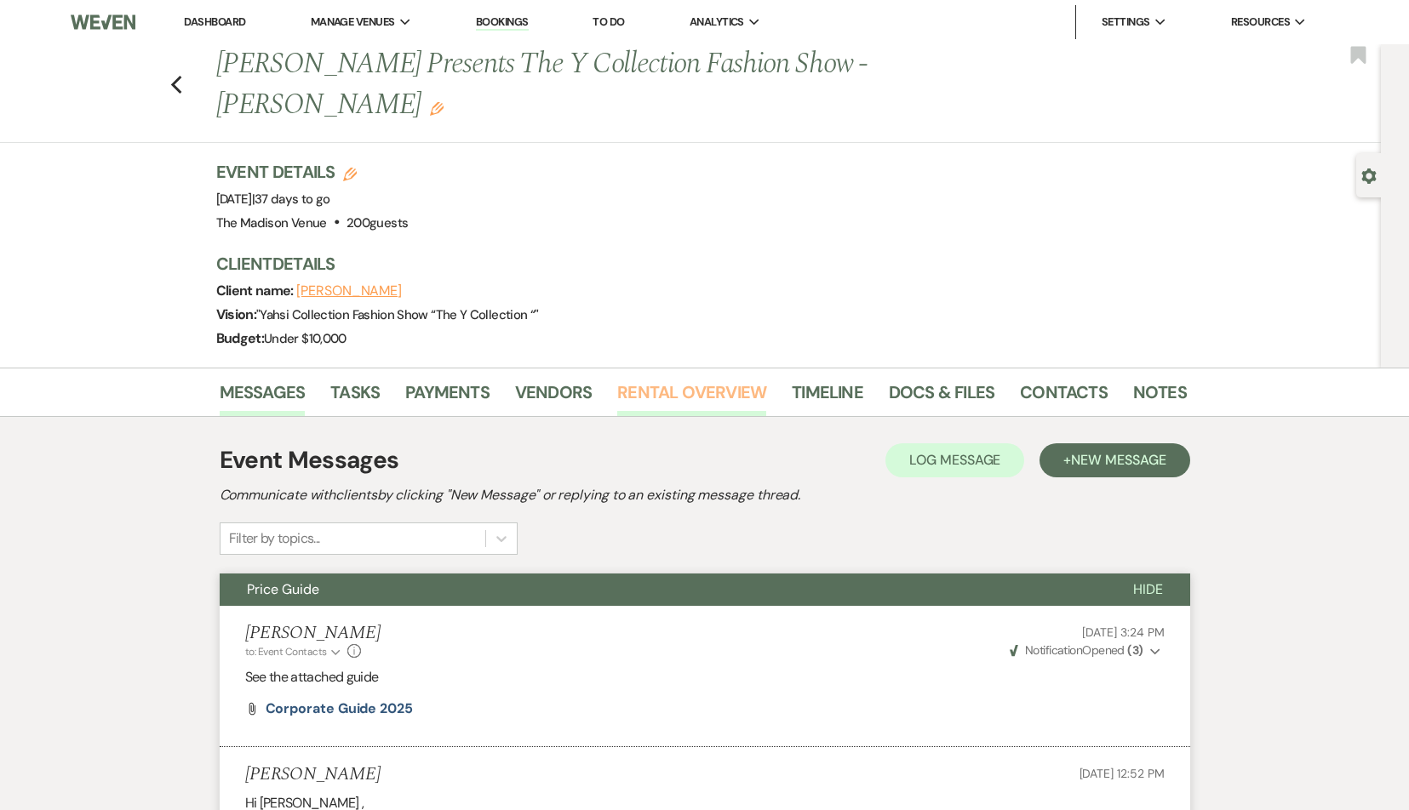
click at [676, 379] on link "Rental Overview" at bounding box center [691, 397] width 149 height 37
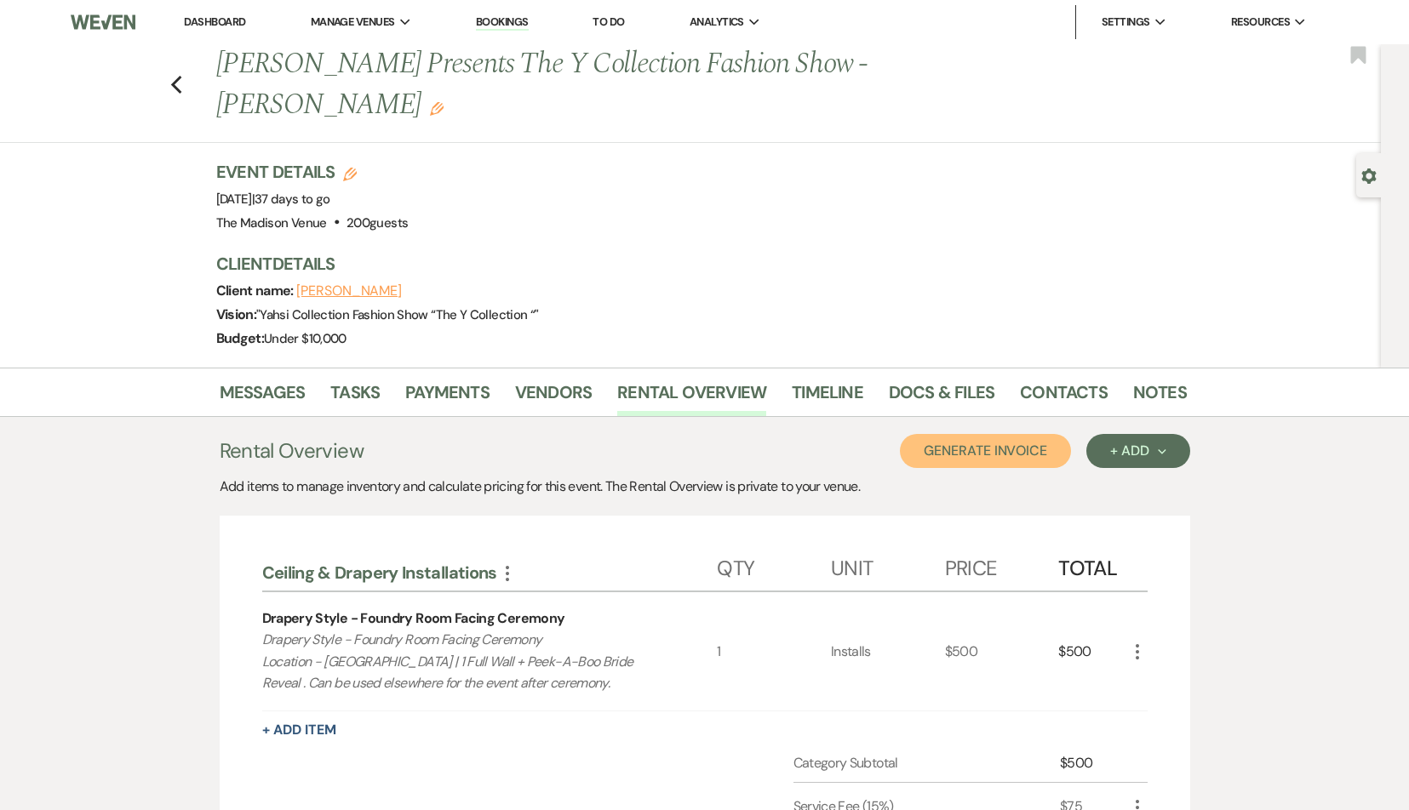
click at [1032, 434] on button "Generate Invoice" at bounding box center [985, 451] width 171 height 34
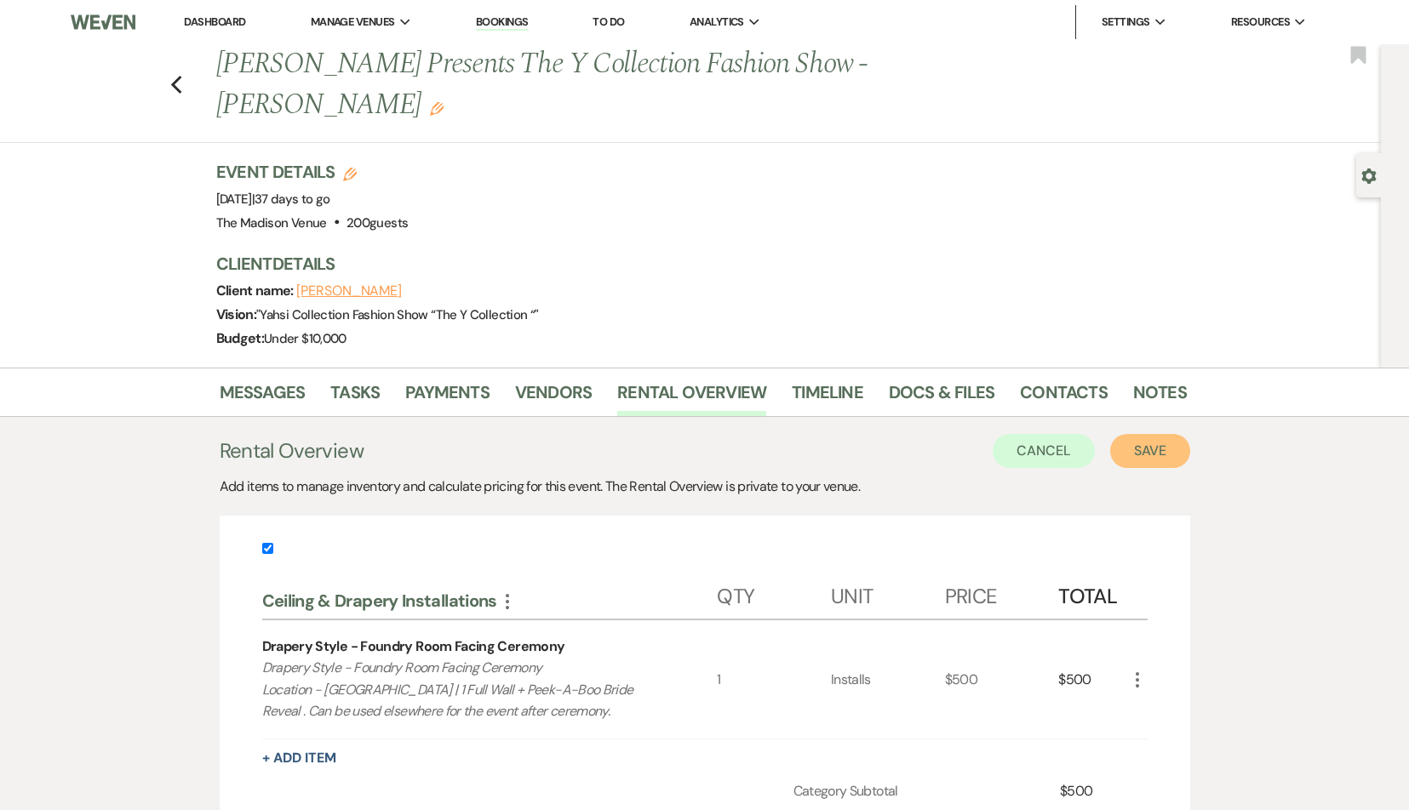
click at [1169, 434] on button "Save" at bounding box center [1150, 451] width 80 height 34
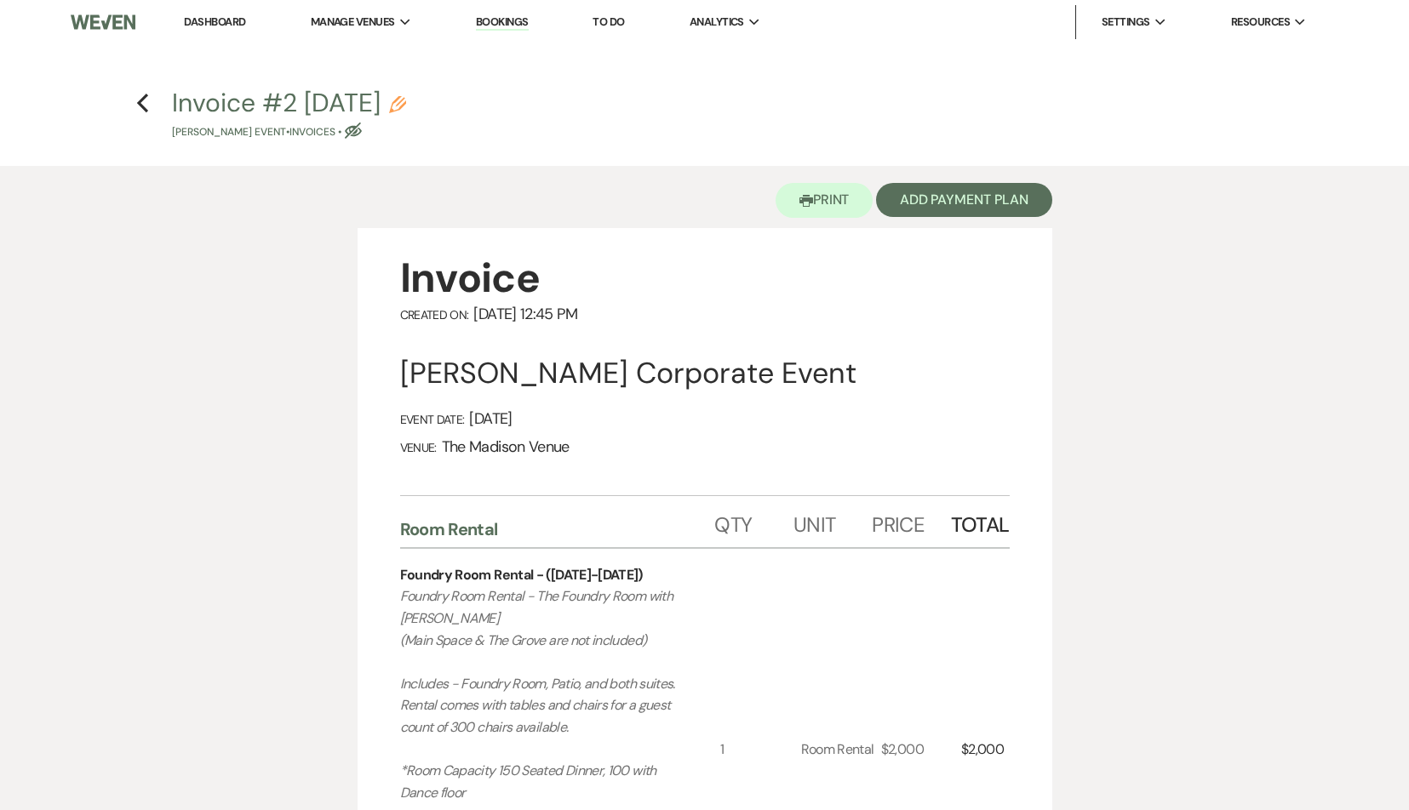
click at [406, 104] on use "button" at bounding box center [397, 104] width 17 height 17
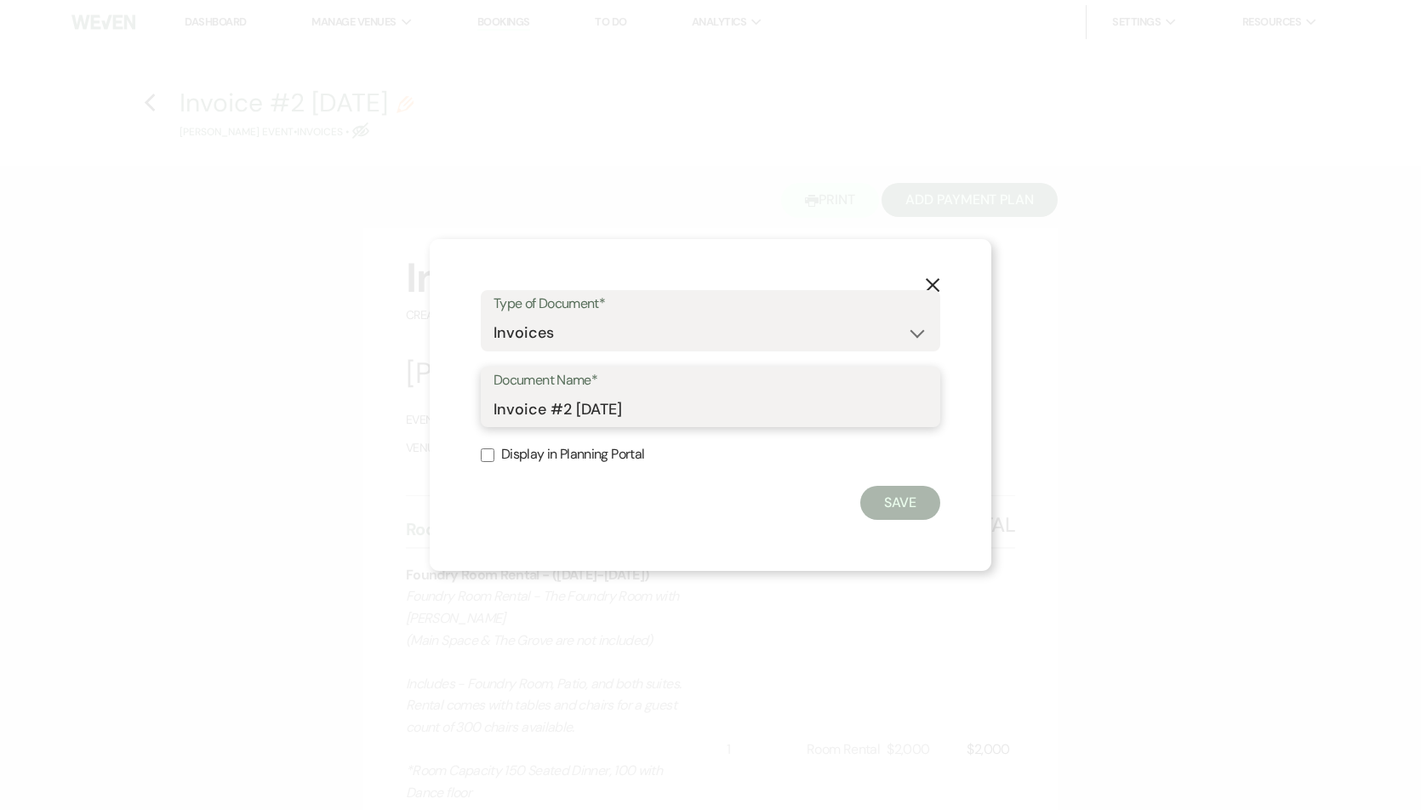
click at [571, 413] on input "Invoice #2 [DATE]" at bounding box center [711, 408] width 434 height 33
click at [505, 449] on label "Display in Planning Portal" at bounding box center [711, 455] width 460 height 25
click at [494, 449] on input "Display in Planning Portal" at bounding box center [488, 456] width 14 height 14
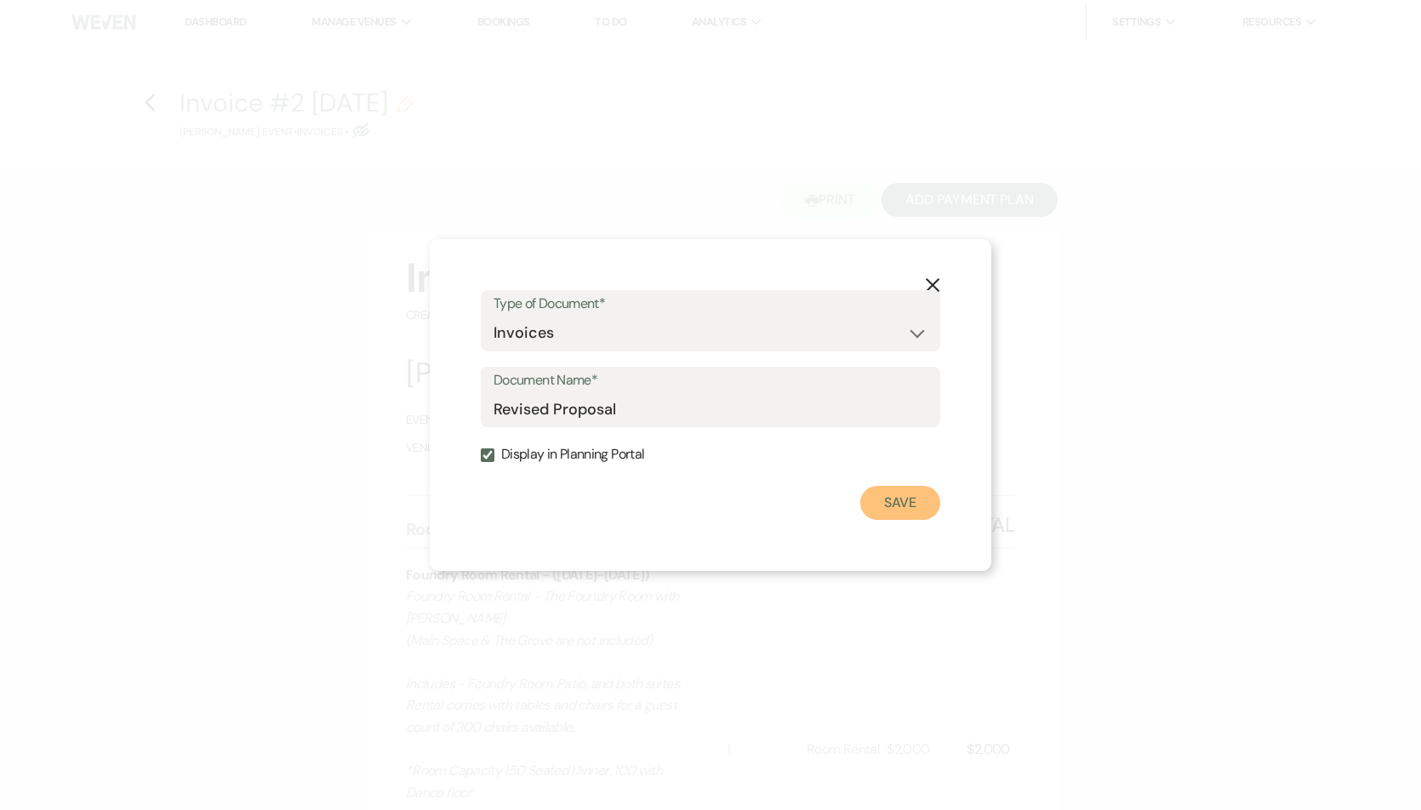
click at [903, 505] on button "Save" at bounding box center [900, 503] width 80 height 34
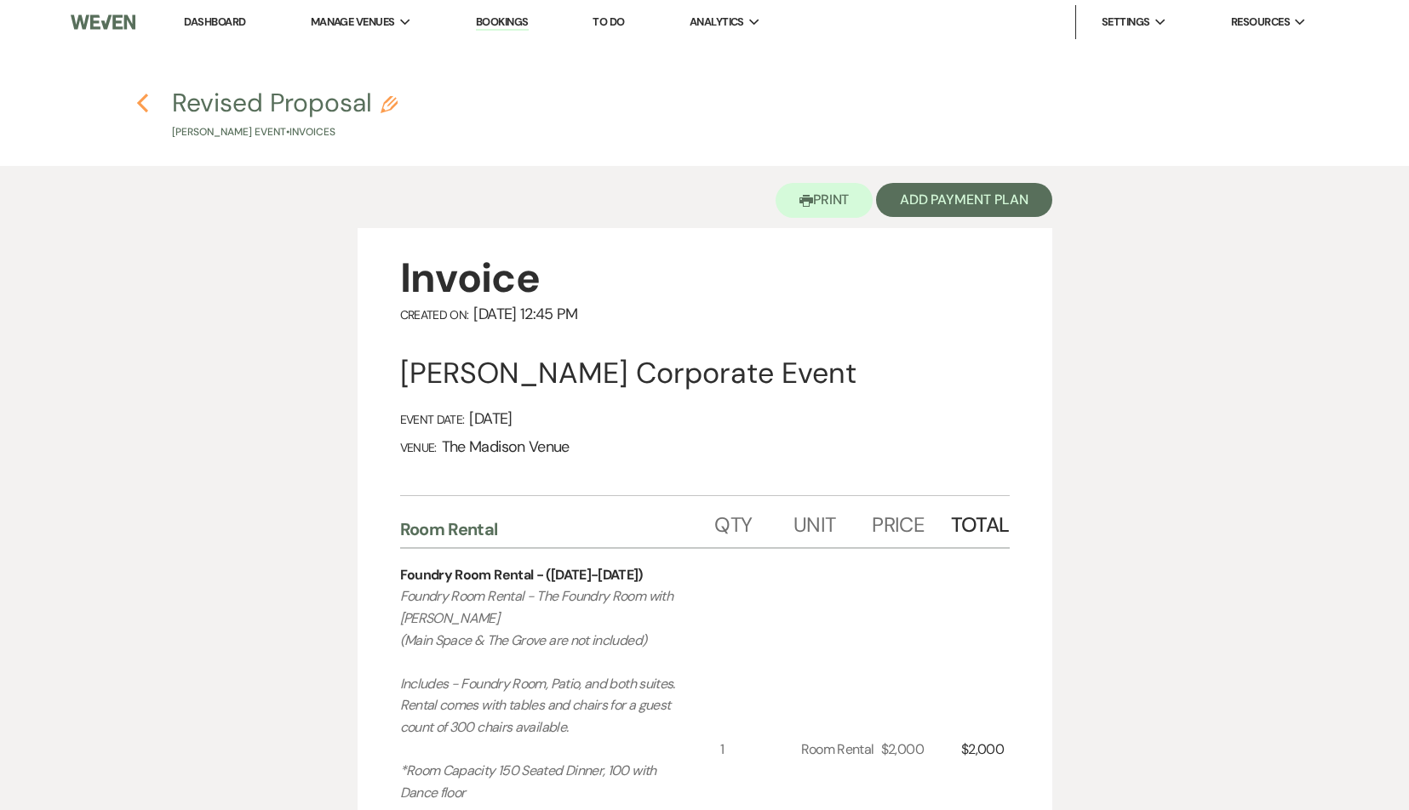
click at [143, 94] on icon "Previous" at bounding box center [142, 103] width 13 height 20
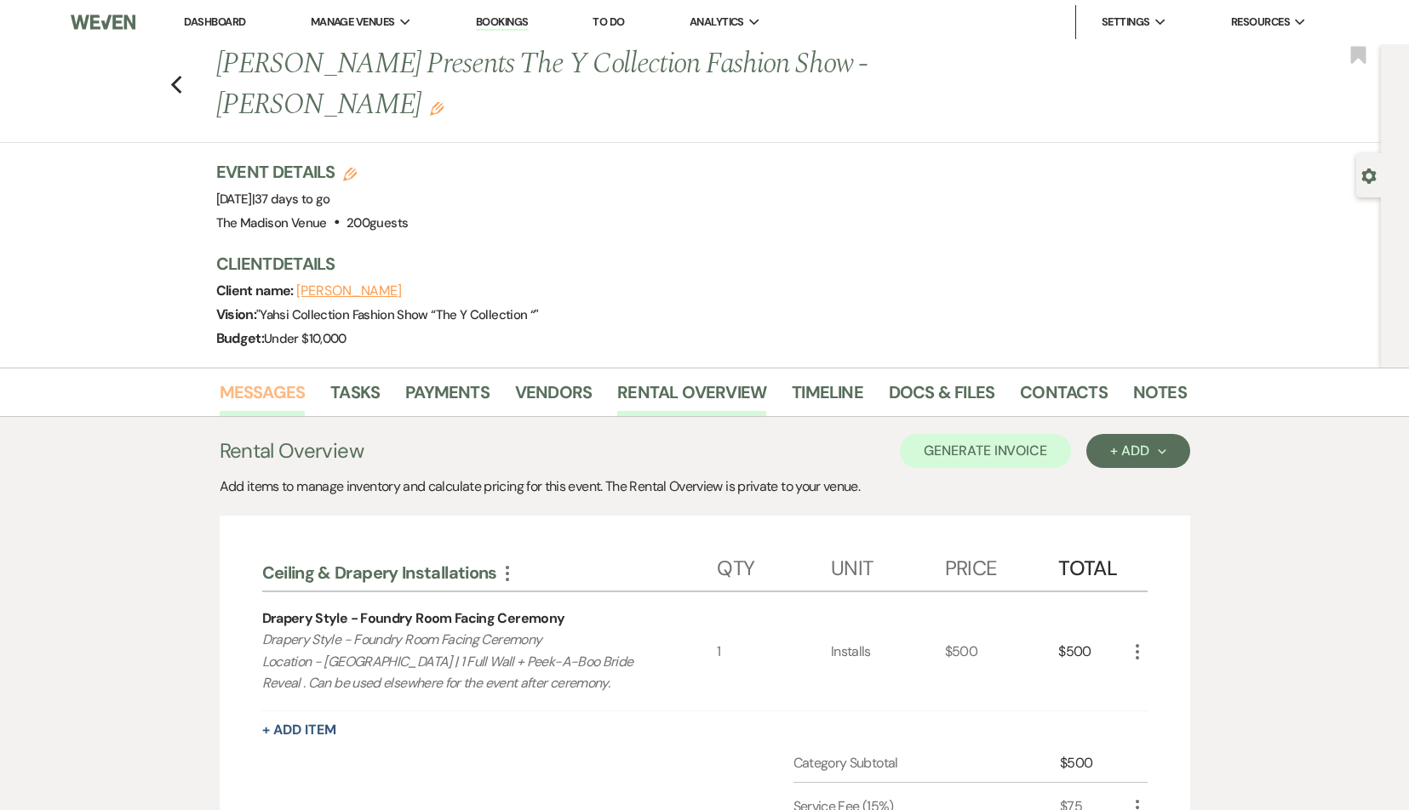
click at [257, 379] on link "Messages" at bounding box center [263, 397] width 86 height 37
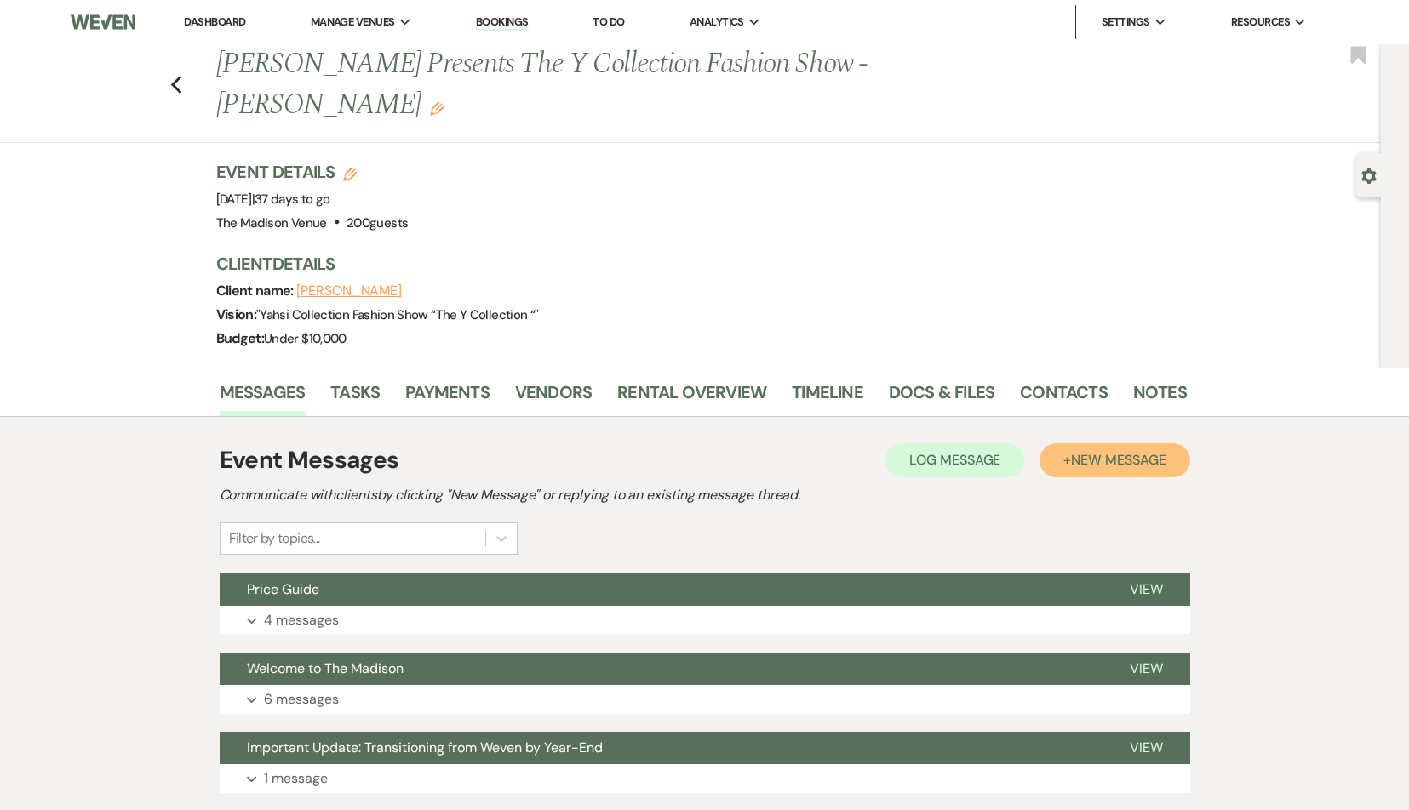
click at [1077, 451] on span "New Message" at bounding box center [1118, 460] width 94 height 18
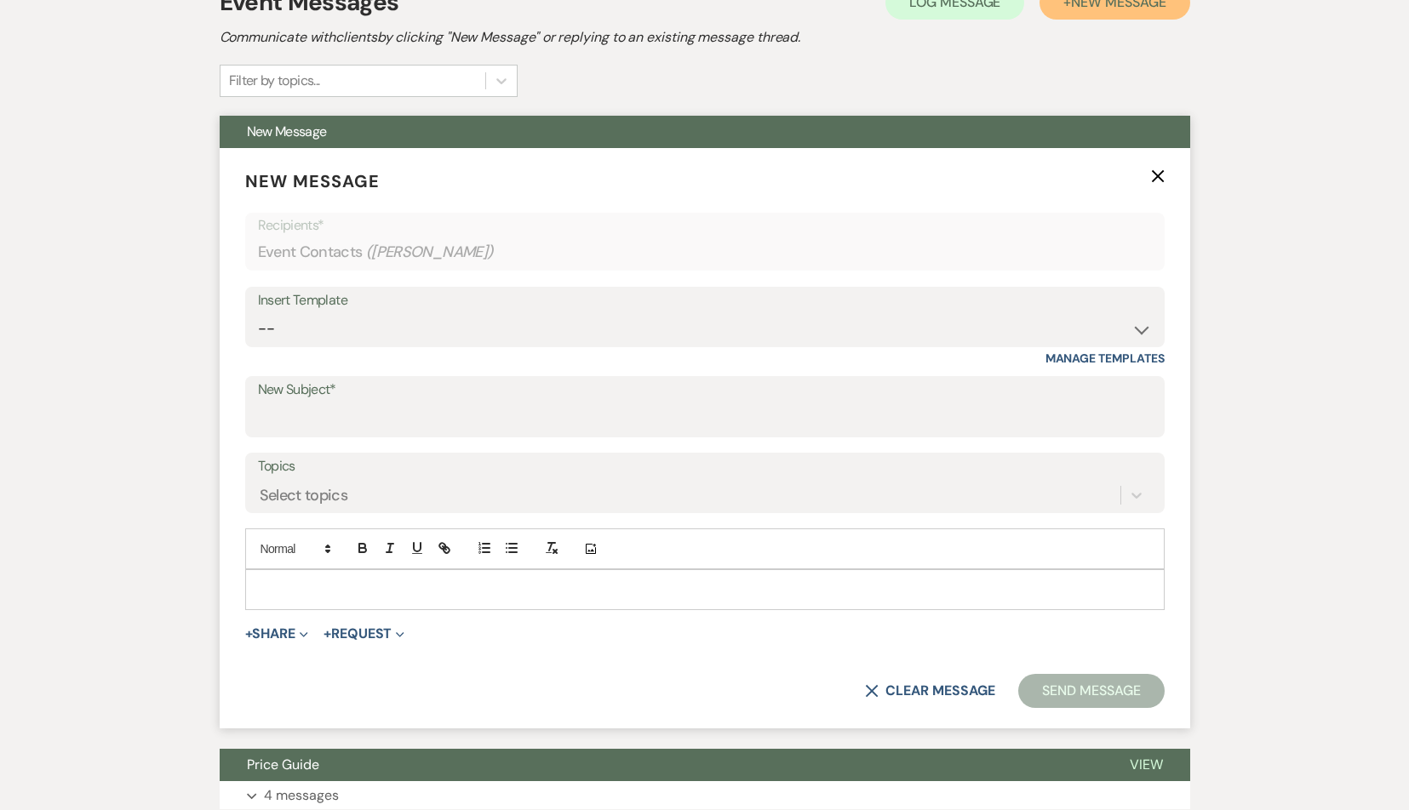
scroll to position [454, 0]
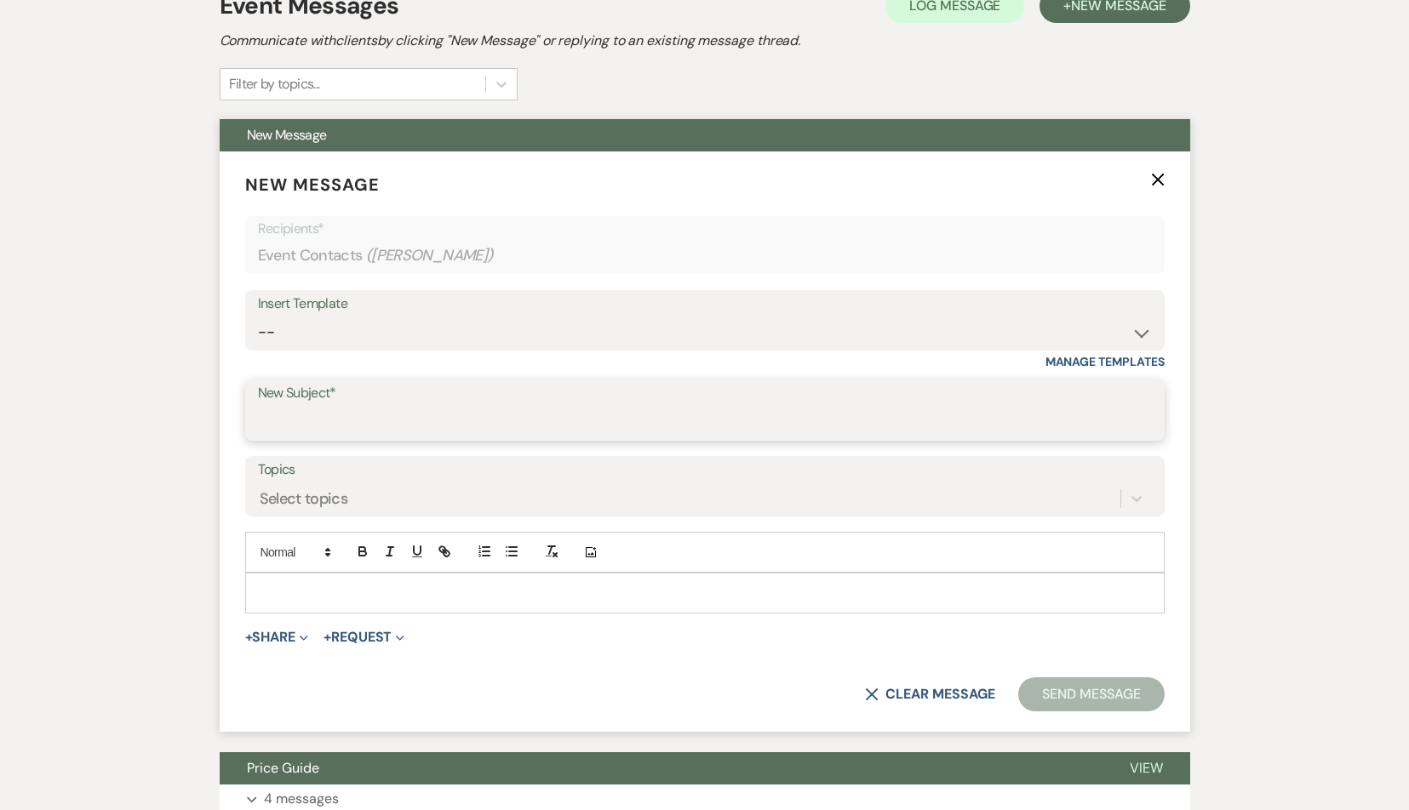
click at [363, 406] on input "New Subject*" at bounding box center [705, 422] width 894 height 33
click at [289, 584] on p at bounding box center [705, 593] width 892 height 19
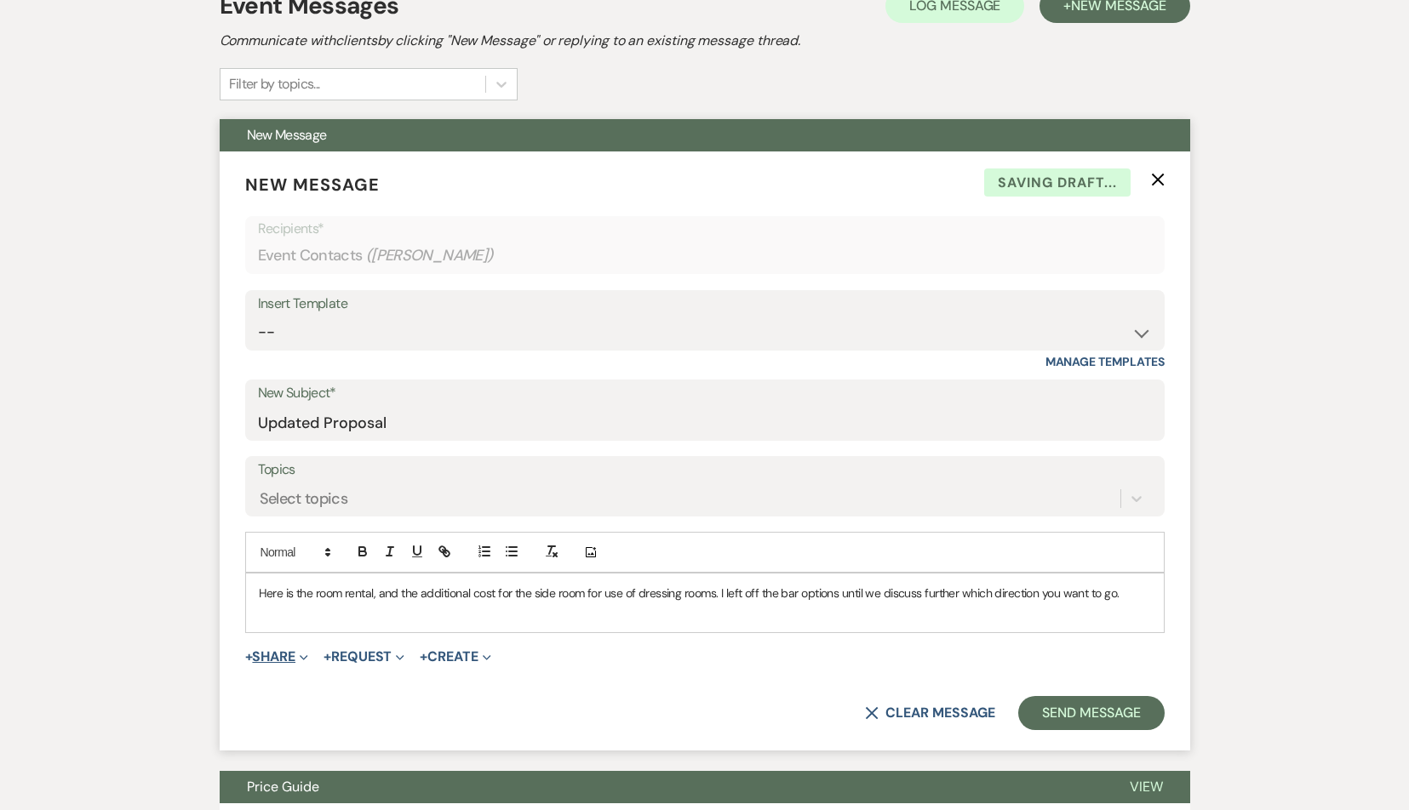
click at [278, 650] on button "+ Share Expand" at bounding box center [277, 657] width 64 height 14
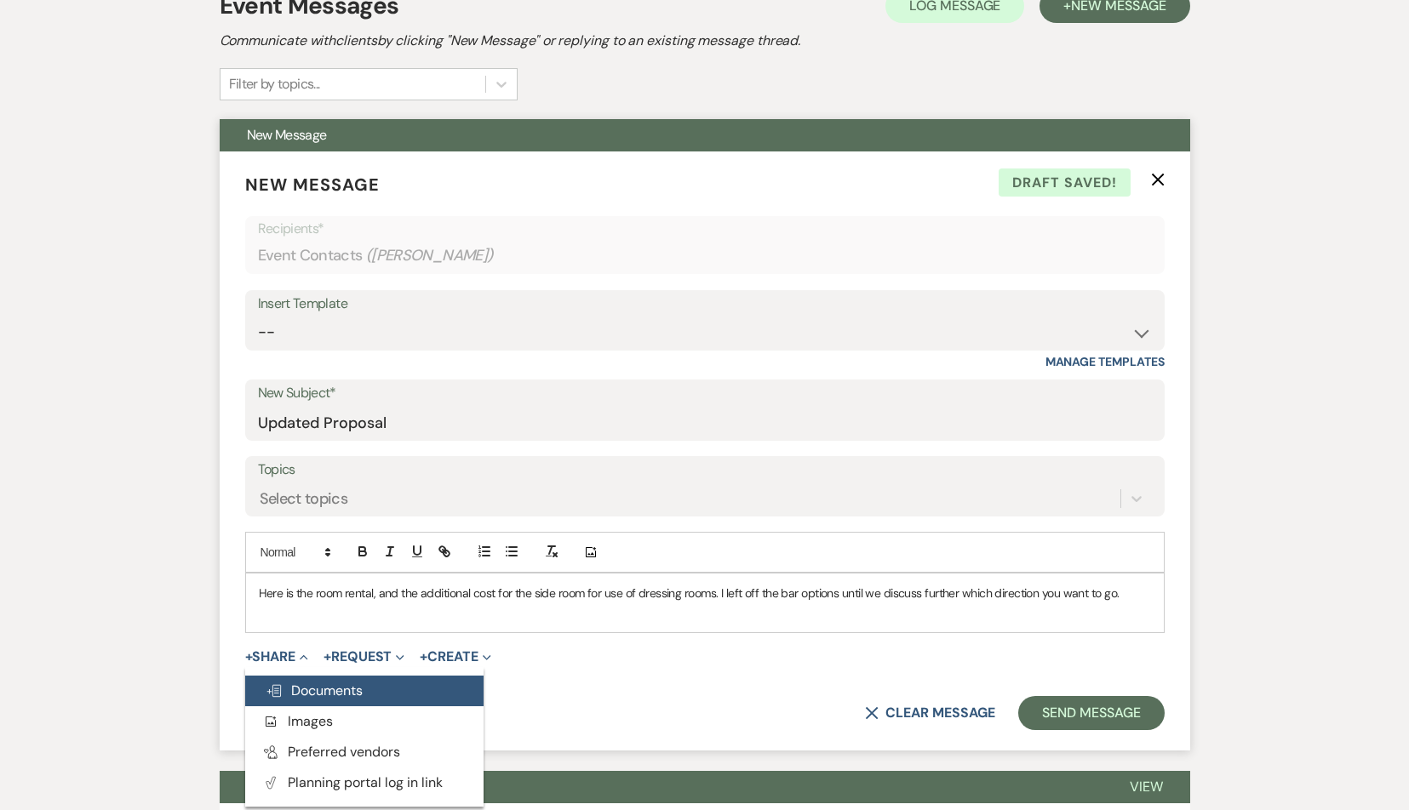
click at [335, 682] on span "Doc Upload Documents" at bounding box center [314, 691] width 97 height 18
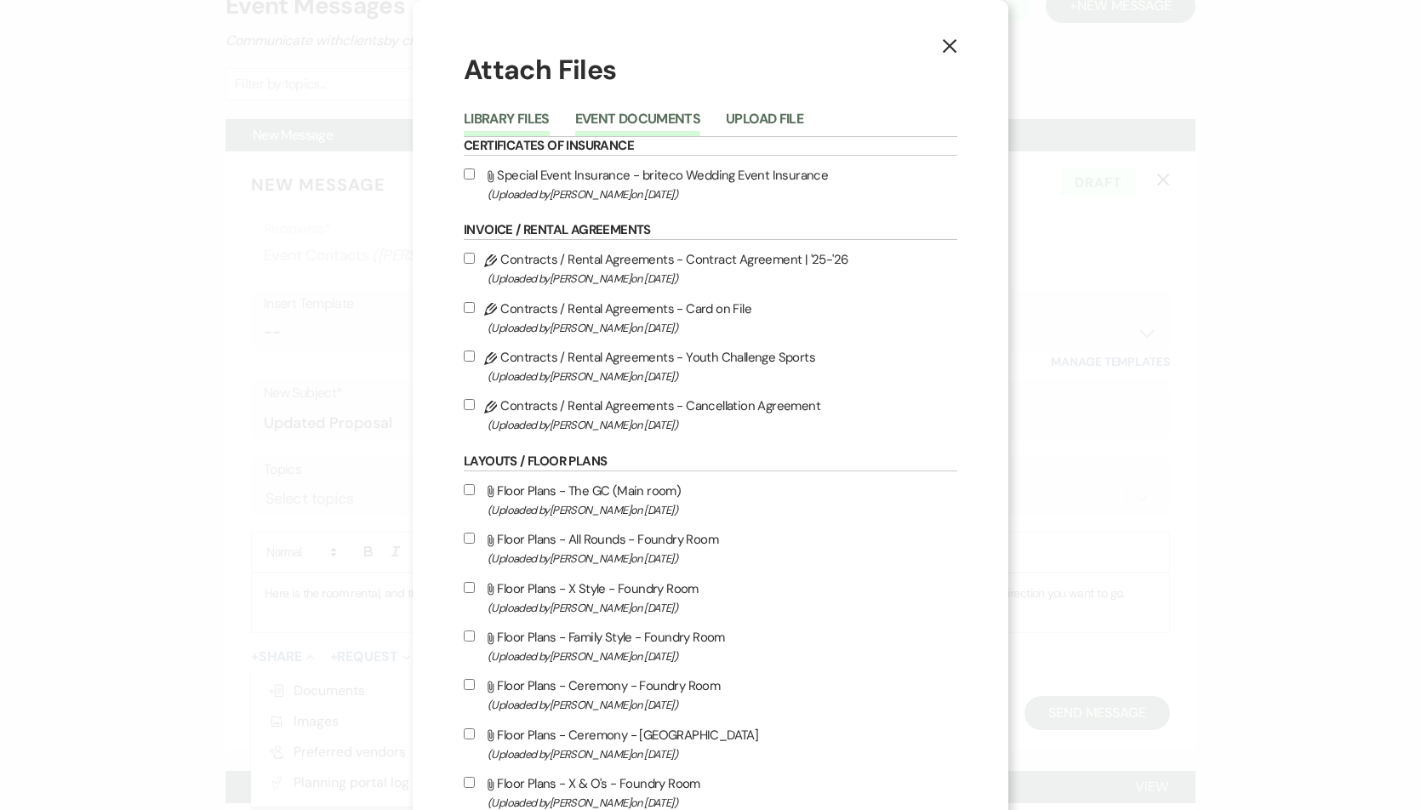
click at [613, 126] on button "Event Documents" at bounding box center [637, 124] width 125 height 24
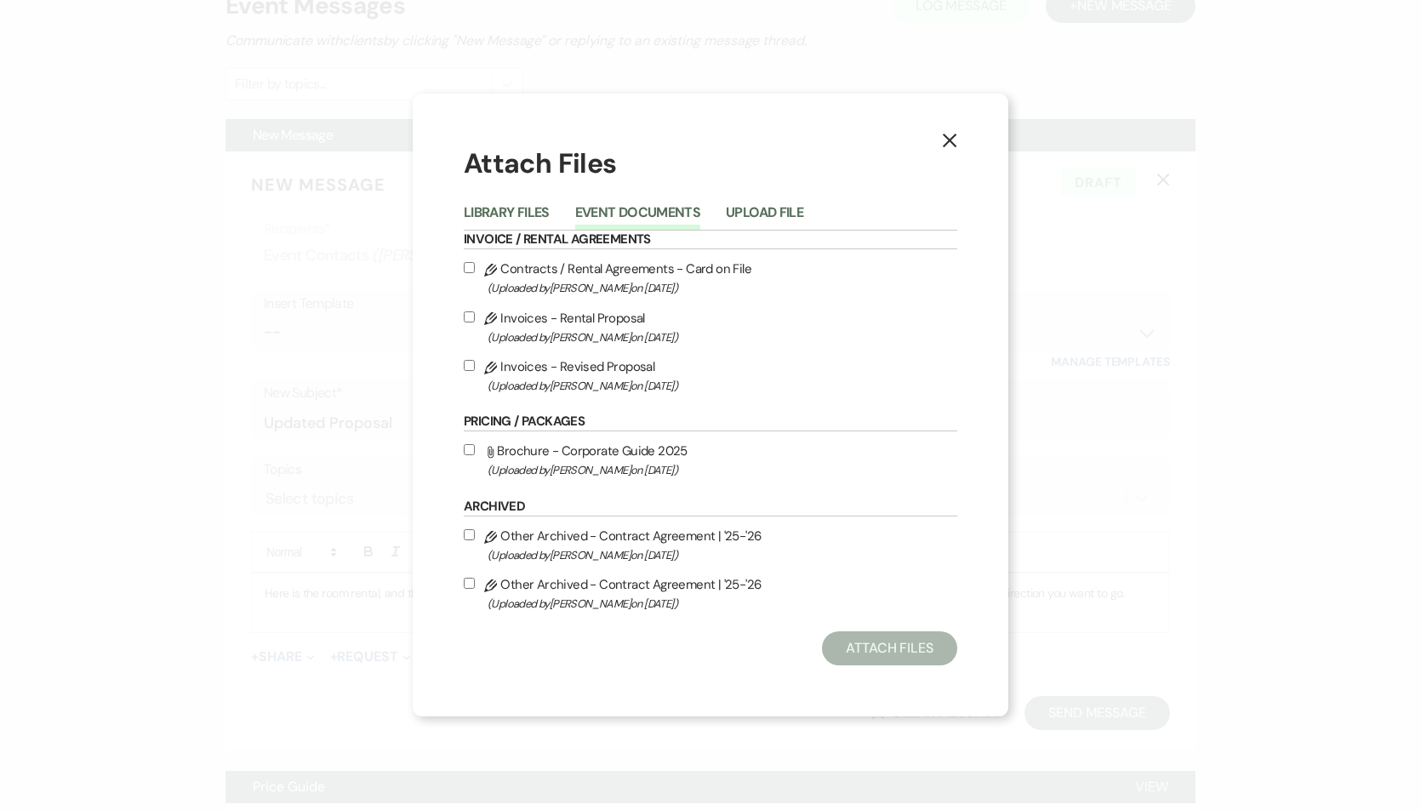
click at [469, 374] on label "Pencil Invoices - Revised Proposal (Uploaded by [PERSON_NAME] on [DATE] )" at bounding box center [711, 376] width 494 height 40
click at [469, 371] on input "Pencil Invoices - Revised Proposal (Uploaded by [PERSON_NAME] on [DATE] )" at bounding box center [469, 365] width 11 height 11
click at [895, 670] on div "X Attach Files Library Files Event Documents Upload File Invoice / Rental Agree…" at bounding box center [711, 405] width 596 height 622
click at [892, 650] on button "Attach Files" at bounding box center [889, 649] width 135 height 34
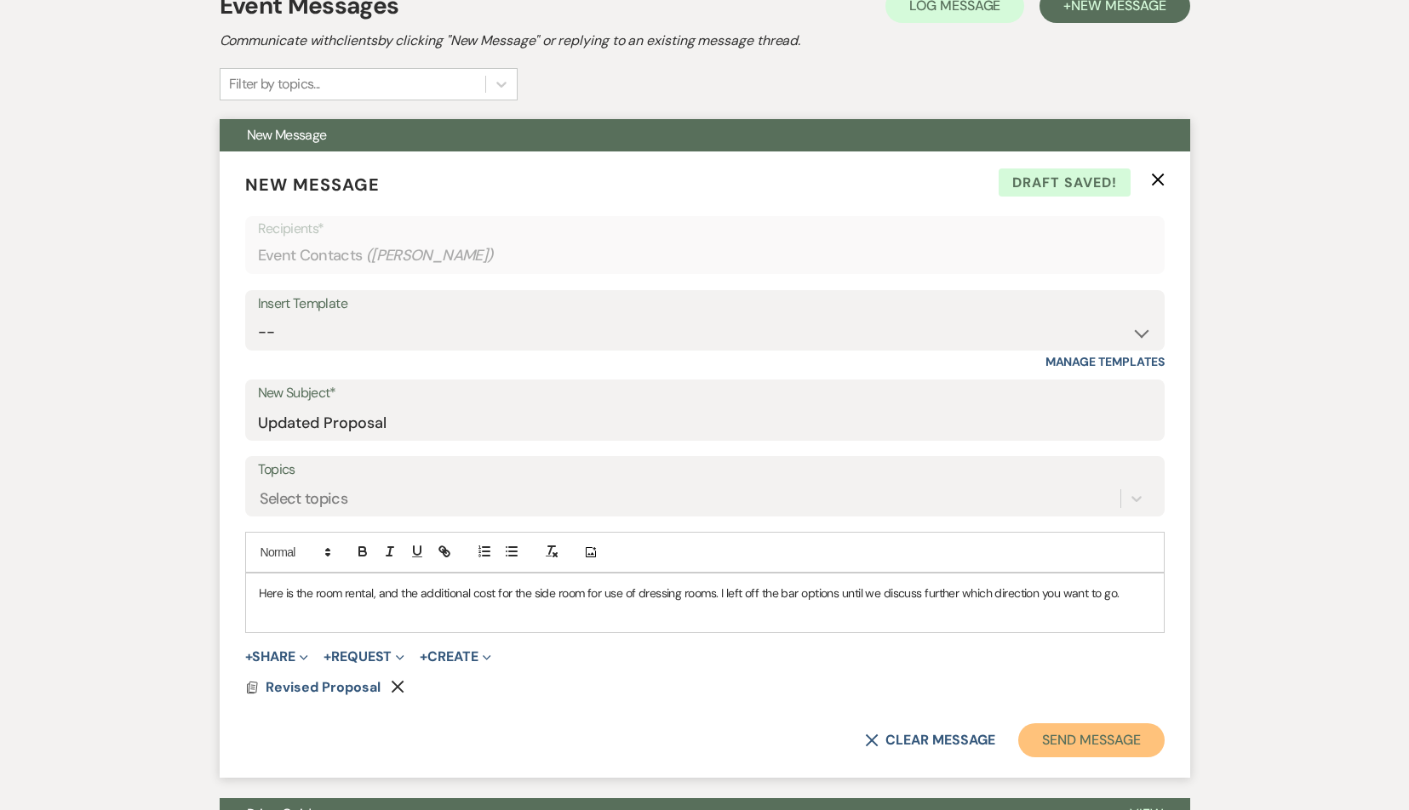
click at [1058, 723] on button "Send Message" at bounding box center [1091, 740] width 146 height 34
